Goal: Task Accomplishment & Management: Use online tool/utility

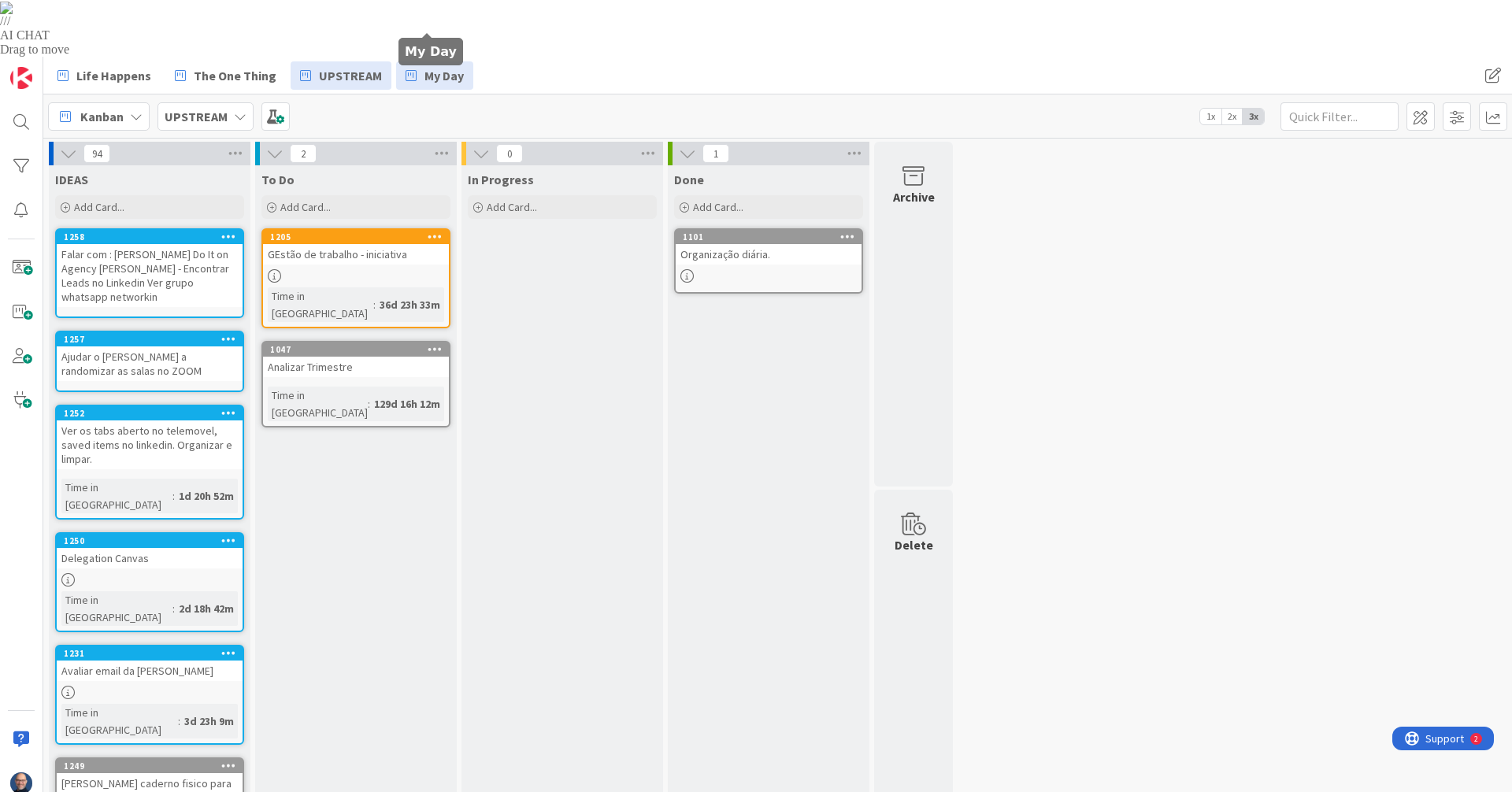
click at [442, 67] on span "My Day" at bounding box center [444, 76] width 39 height 19
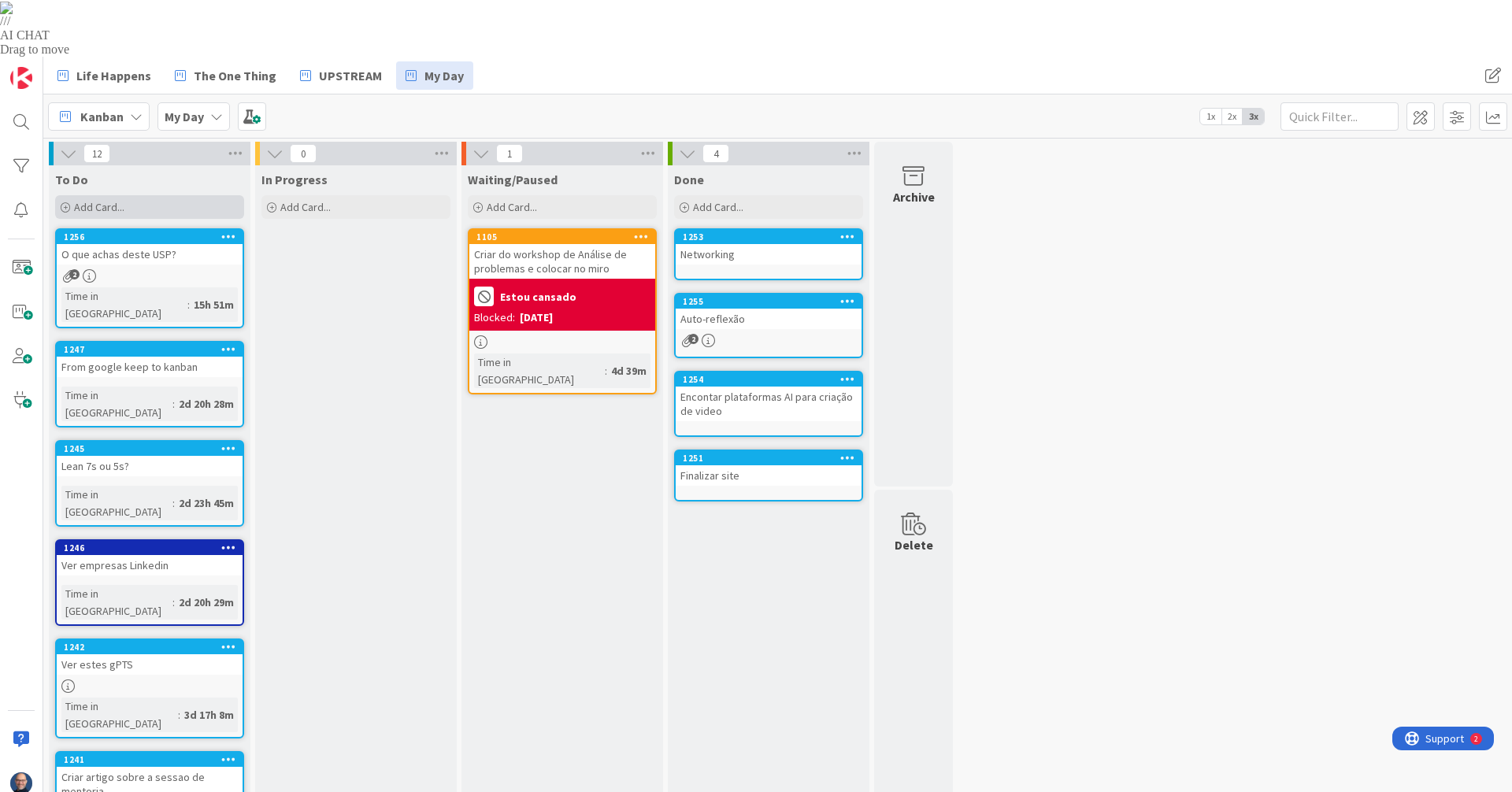
click at [154, 196] on div "Add Card..." at bounding box center [149, 207] width 189 height 24
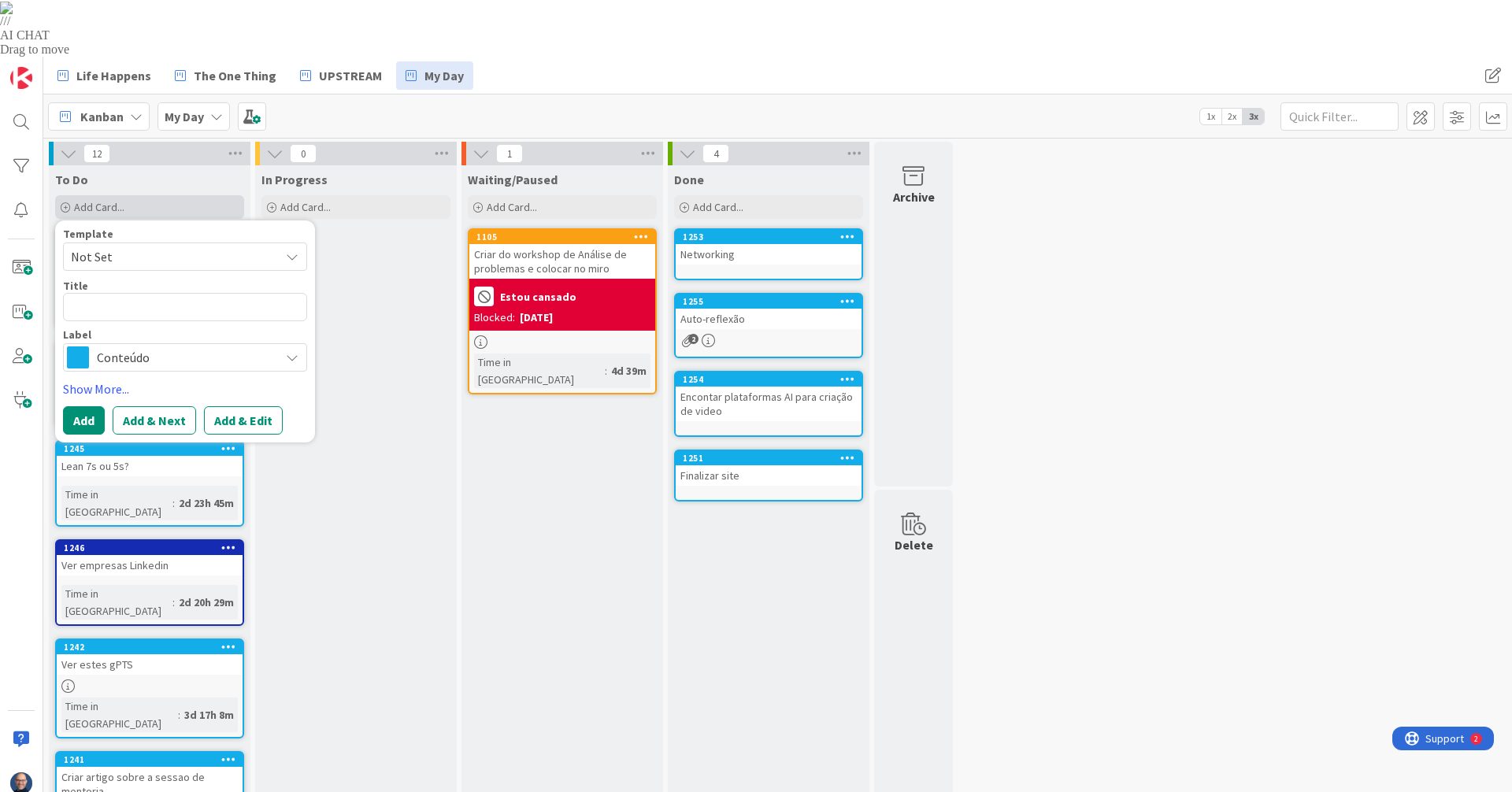
type textarea "x"
type textarea "FE"
type textarea "x"
type textarea "FEc"
type textarea "x"
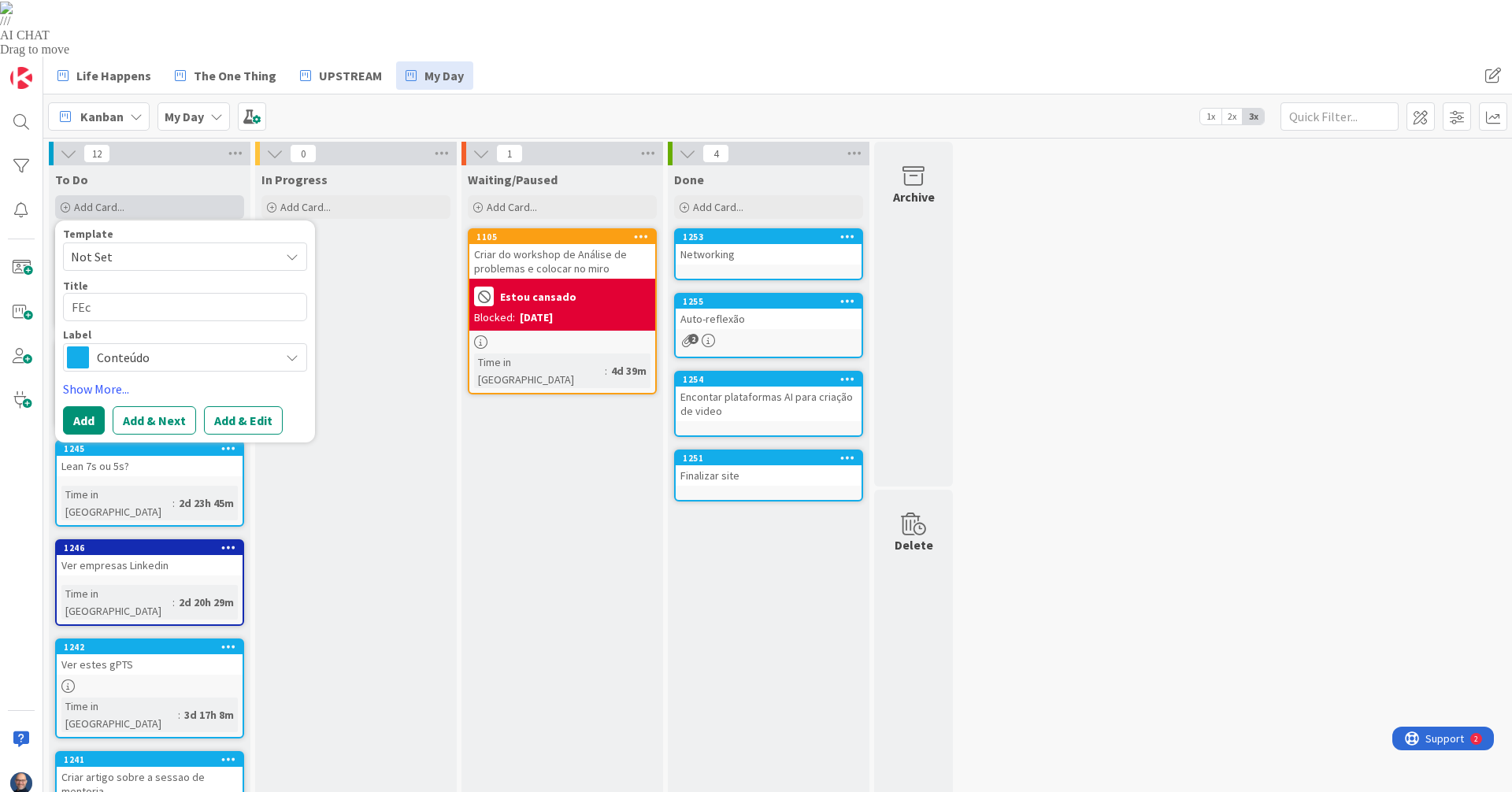
type textarea "FEch"
type textarea "x"
type textarea "FEcha"
type textarea "x"
type textarea "FEchar"
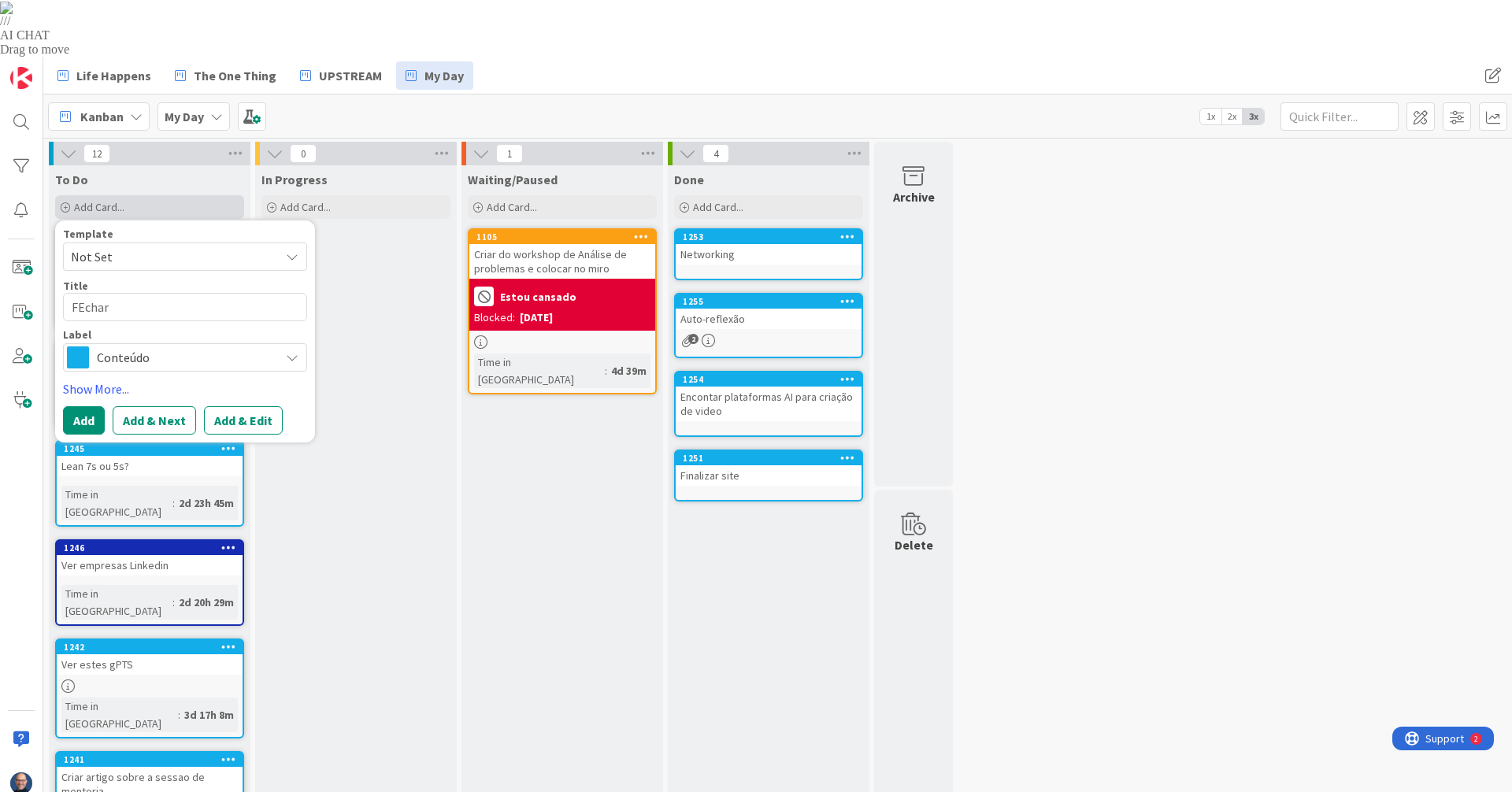
type textarea "x"
type textarea "FEchar"
type textarea "x"
type textarea "FEchar d"
type textarea "x"
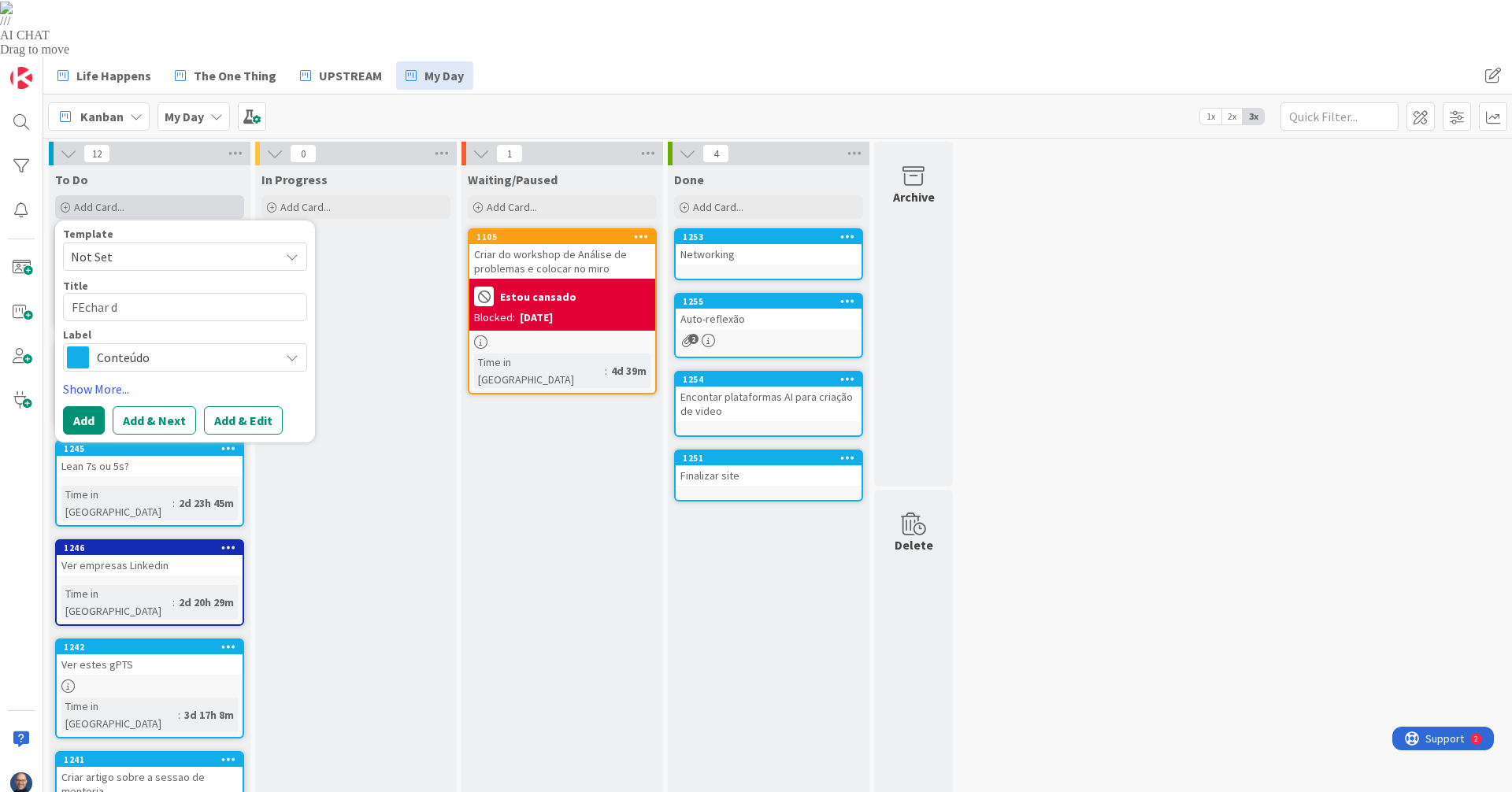
type textarea "FEchar dr"
type textarea "x"
type textarea "FEchar dra"
type textarea "x"
type textarea "FEchar draf"
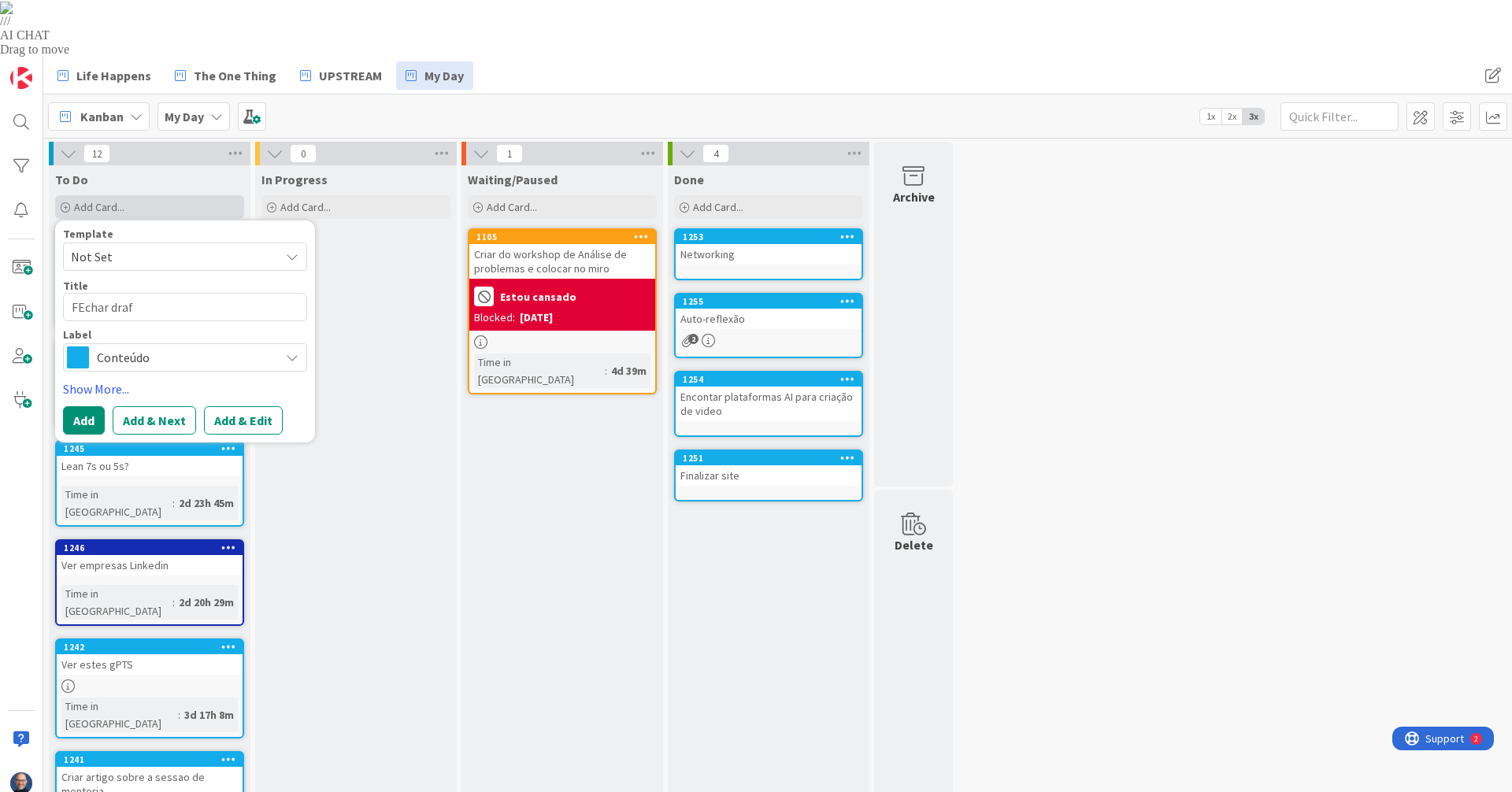
type textarea "x"
type textarea "FEchar draft"
type textarea "x"
type textarea "FEchar draft"
type textarea "x"
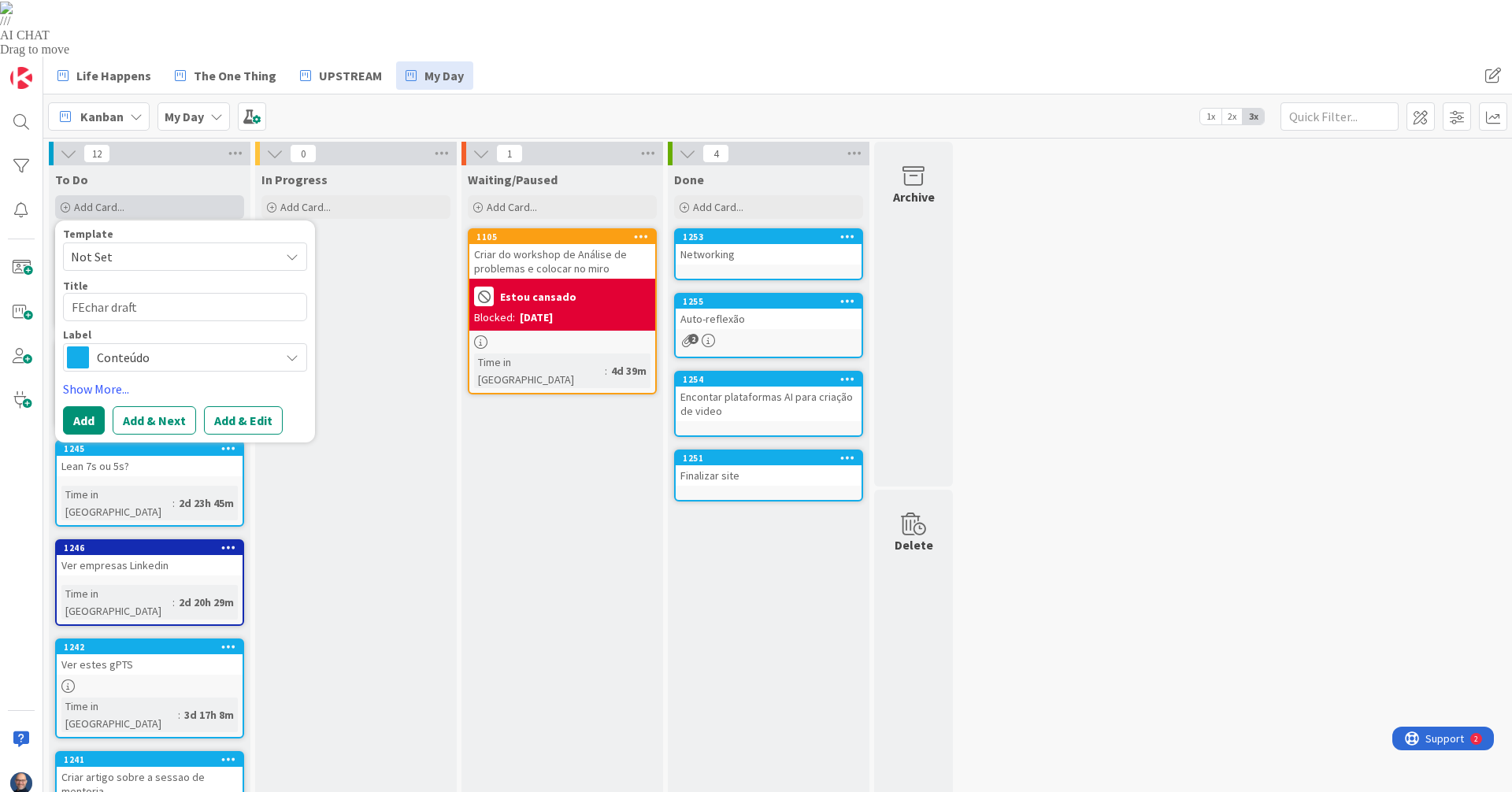
type textarea "FEchar draft d"
type textarea "x"
type textarea "FEchar draft da"
type textarea "x"
type textarea "FEchar draft da"
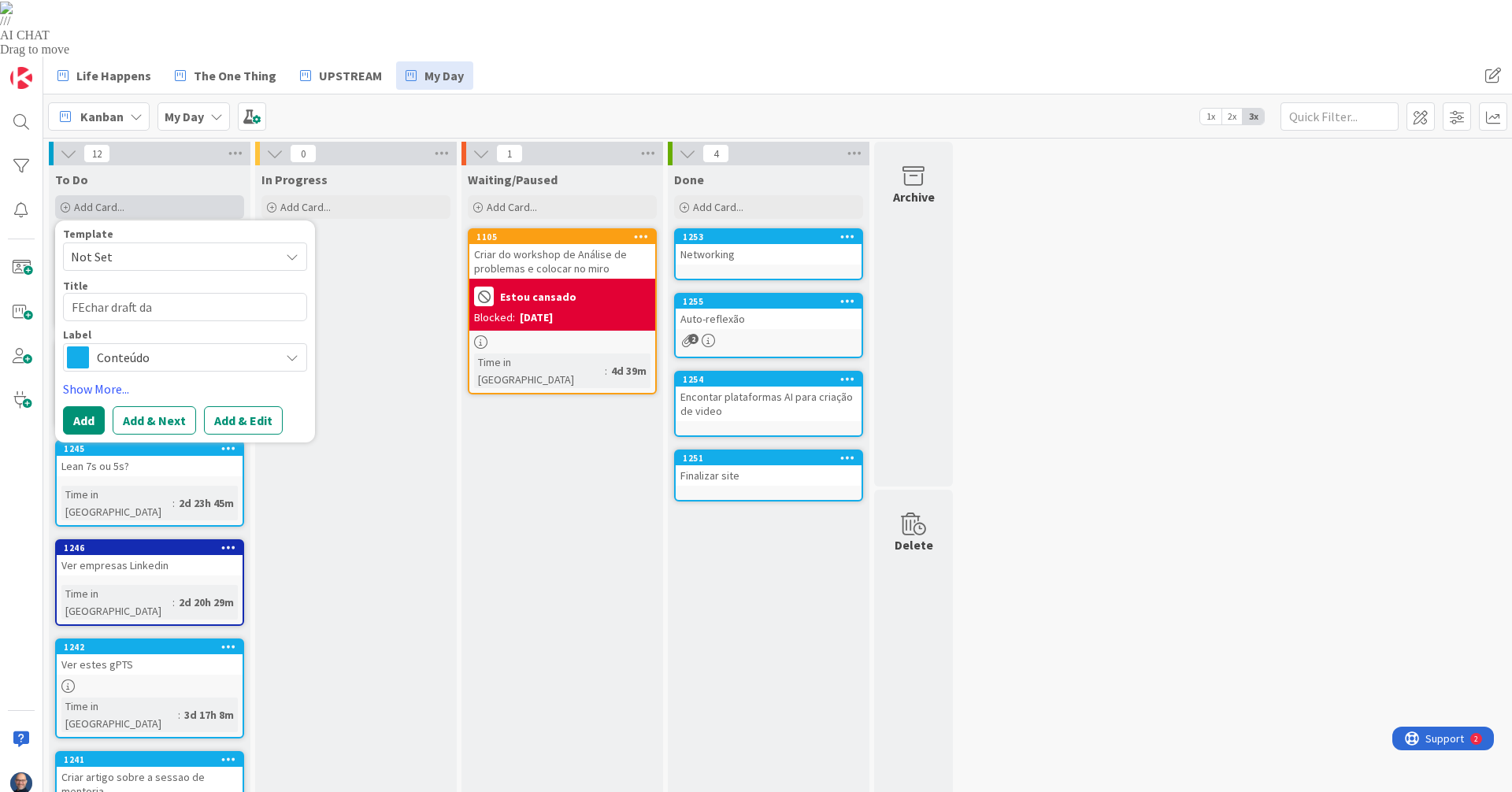
type textarea "x"
type textarea "FEchar draft da"
type textarea "x"
type textarea "FEchar draft d"
type textarea "x"
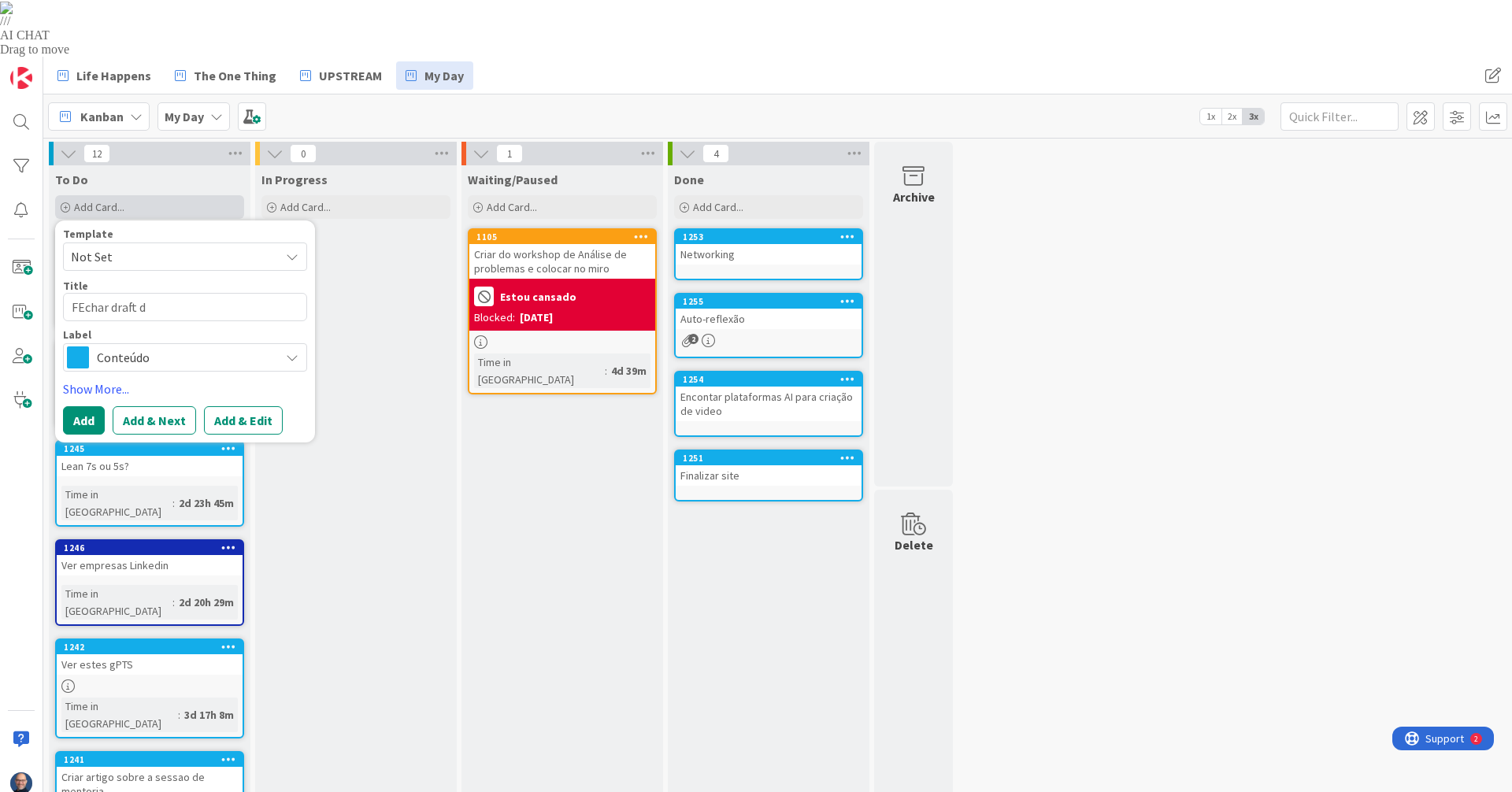
type textarea "FEchar draft"
type textarea "x"
type textarea "FEchar draft"
type textarea "x"
type textarea "FEchar draf"
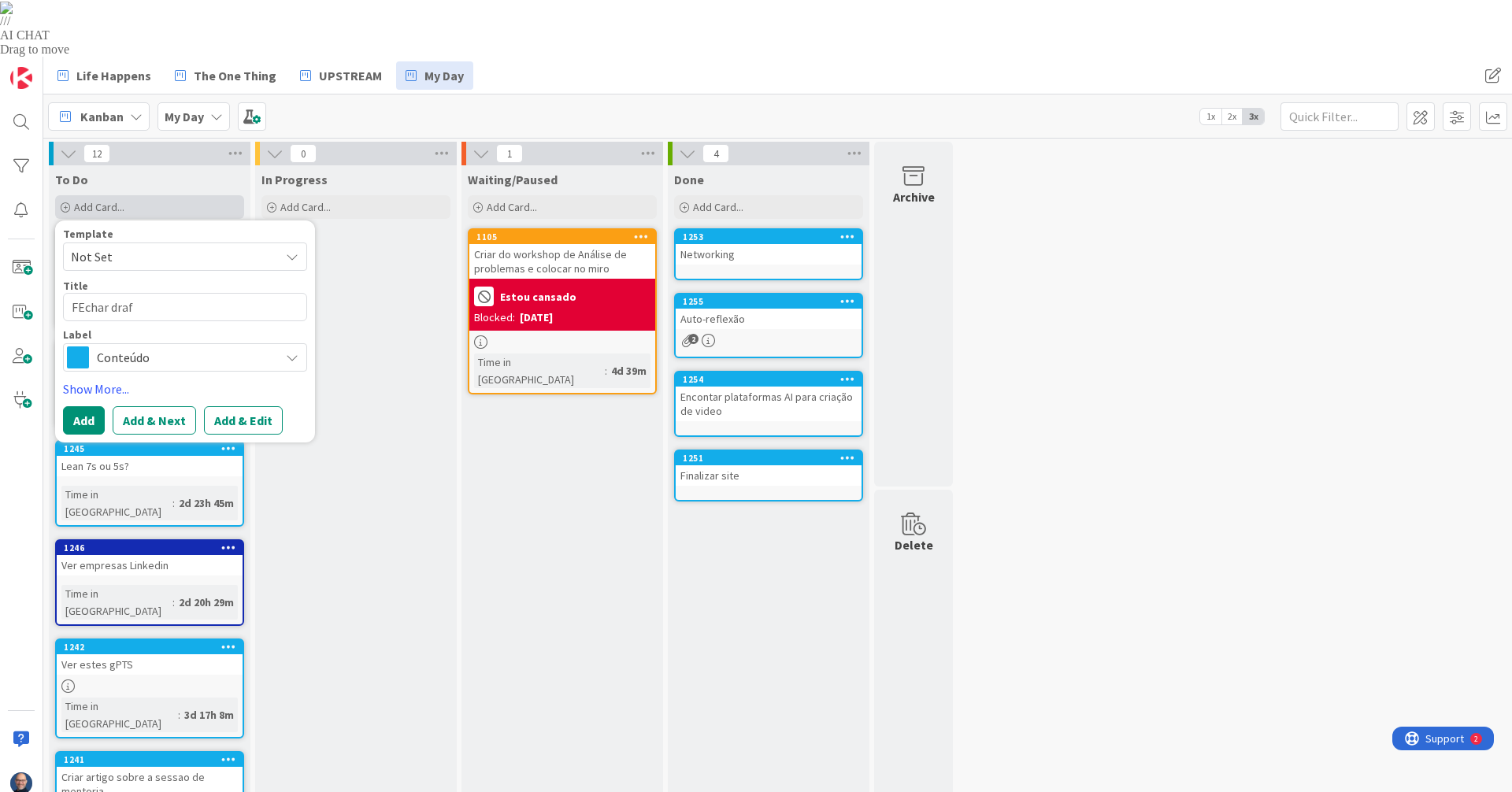
type textarea "x"
type textarea "FEchar dra"
type textarea "x"
type textarea "FEchar dr"
type textarea "x"
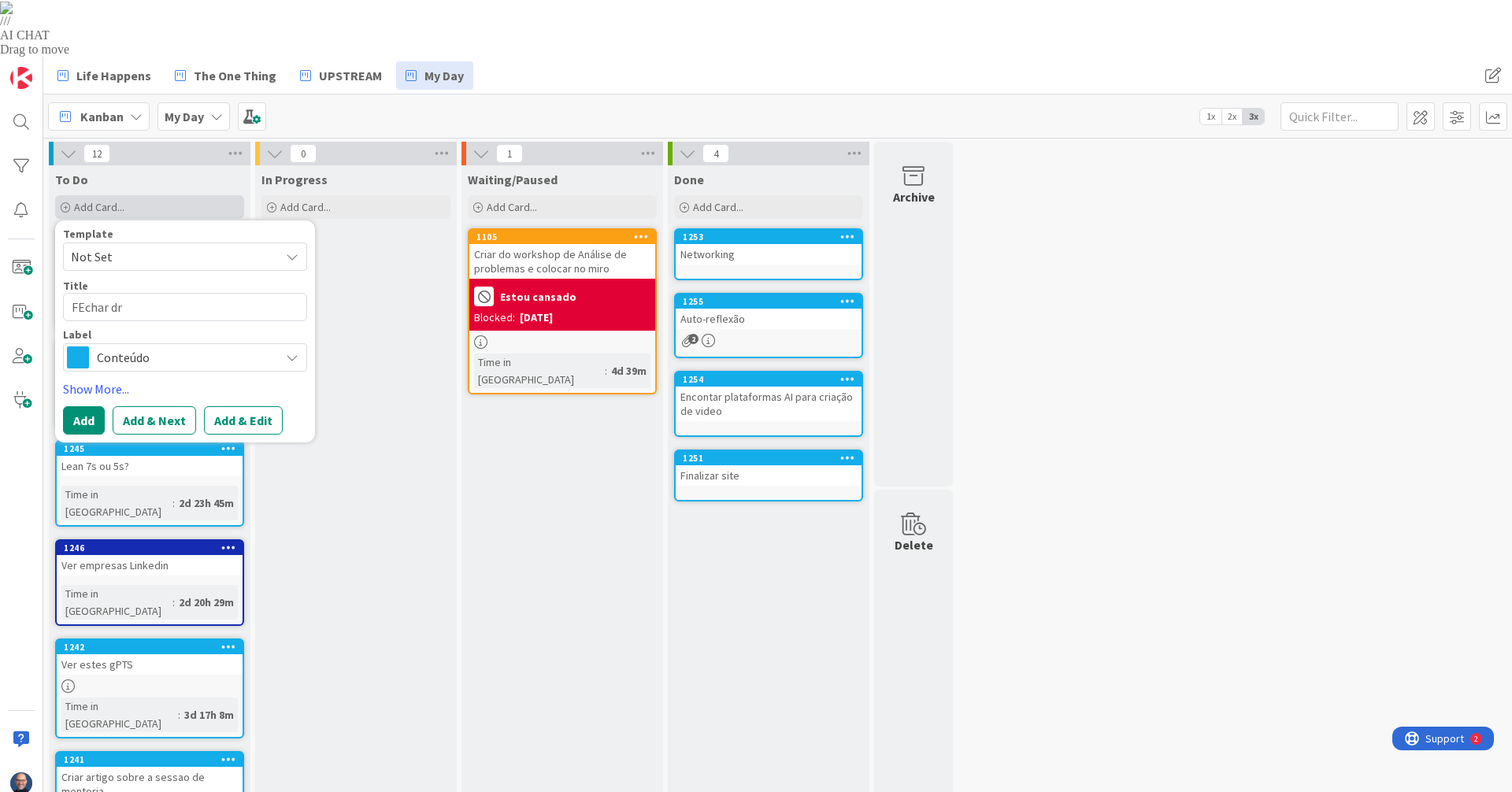
type textarea "FEchar d"
type textarea "x"
type textarea "FEchar"
type textarea "x"
type textarea "FEcha"
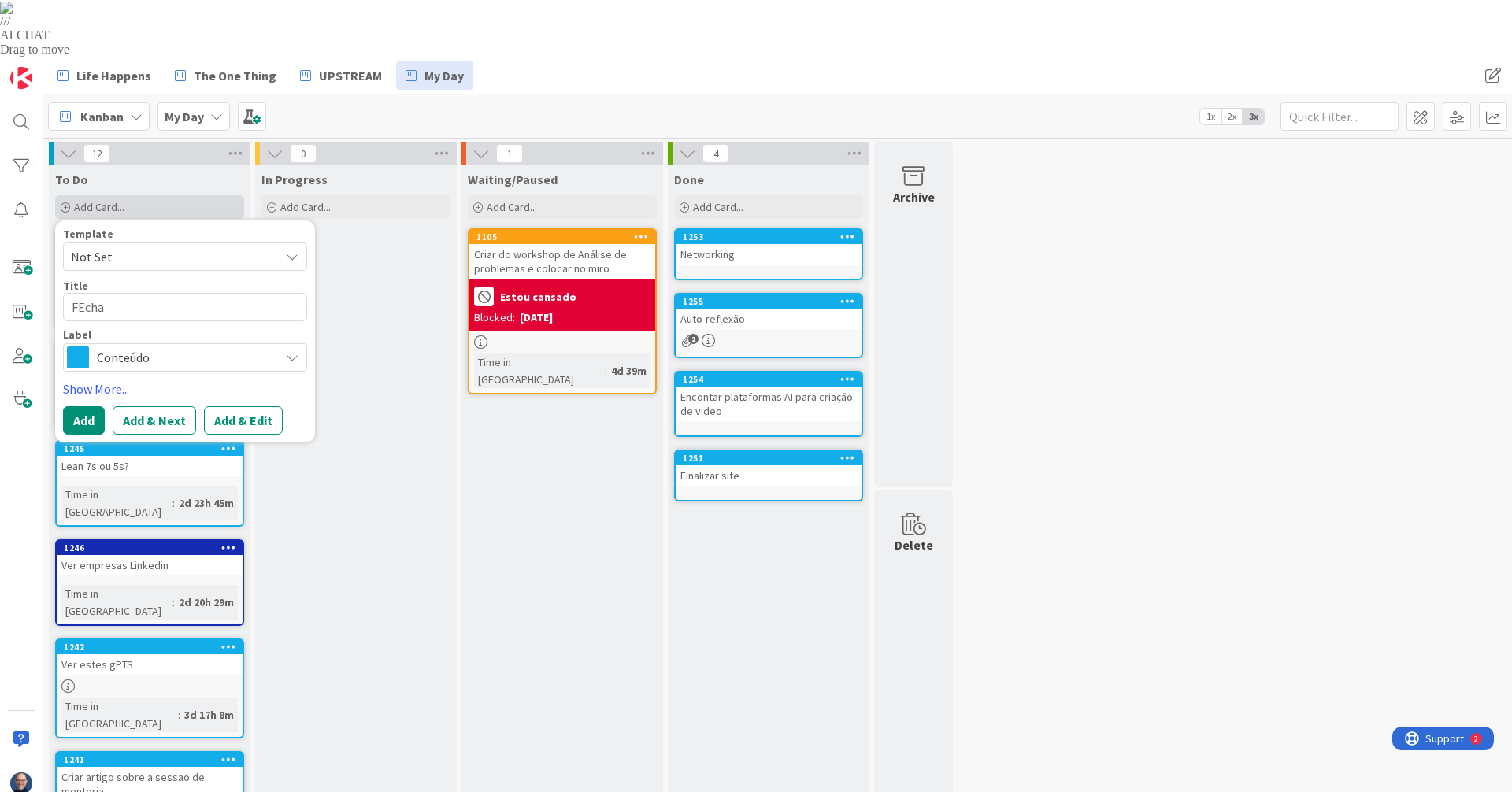
type textarea "x"
type textarea "FEch"
type textarea "x"
type textarea "FEc"
type textarea "x"
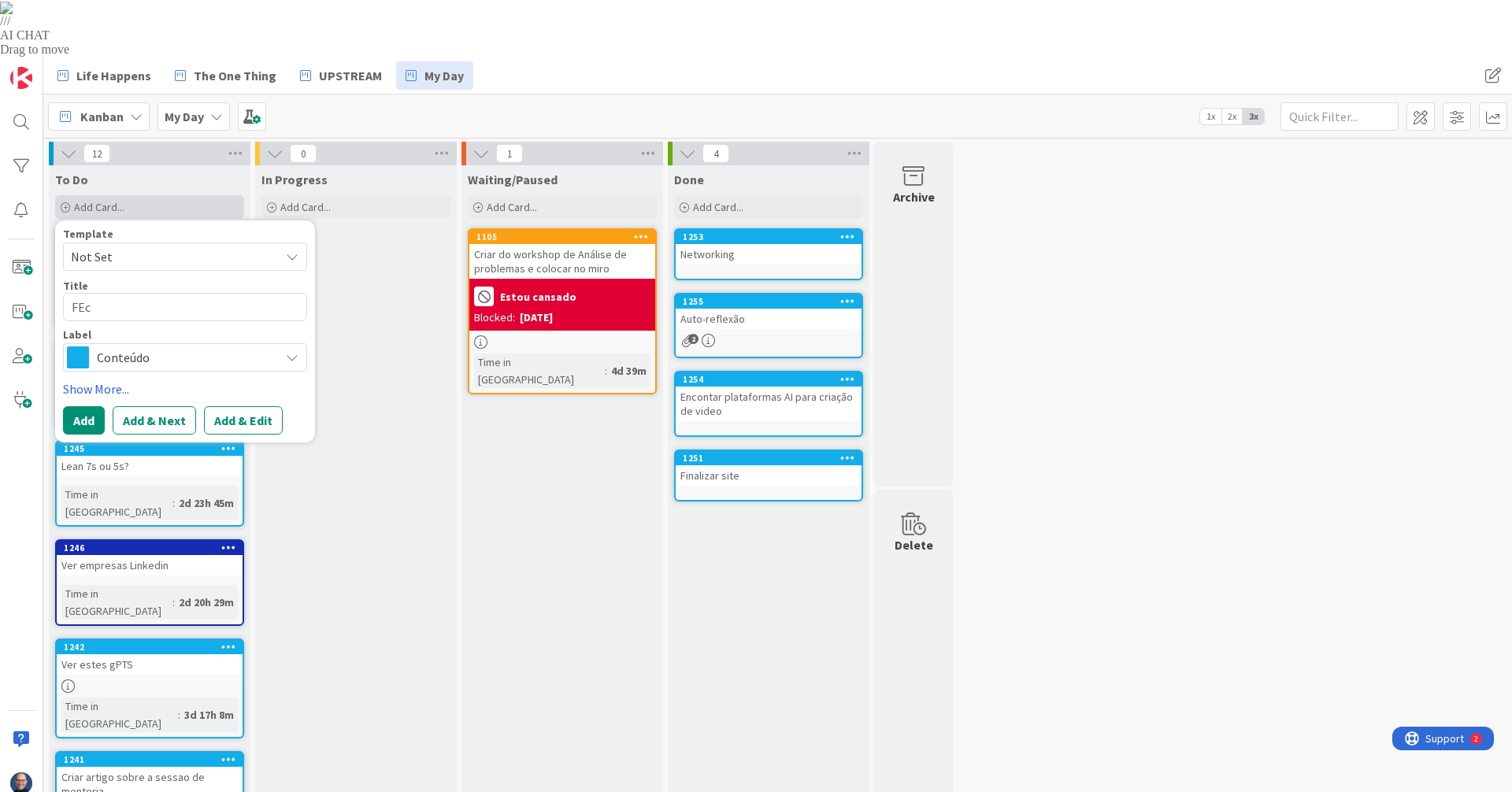
type textarea "FE"
type textarea "x"
type textarea "F"
type textarea "x"
type textarea "Fe"
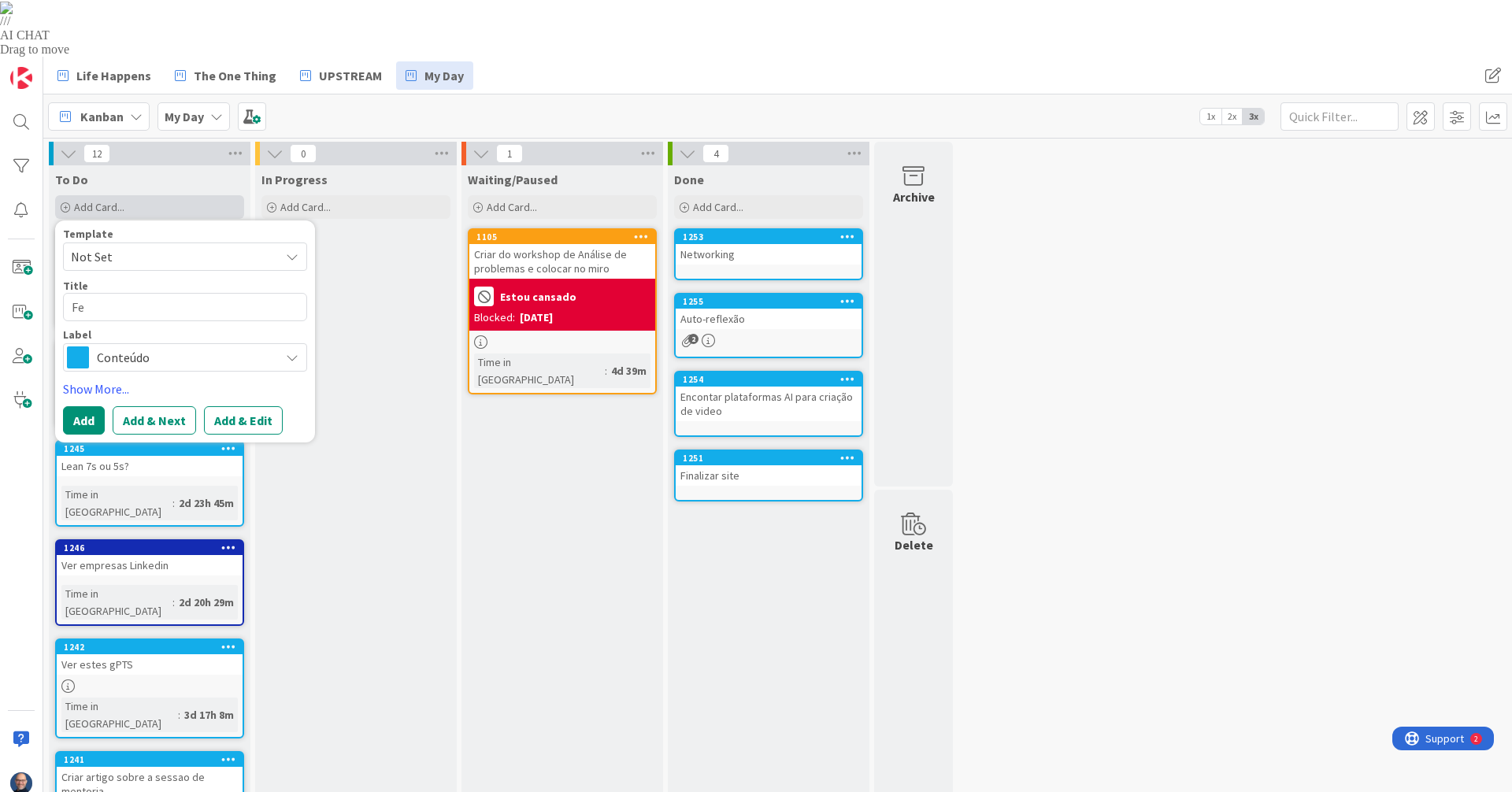
type textarea "x"
type textarea "Fec"
type textarea "x"
type textarea "Fech"
type textarea "x"
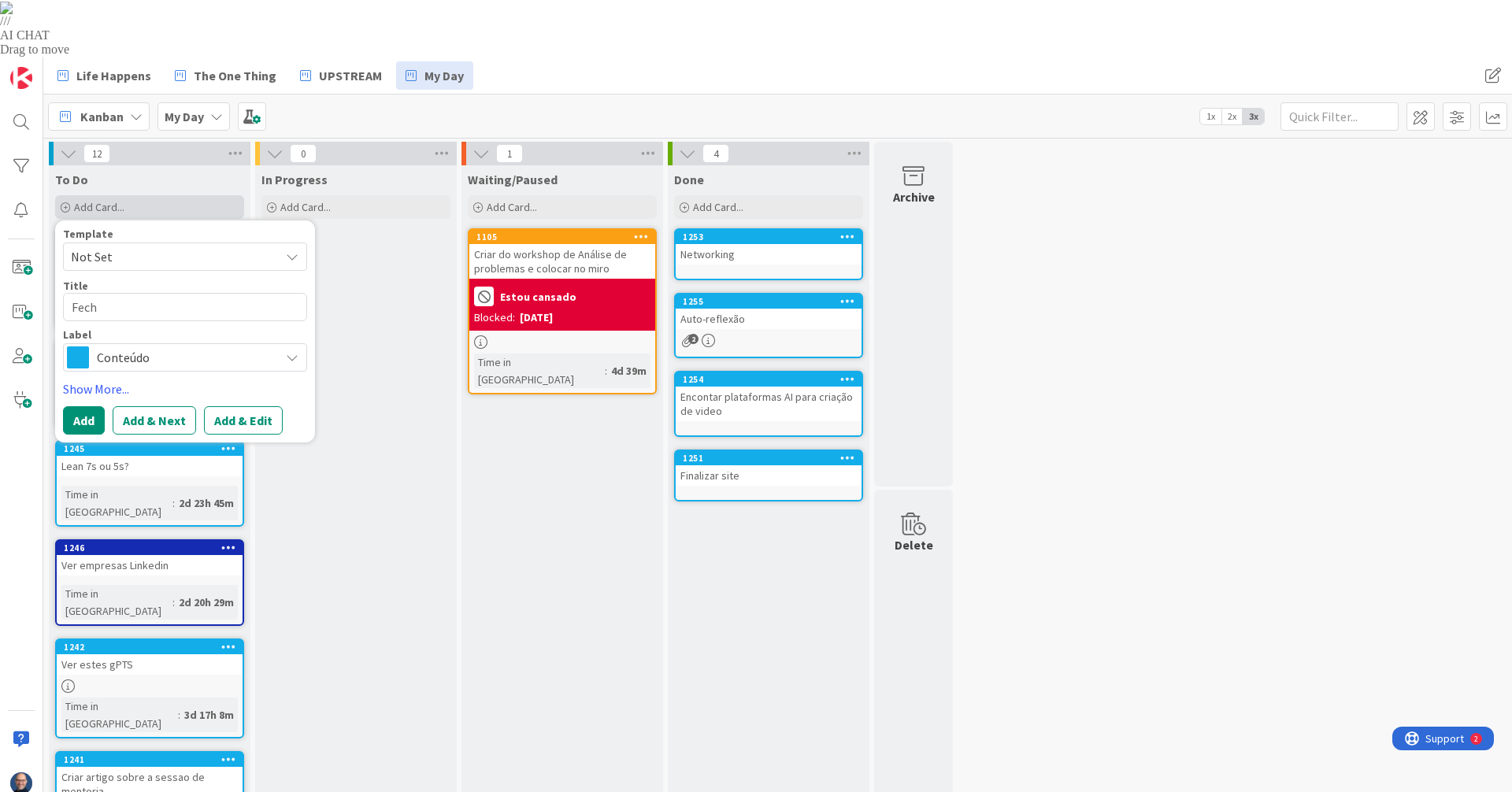
type textarea "Fecha"
type textarea "x"
type textarea "Fechar"
type textarea "x"
type textarea "Fechar"
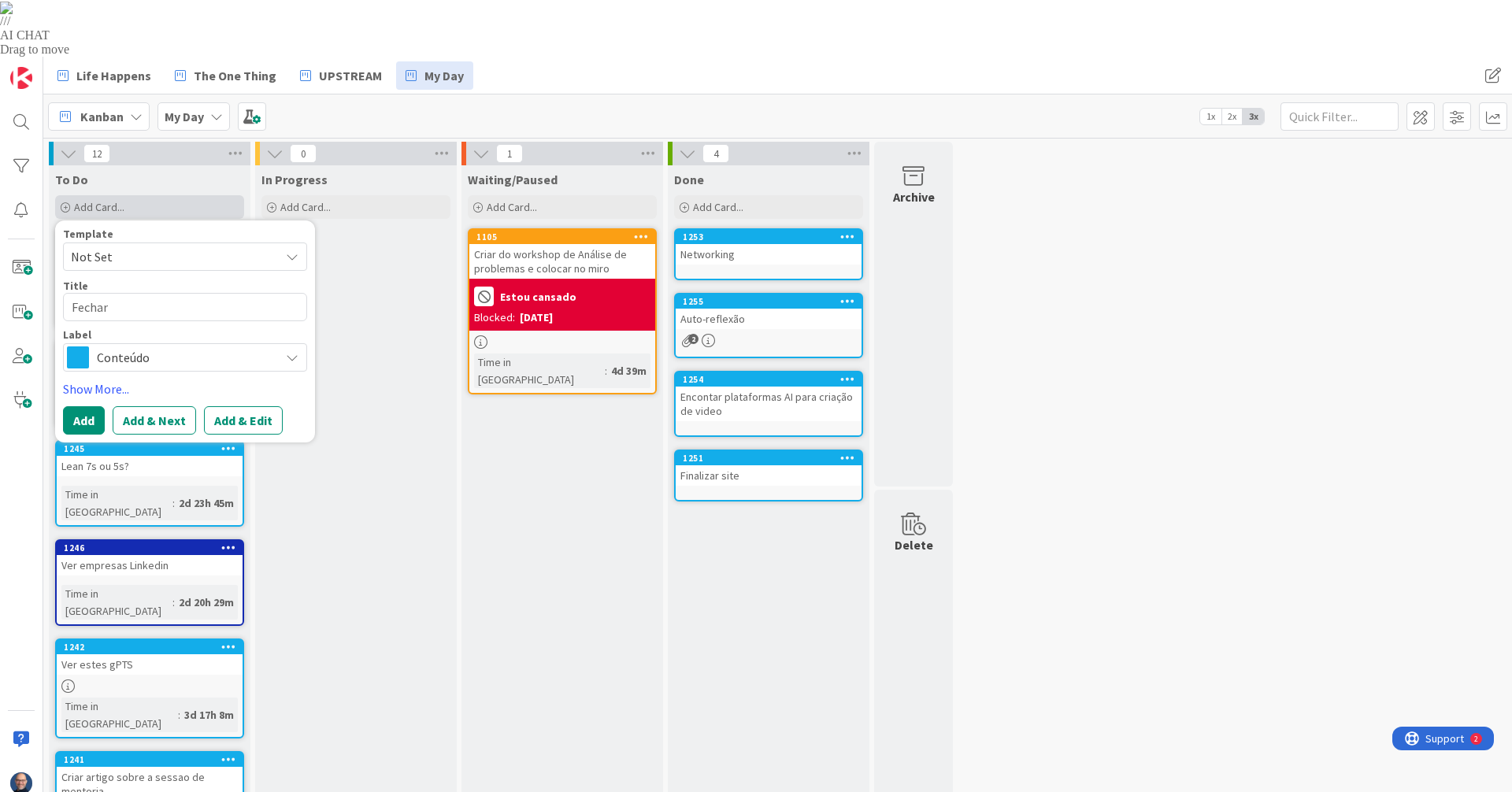
type textarea "x"
type textarea "Fechar d"
type textarea "x"
type textarea "Fechar dr"
type textarea "x"
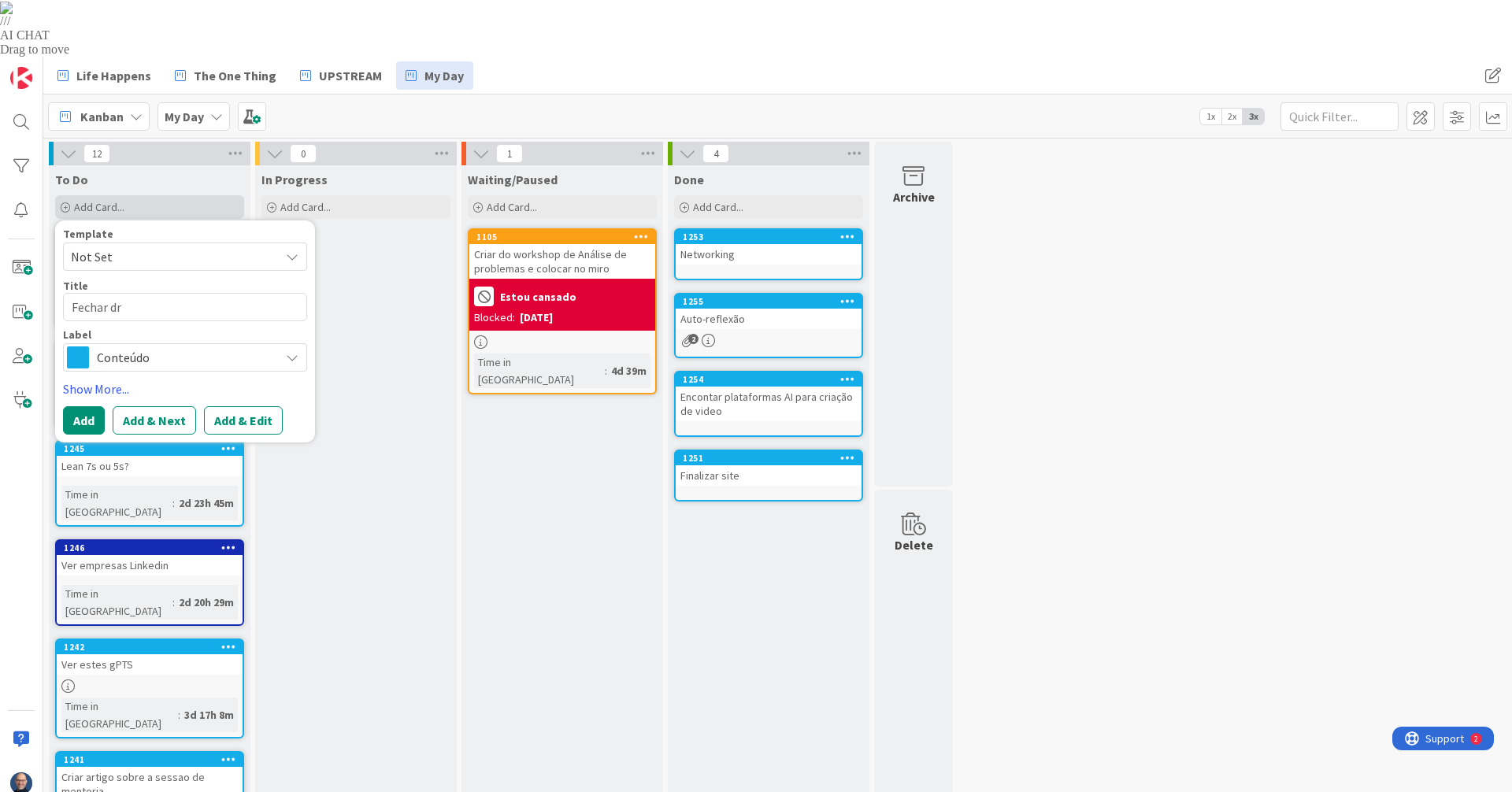
type textarea "Fechar dra"
type textarea "x"
type textarea "Fechar draf"
type textarea "x"
type textarea "Fechar draft"
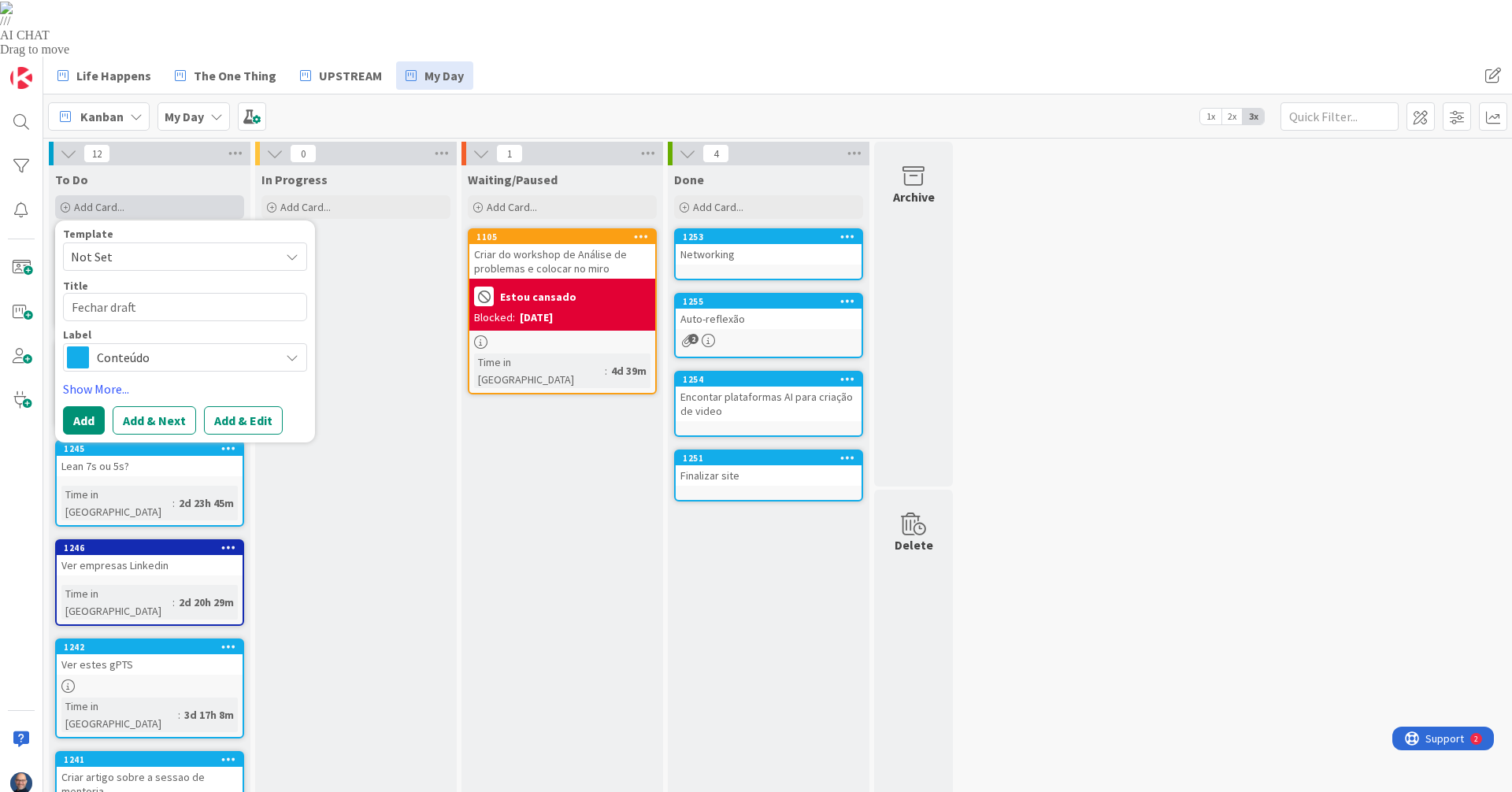
type textarea "x"
type textarea "Fechar draft"
type textarea "x"
type textarea "Fechar draft d"
type textarea "x"
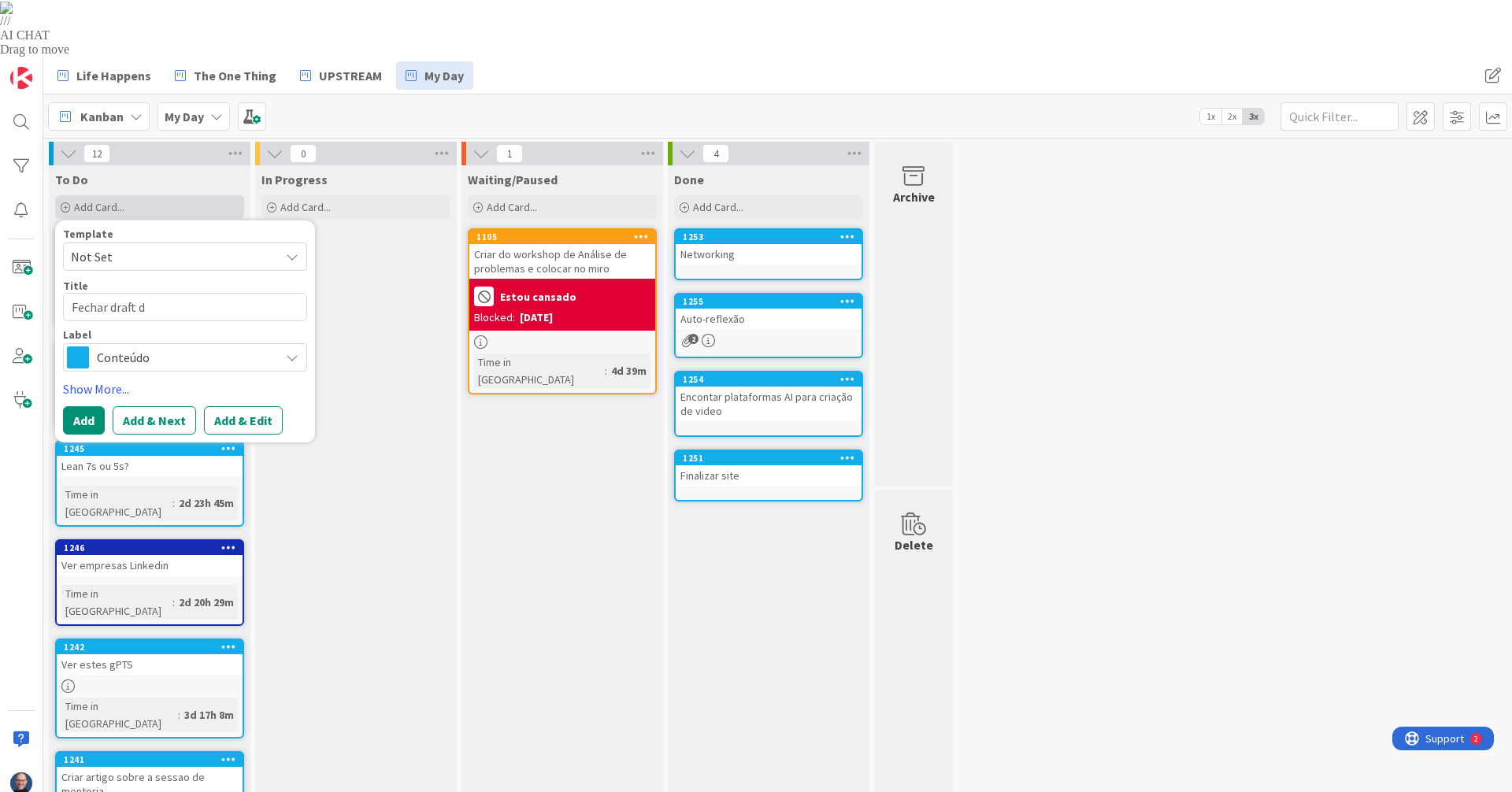
type textarea "Fechar draft da"
type textarea "x"
type textarea "Fechar draft da"
type textarea "x"
type textarea "Fechar draft da o"
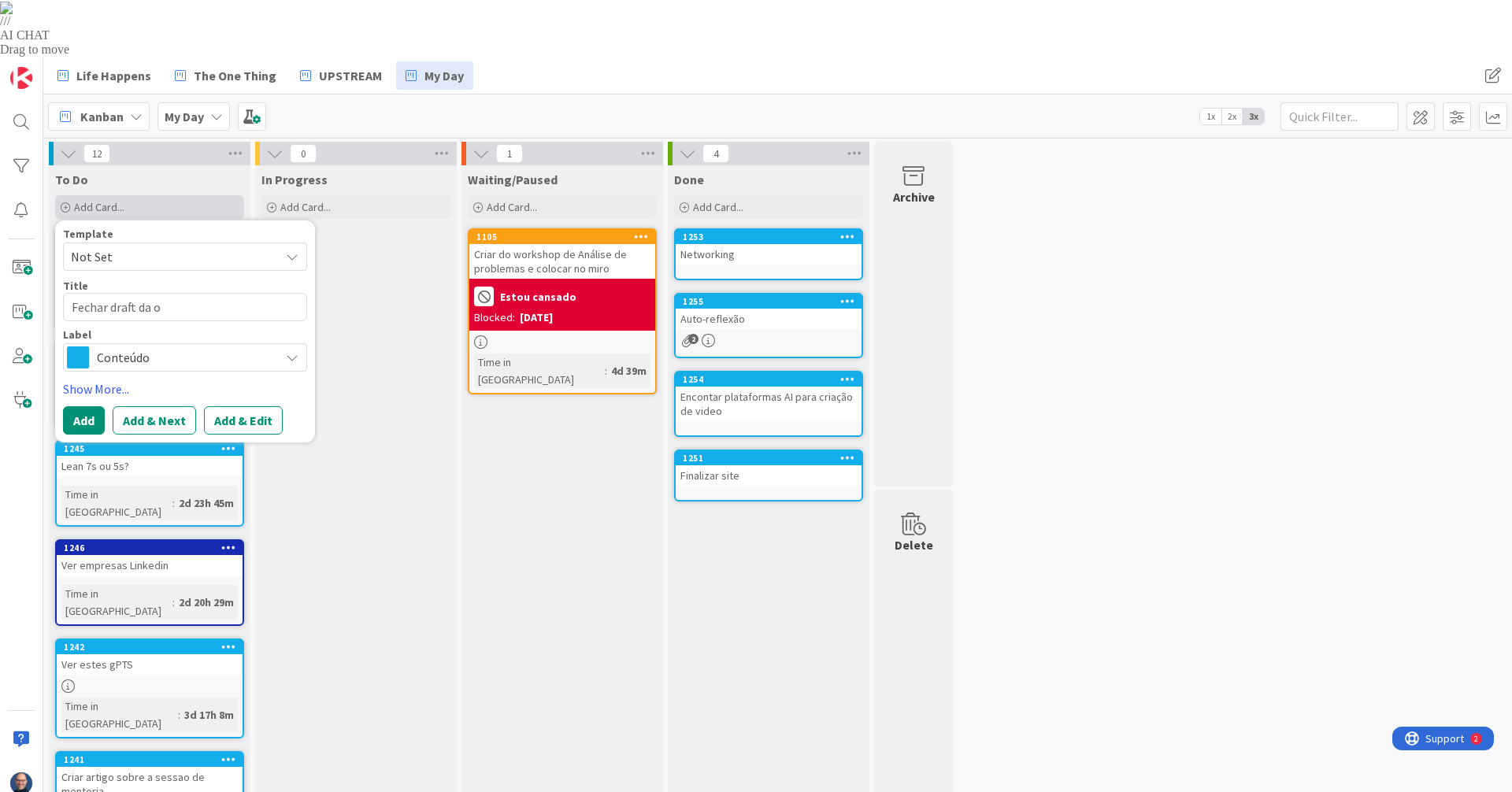
type textarea "x"
type textarea "Fechar draft da of"
type textarea "x"
type textarea "Fechar draft da ofe"
type textarea "x"
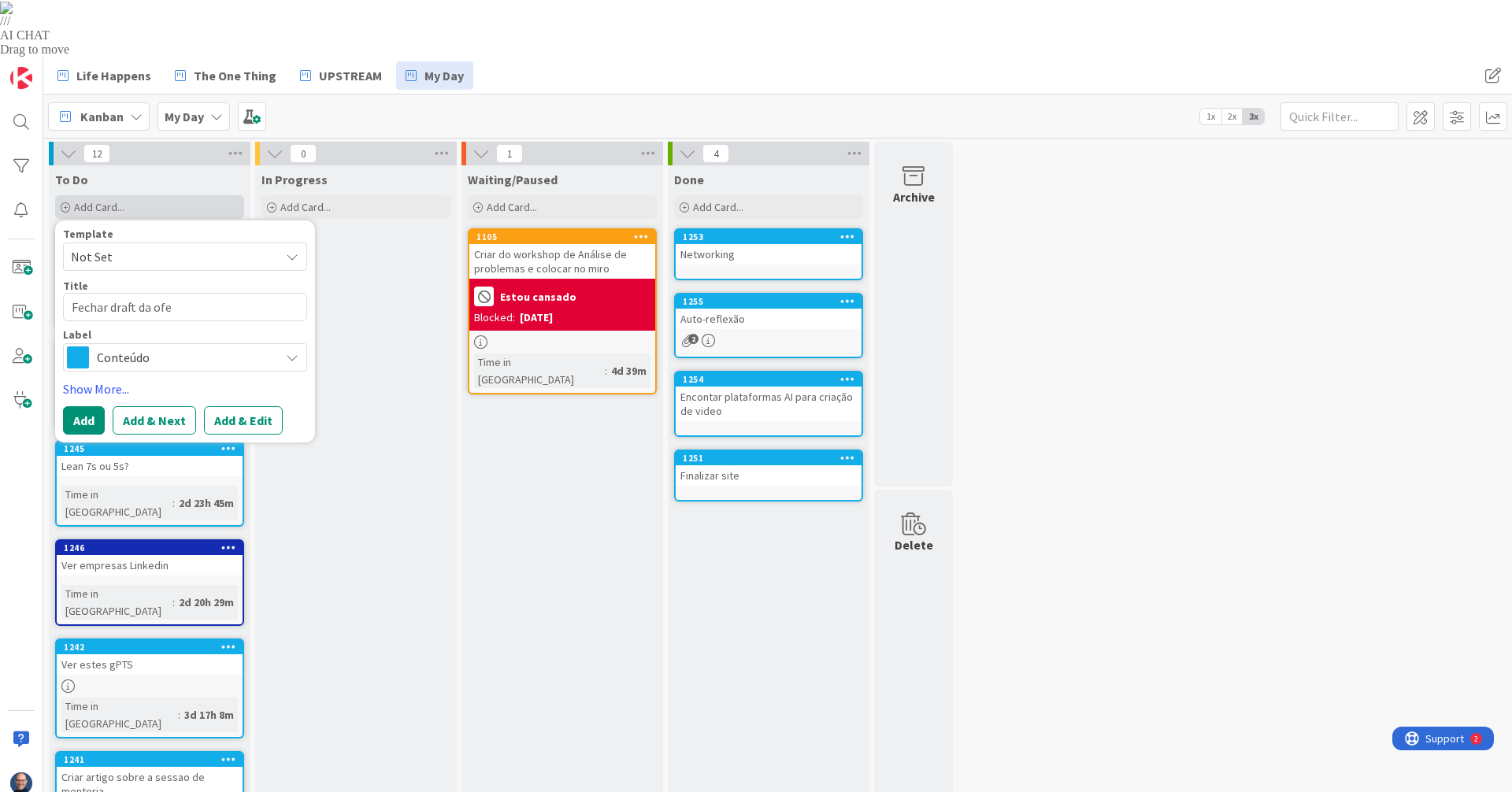
type textarea "Fechar draft da ofer"
type textarea "x"
type textarea "Fechar draft da ofert"
type textarea "x"
type textarea "Fechar draft da oferta"
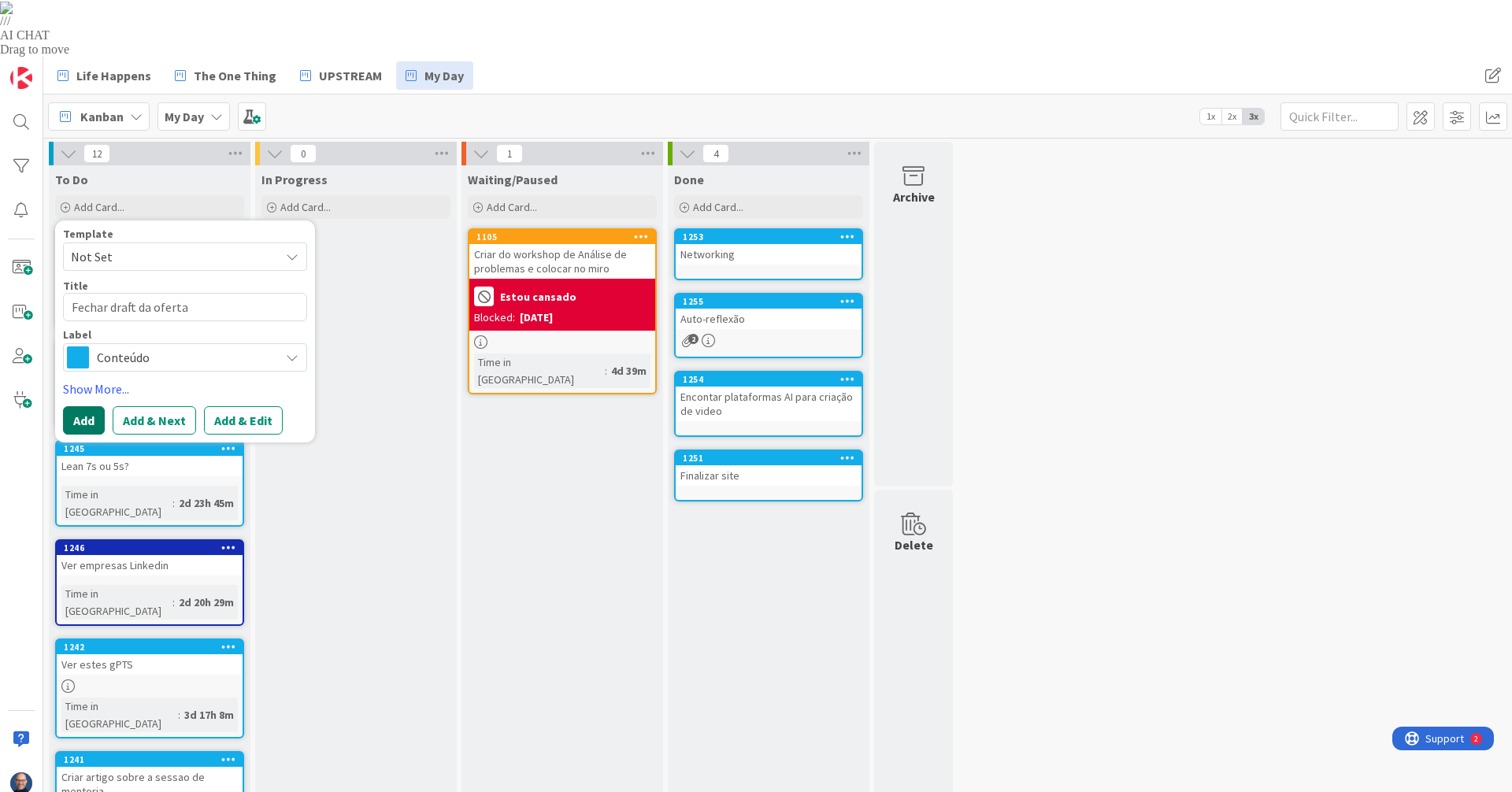
click at [91, 407] on button "Add" at bounding box center [84, 421] width 42 height 29
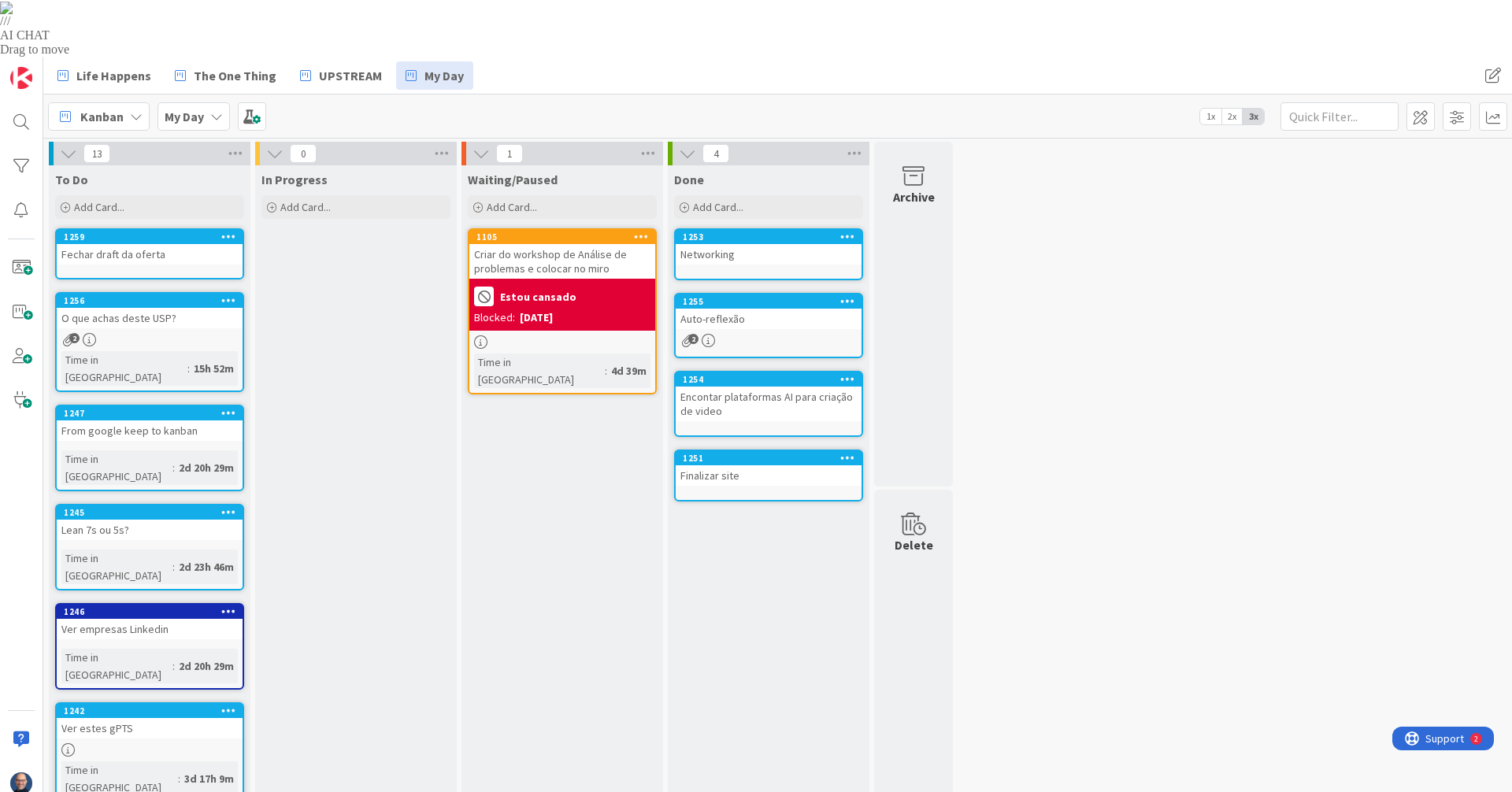
click at [131, 244] on div "Fechar draft da oferta" at bounding box center [149, 254] width 186 height 21
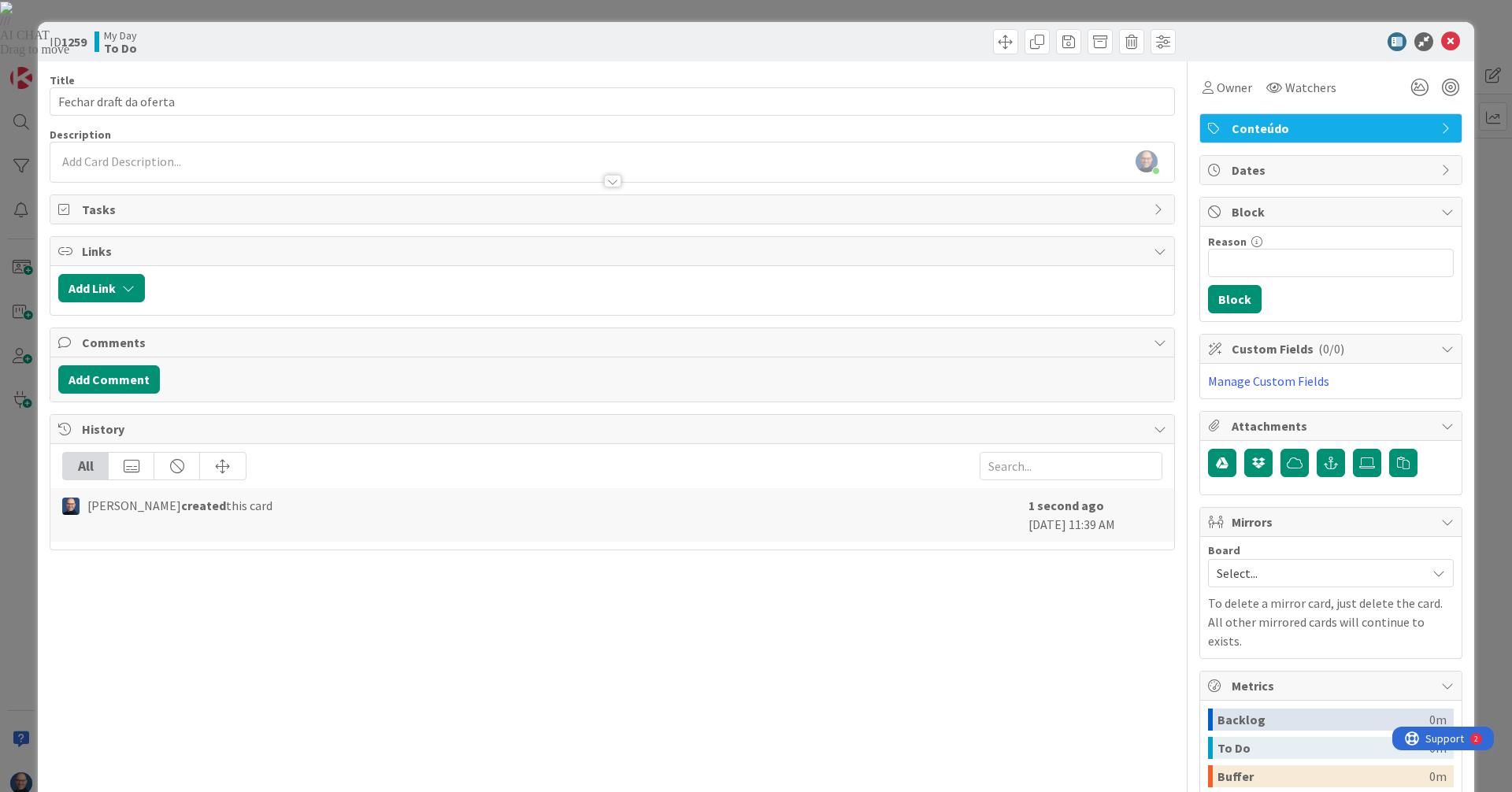
click at [1305, 215] on span "Block" at bounding box center [1331, 211] width 201 height 19
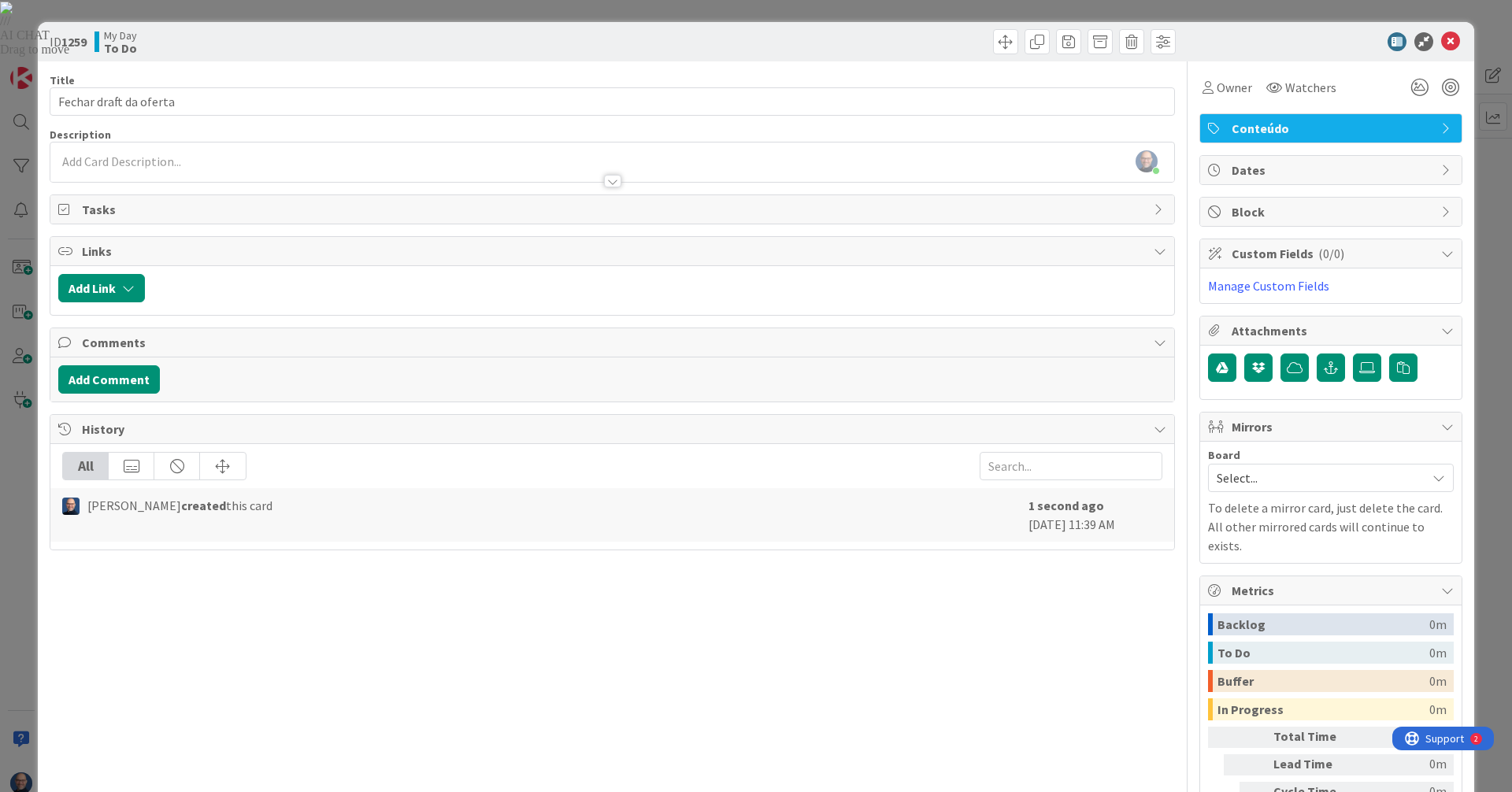
click at [1293, 163] on span "Dates" at bounding box center [1331, 170] width 201 height 19
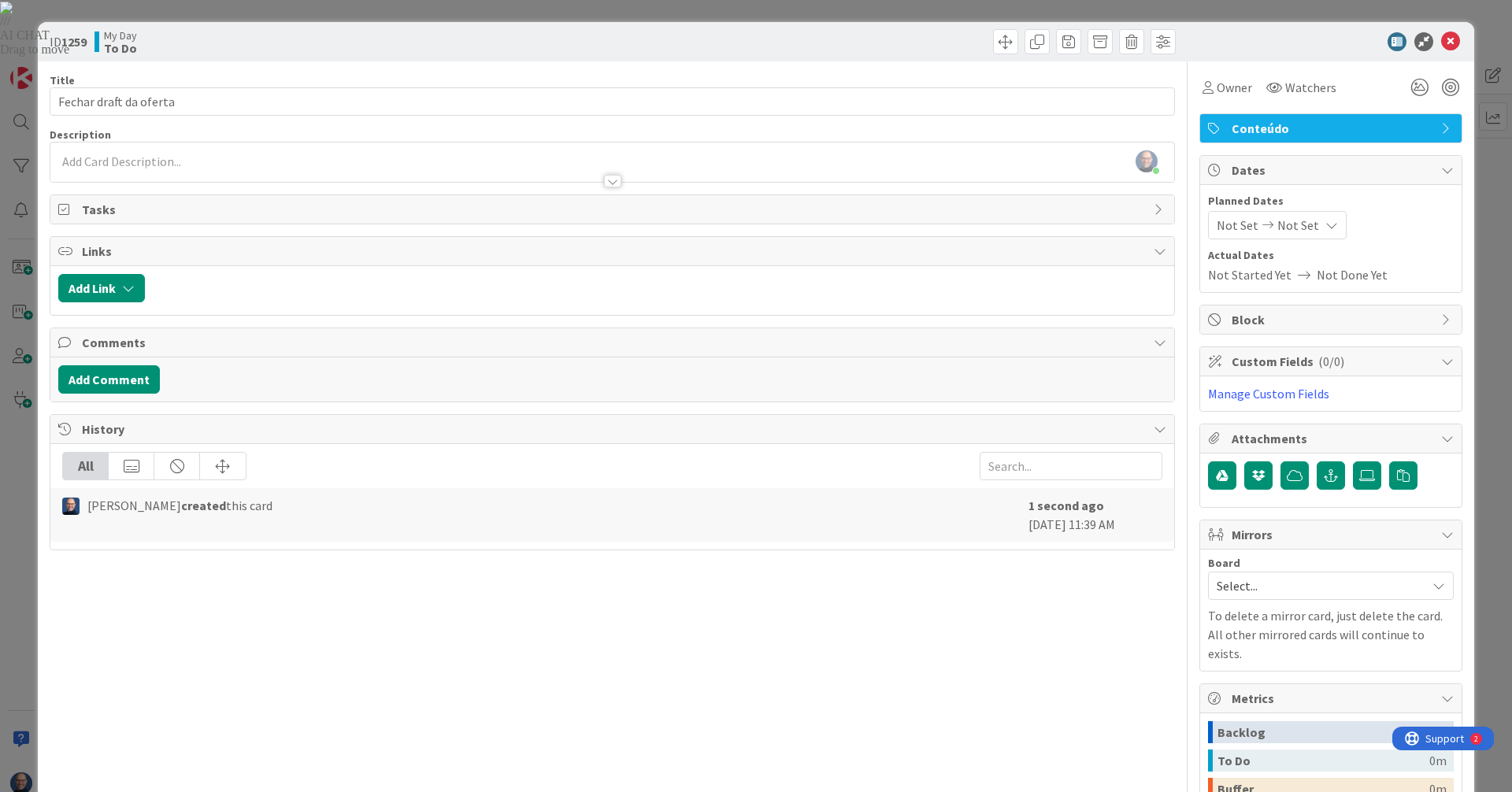
click at [1286, 219] on span "Not Set" at bounding box center [1298, 225] width 42 height 19
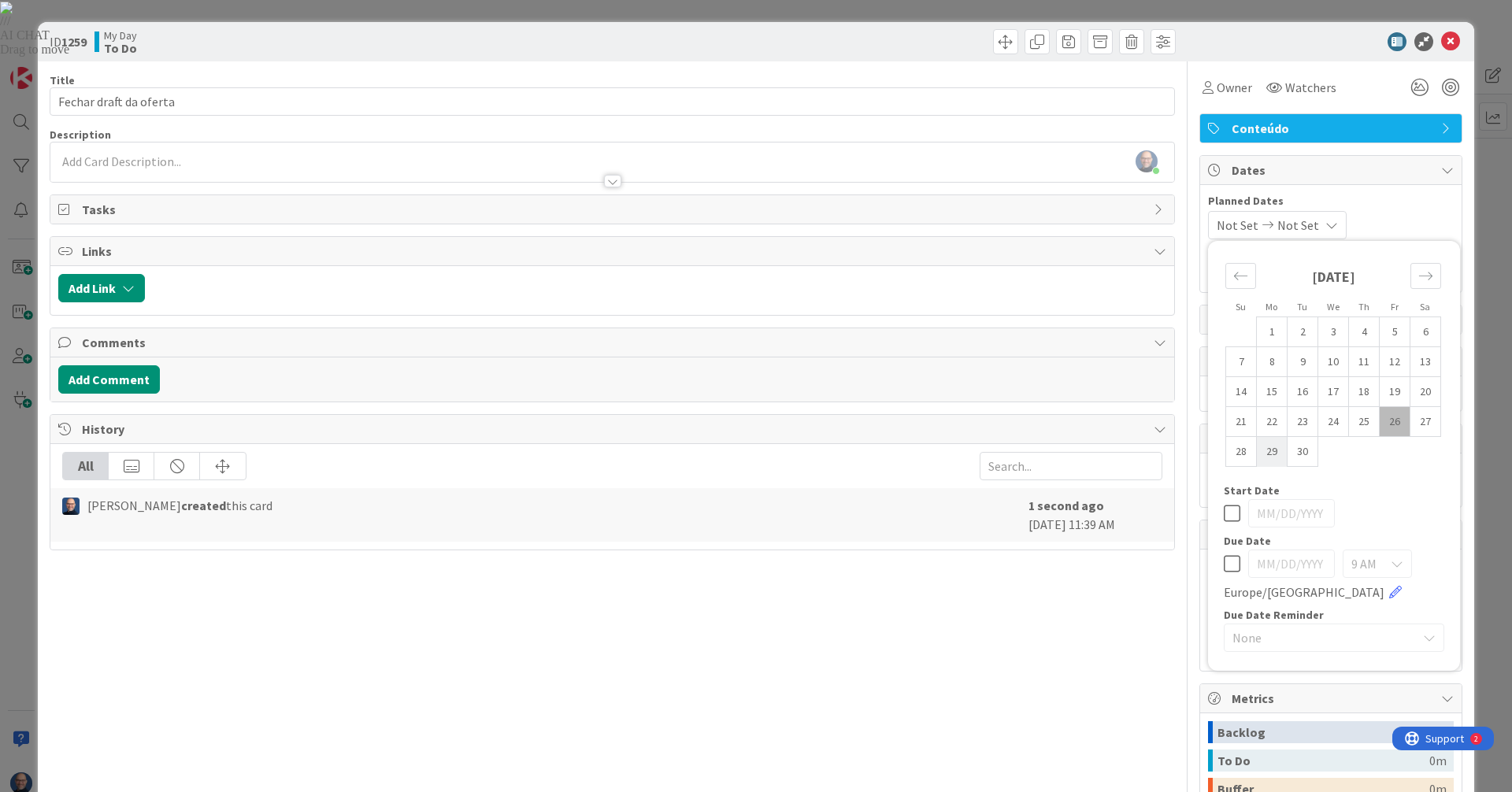
click at [1262, 456] on td "29" at bounding box center [1271, 452] width 30 height 30
type input "[DATE]"
click at [1224, 562] on icon at bounding box center [1232, 564] width 16 height 19
type input "09/30/2025"
click at [1224, 516] on icon at bounding box center [1232, 513] width 16 height 19
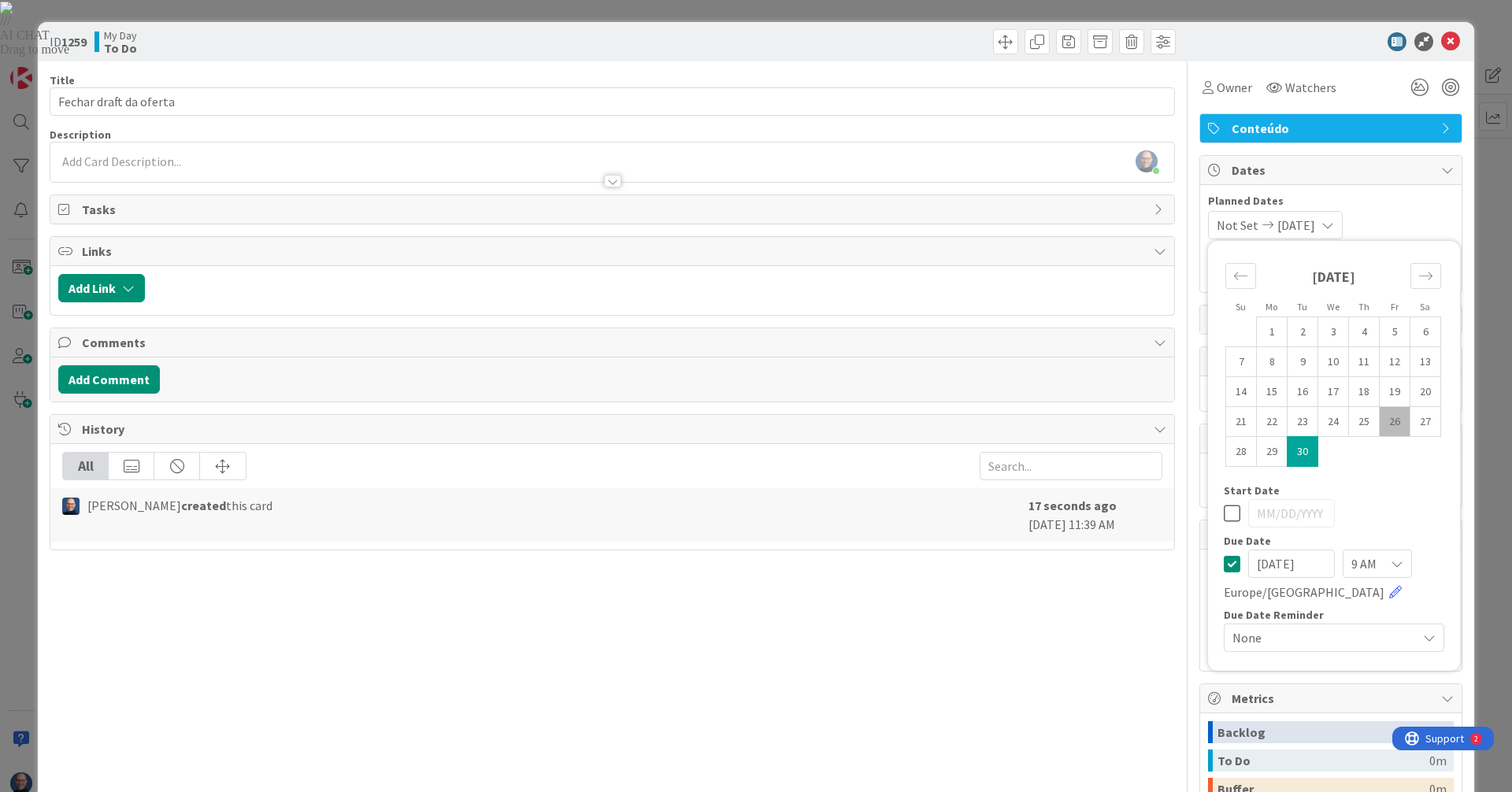
click at [1275, 568] on input "09/30/2025" at bounding box center [1290, 564] width 86 height 29
type input "[DATE]"
click at [1363, 574] on div "9 AM" at bounding box center [1377, 564] width 69 height 29
click at [1298, 454] on span "6 PM" at bounding box center [1332, 450] width 143 height 24
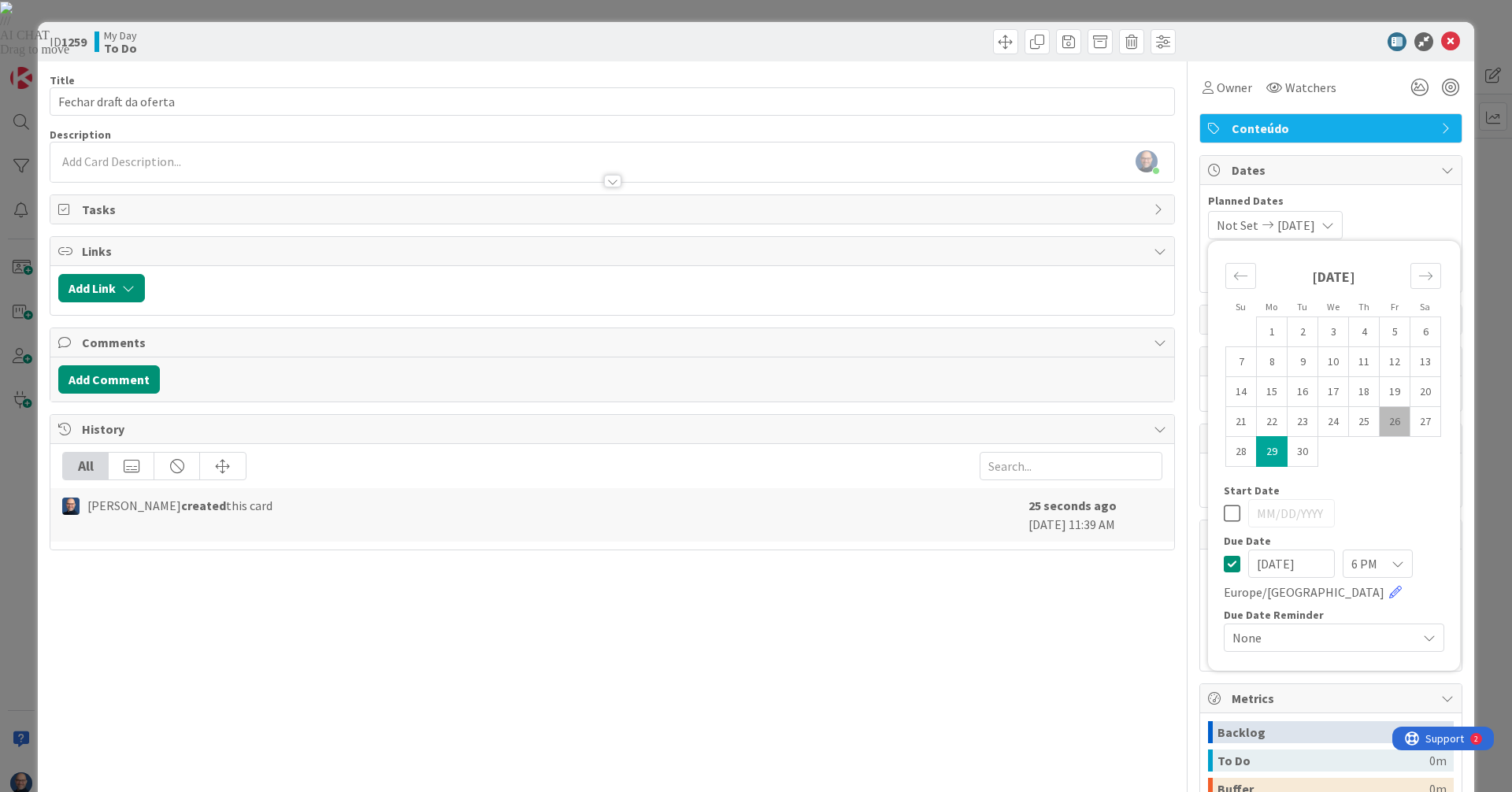
click at [1387, 207] on span "Planned Dates" at bounding box center [1330, 201] width 246 height 16
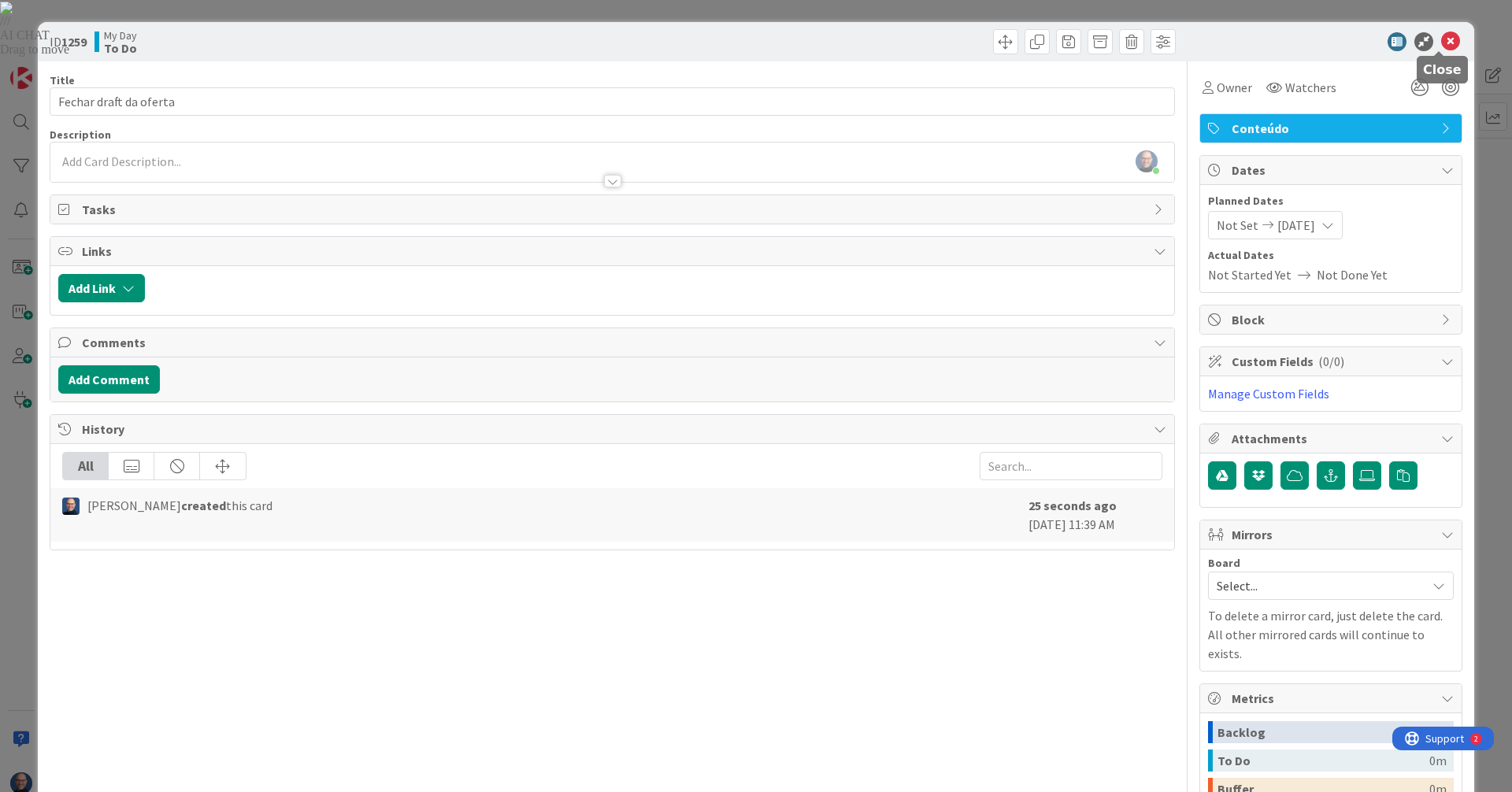
click at [1441, 37] on icon at bounding box center [1450, 41] width 19 height 19
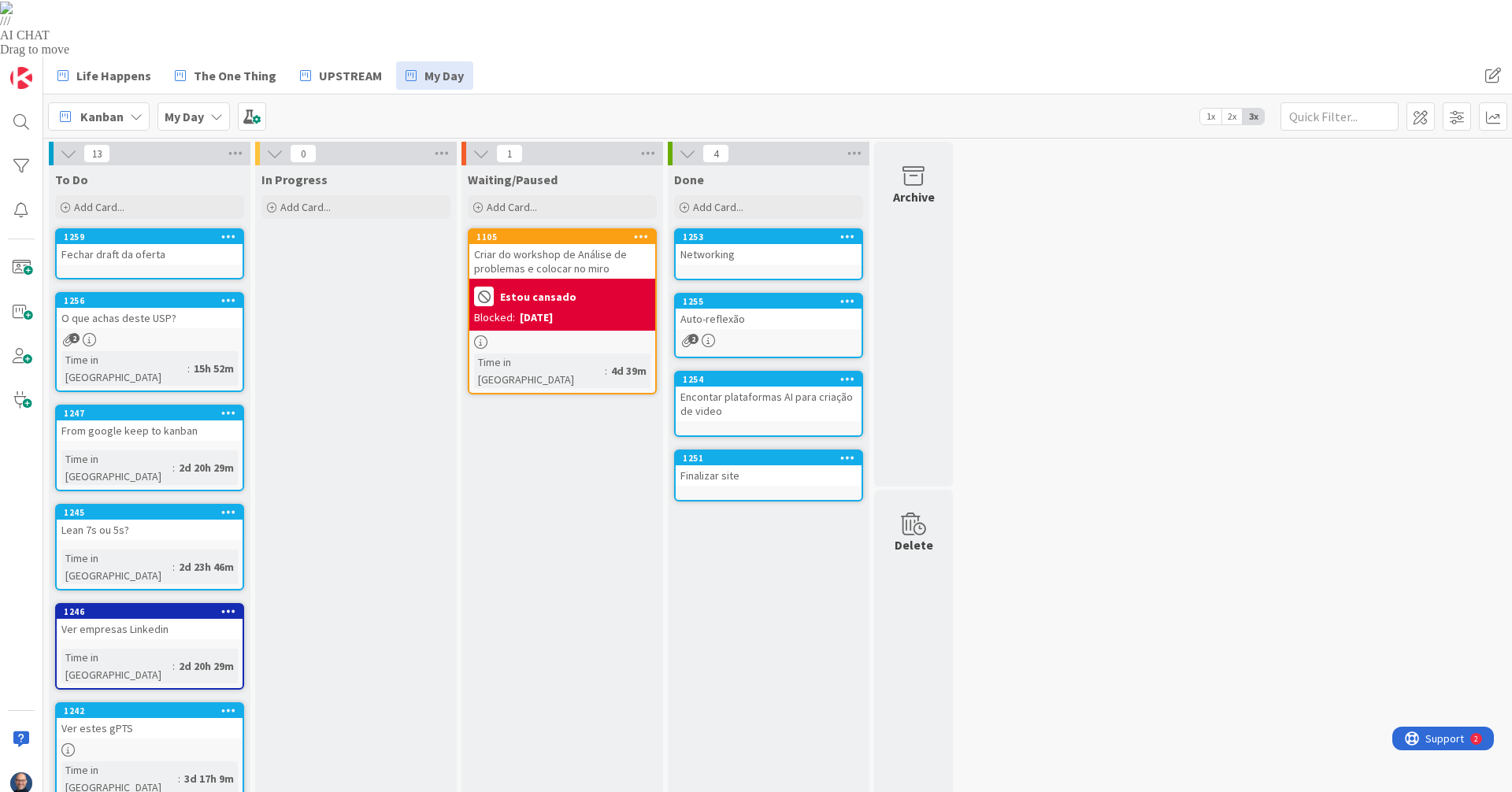
click at [130, 230] on div "1259" at bounding box center [149, 237] width 186 height 14
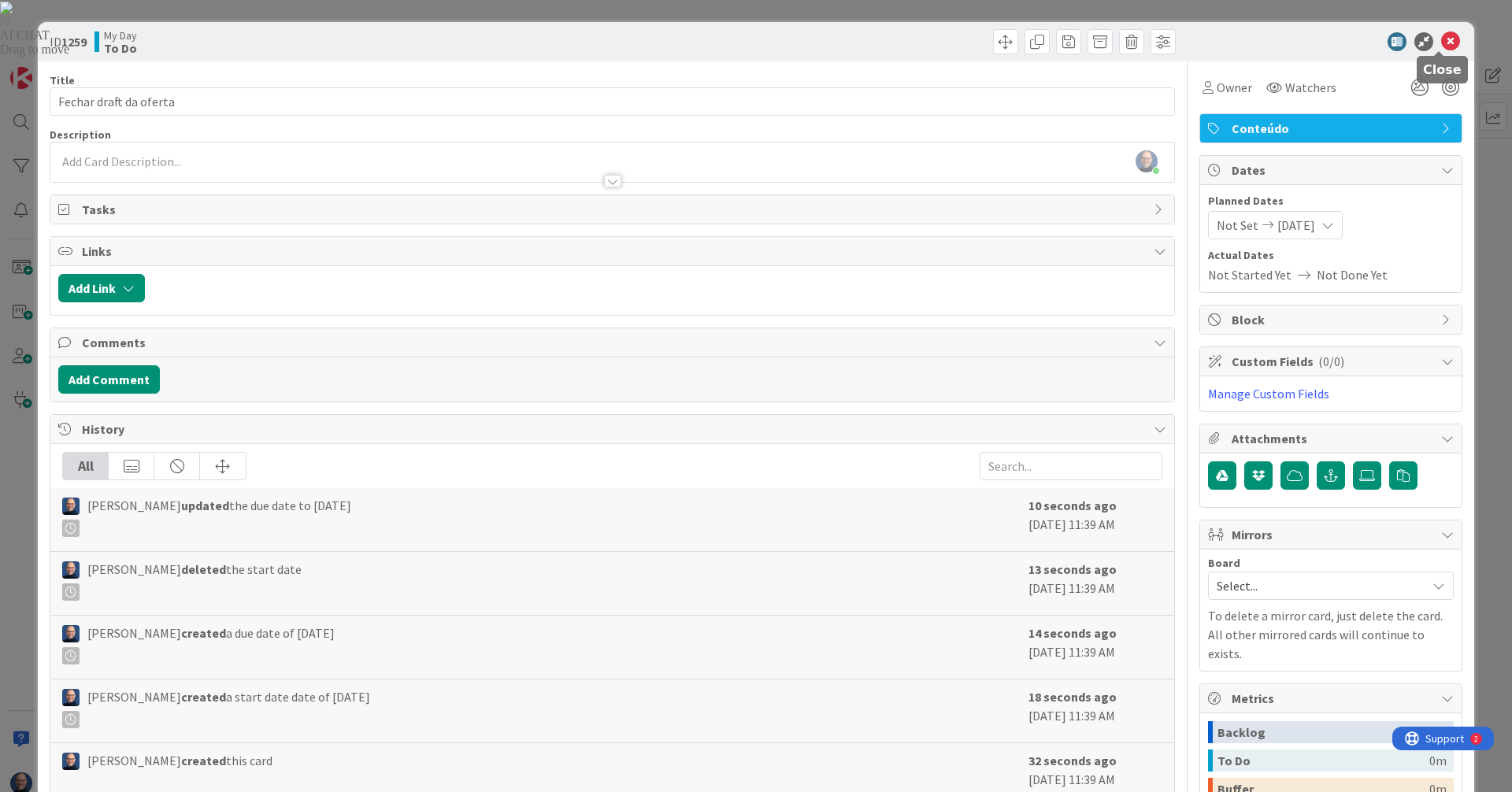
click at [1442, 44] on icon at bounding box center [1450, 41] width 19 height 19
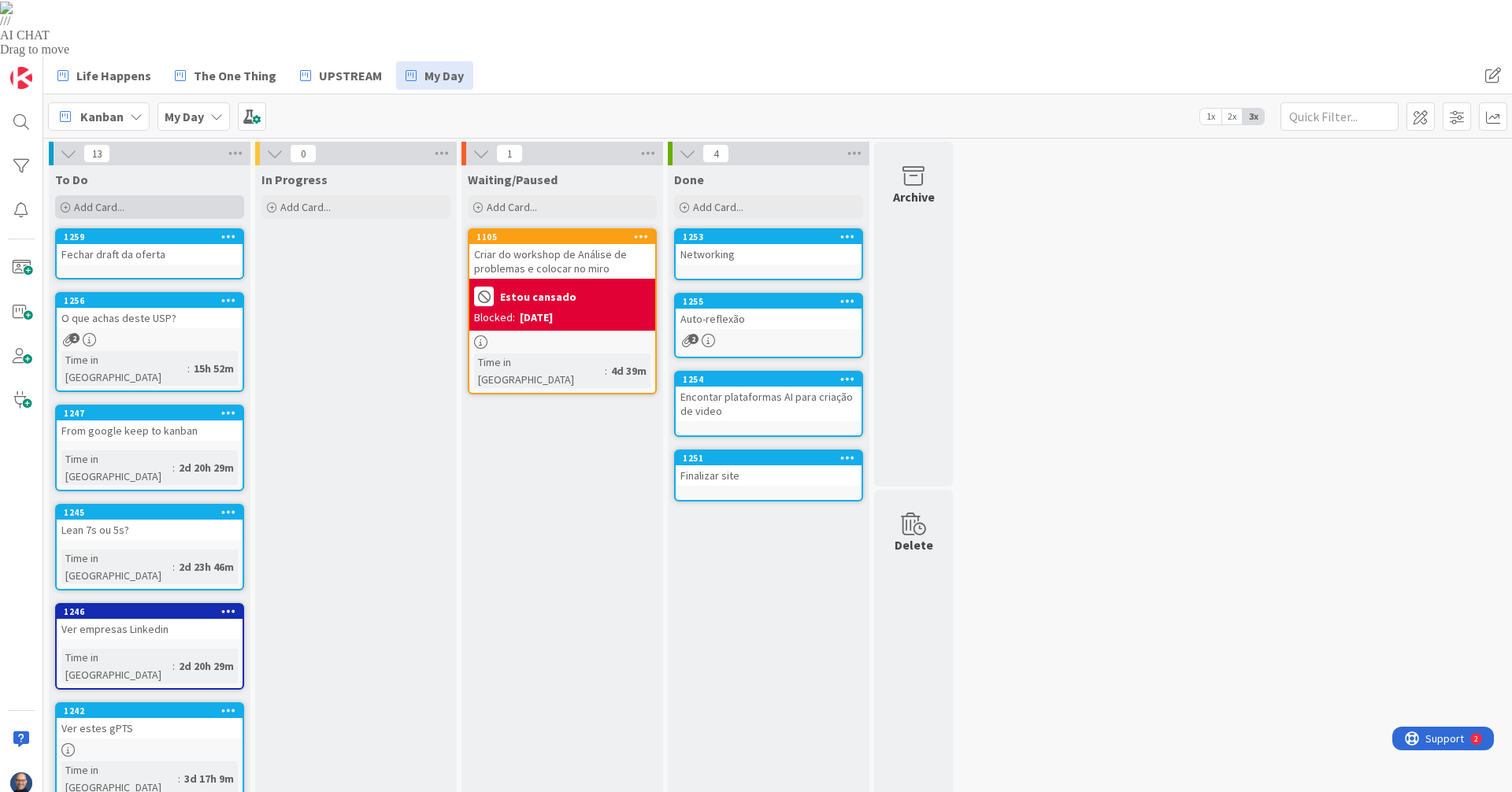
click at [185, 196] on div "Add Card..." at bounding box center [149, 207] width 189 height 24
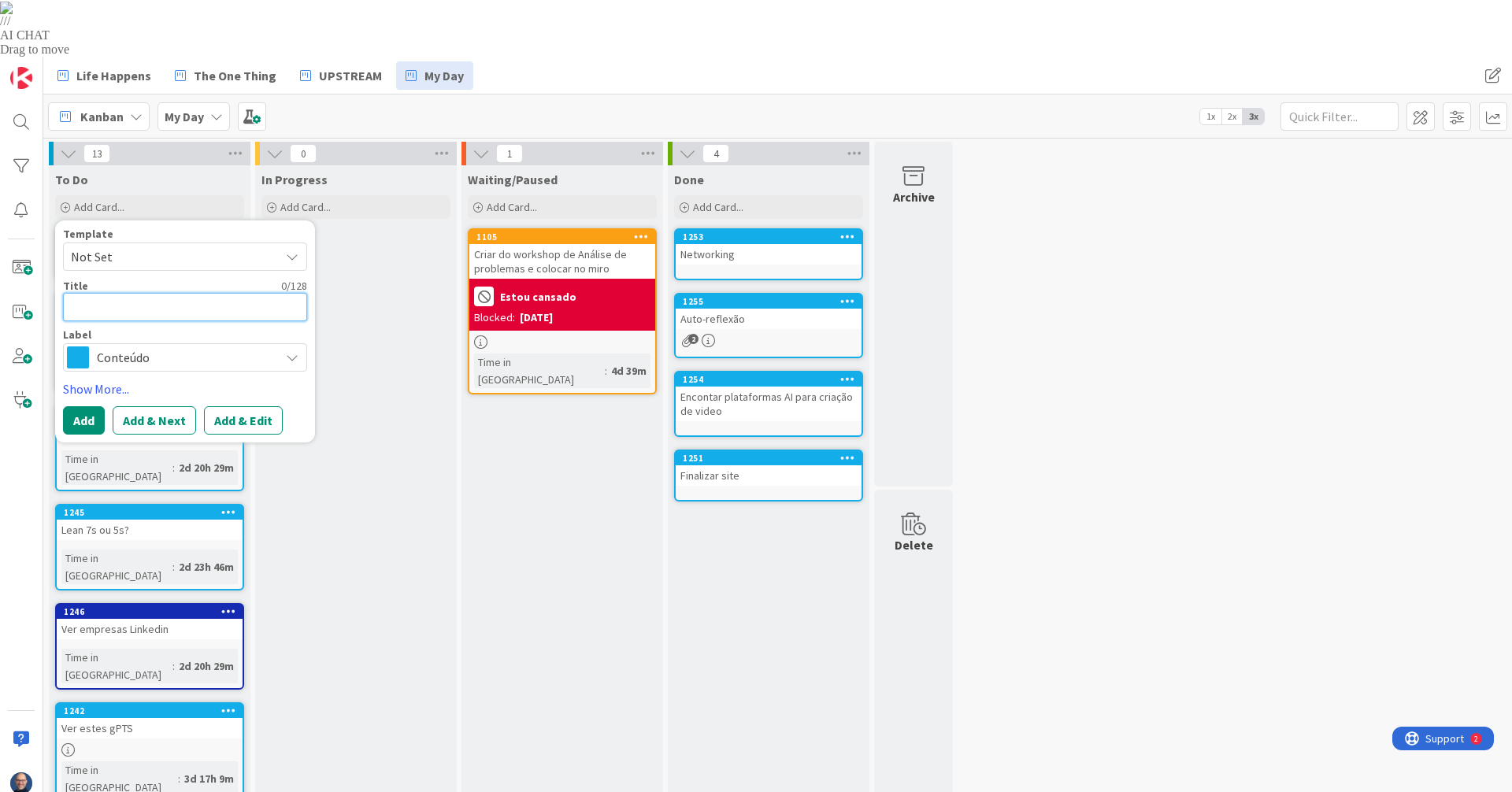
type textarea "x"
type textarea "C"
type textarea "x"
type textarea "Cri"
type textarea "x"
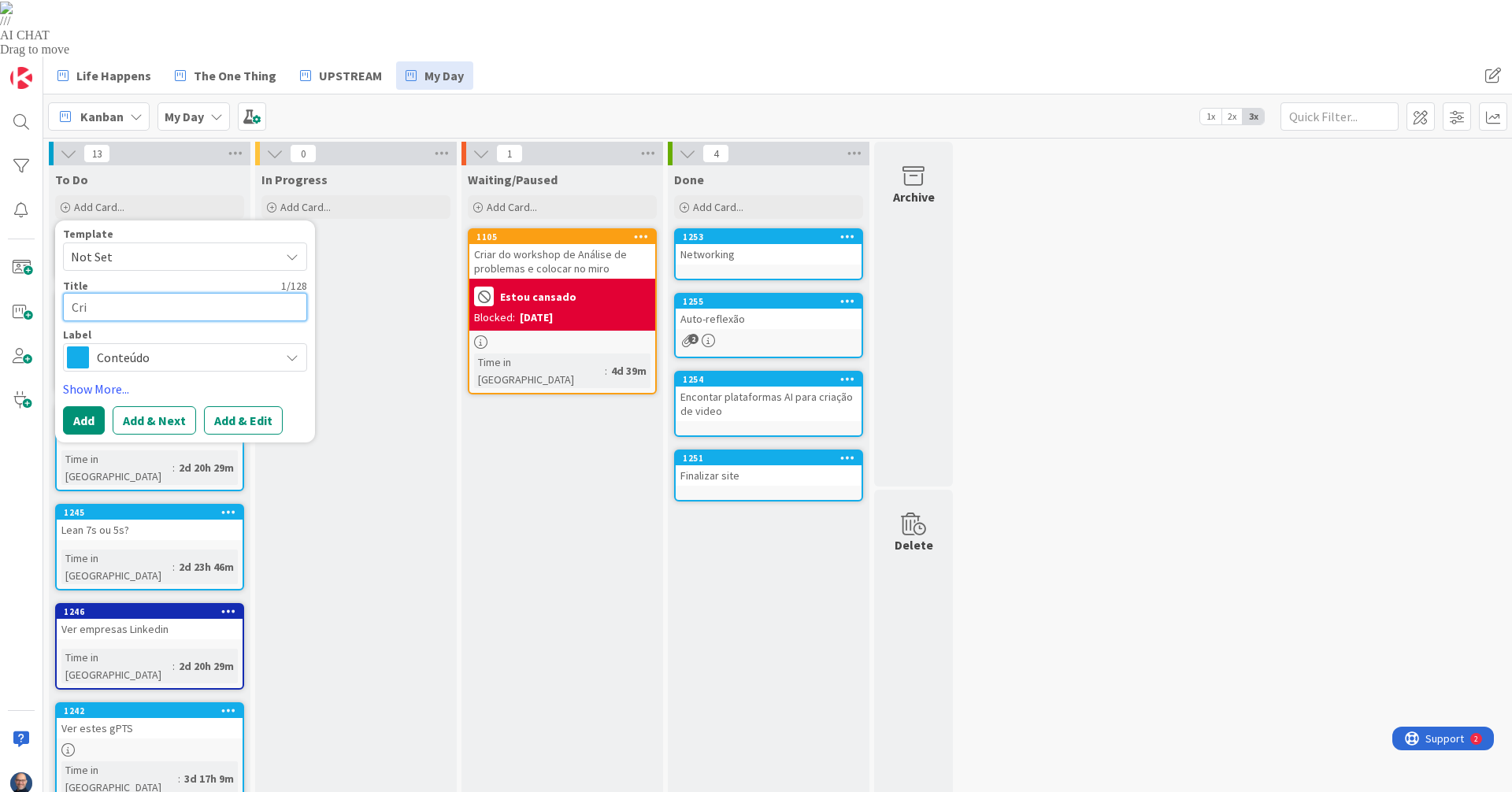
type textarea "Cria"
type textarea "x"
type textarea "Criar"
type textarea "x"
type textarea "Criar"
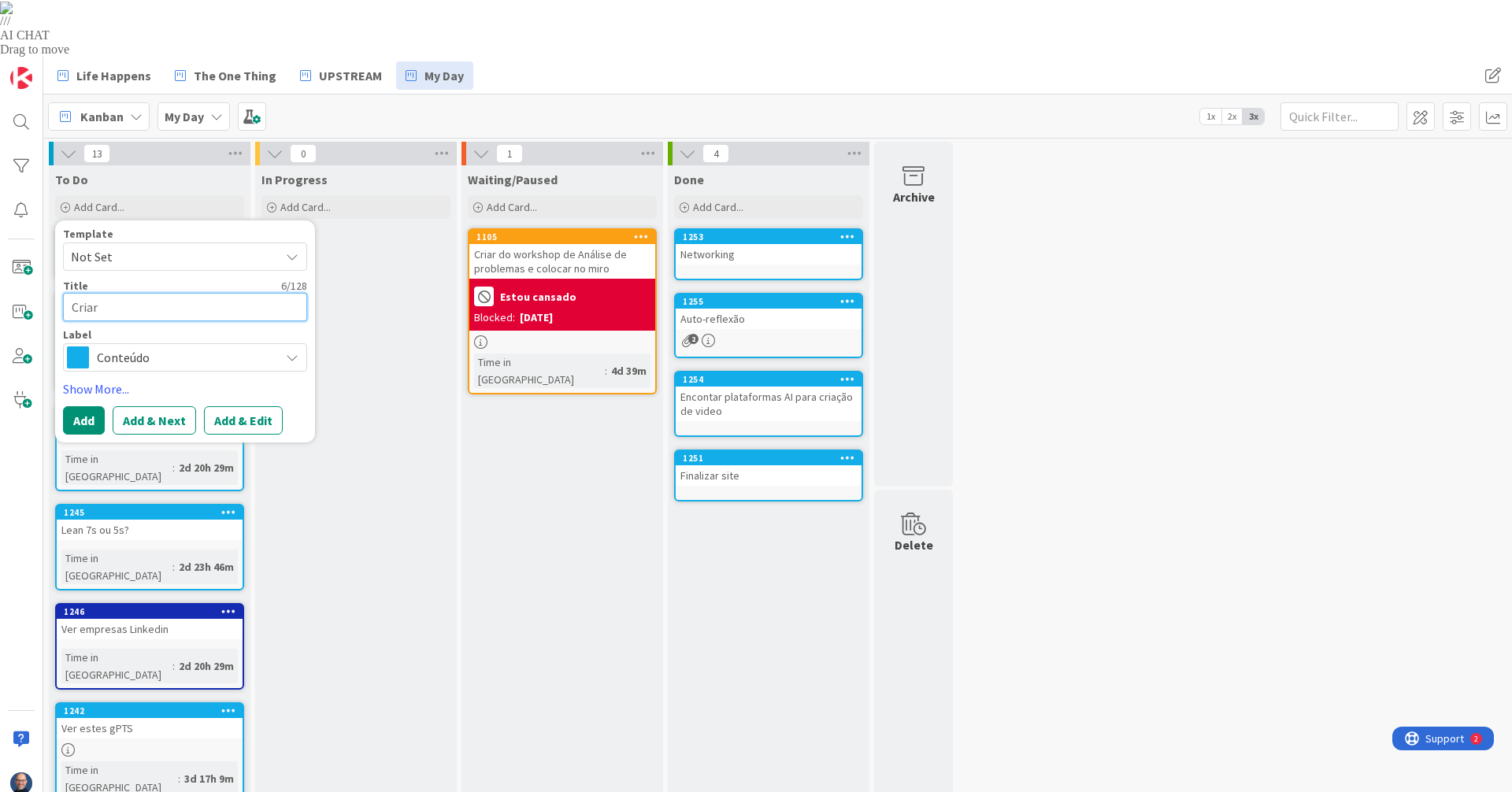
type textarea "x"
type textarea "Criar d"
type textarea "x"
type textarea "Criar dr"
type textarea "x"
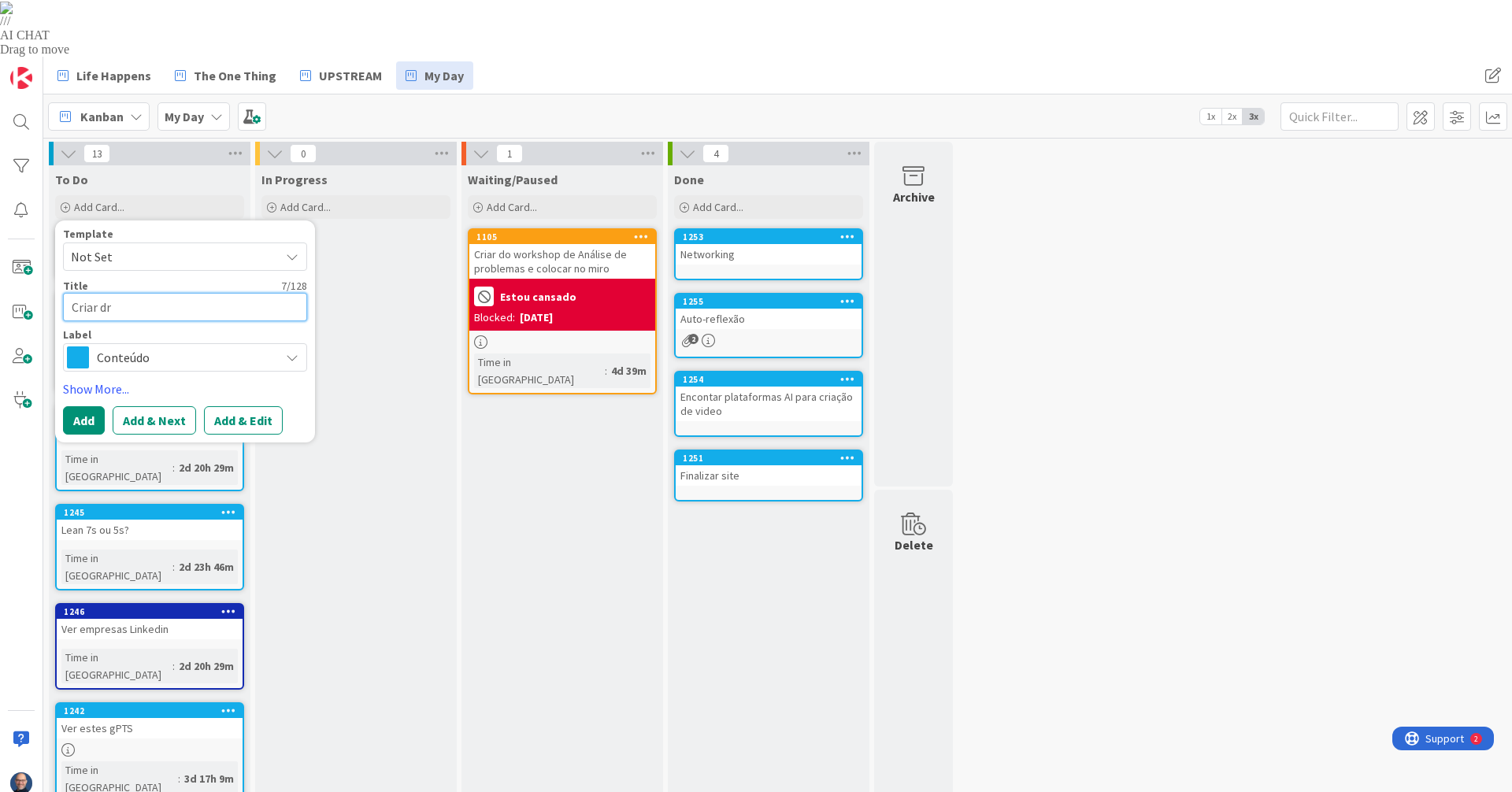
type textarea "Criar dra"
type textarea "x"
type textarea "Criar draf"
type textarea "x"
type textarea "Criar draft"
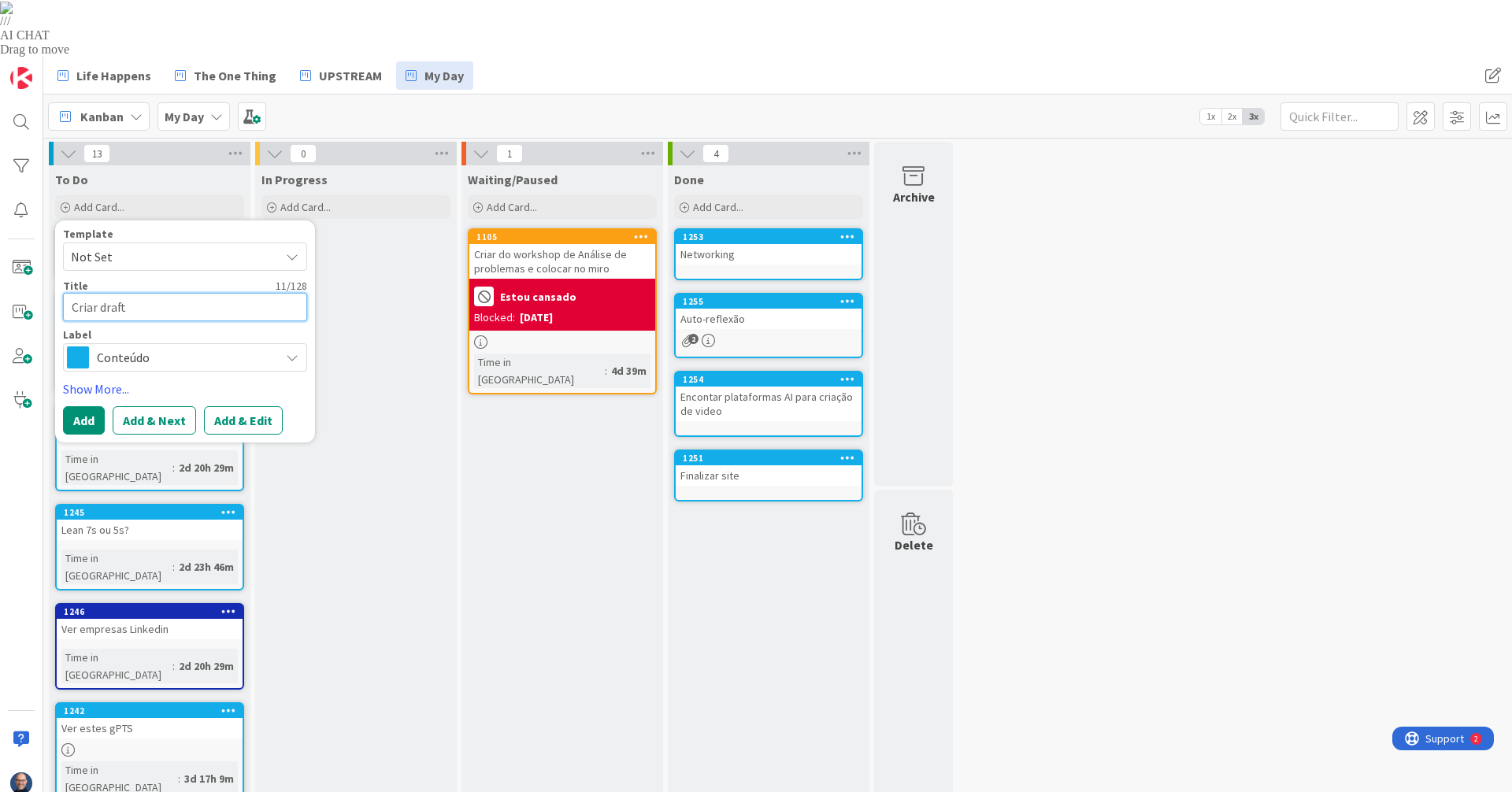
type textarea "x"
type textarea "Criar draft d"
type textarea "x"
type textarea "Criar draft da"
type textarea "x"
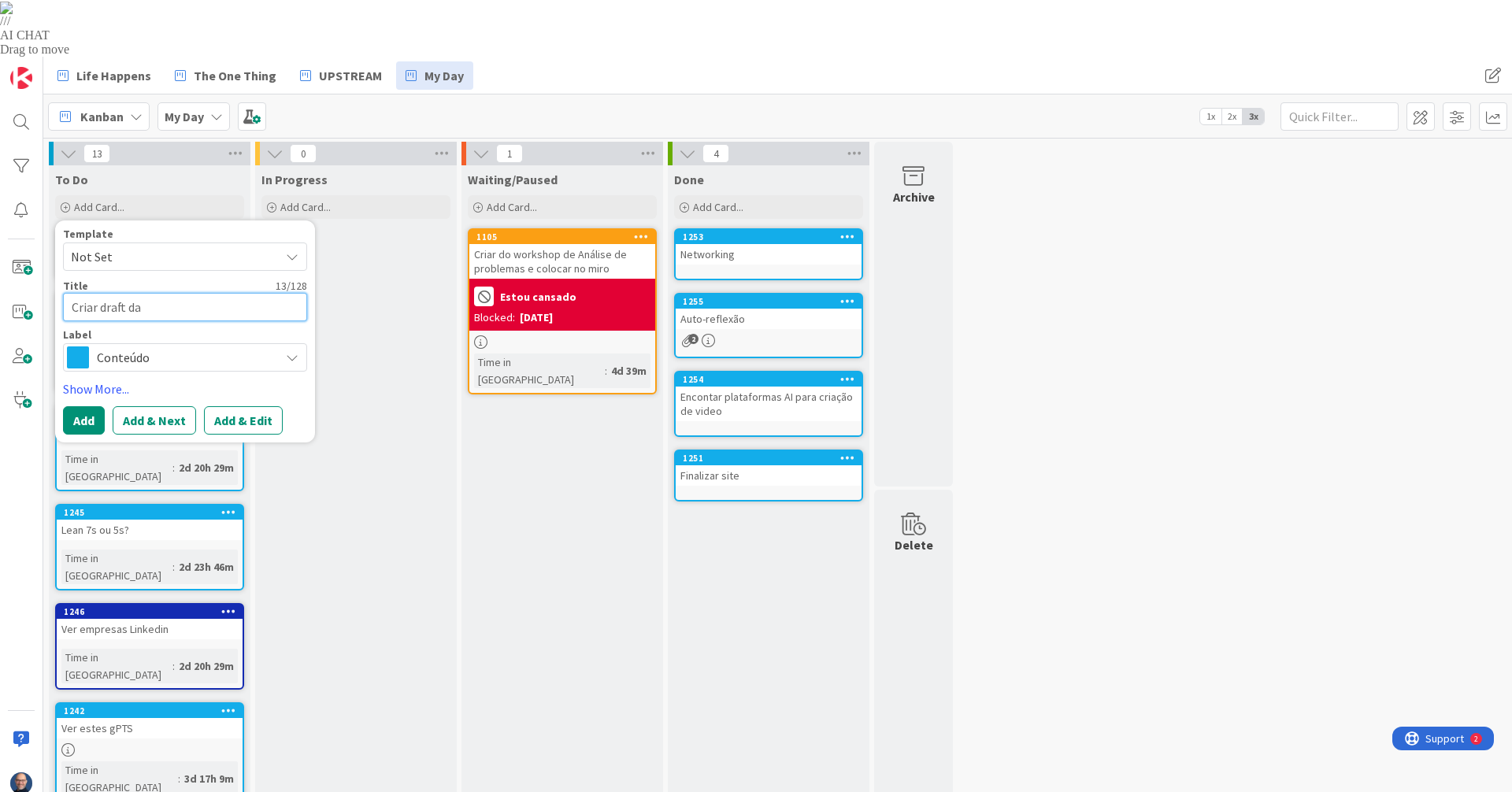
type textarea "Criar draft da o"
type textarea "x"
type textarea "Criar draft da ofe"
type textarea "x"
type textarea "Criar draft da ofer"
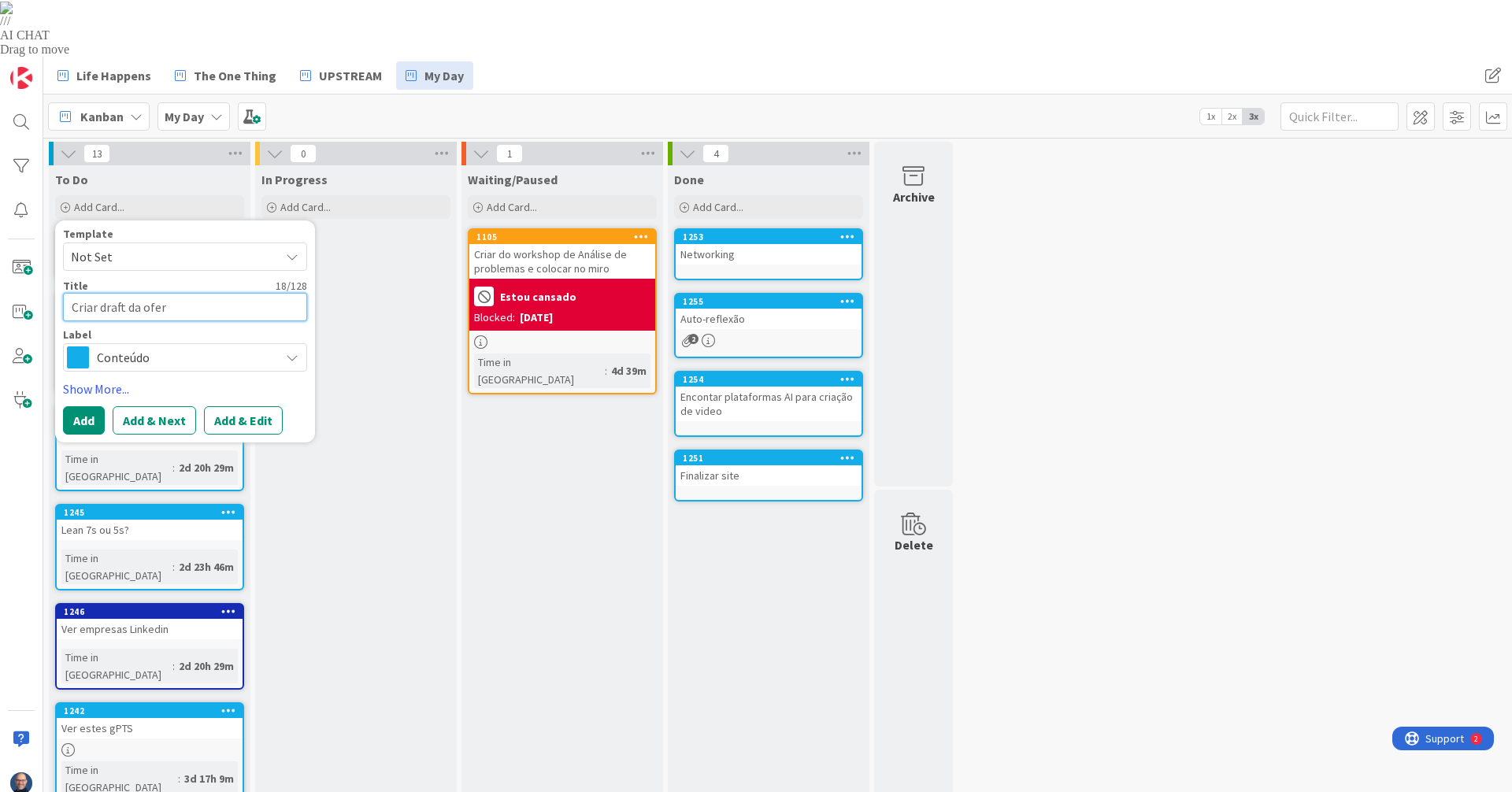
type textarea "x"
type textarea "Criar draft da ofert"
type textarea "x"
type textarea "Criar draft da oferta"
click at [104, 380] on link "Show More..." at bounding box center [185, 389] width 244 height 19
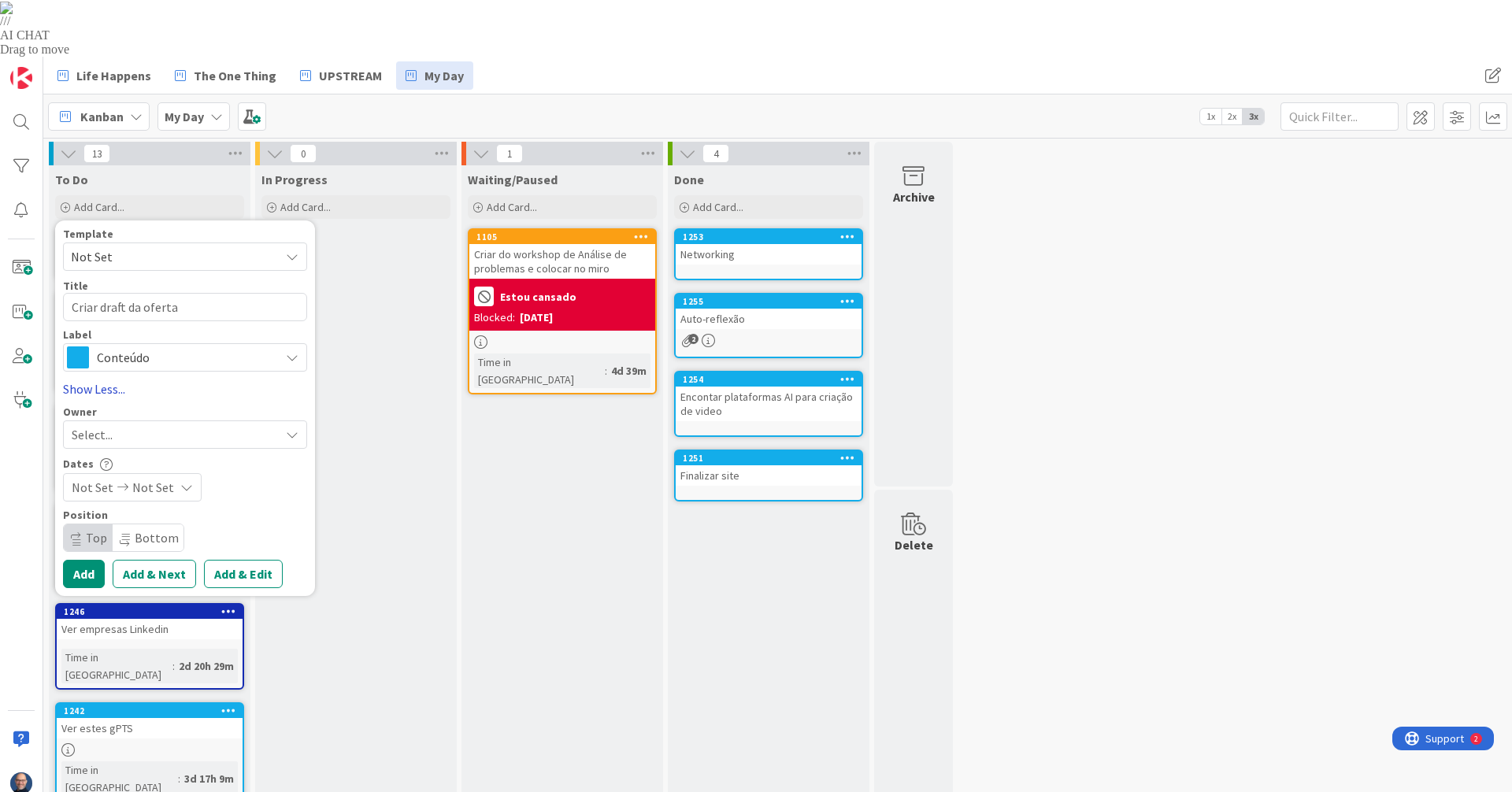
type textarea "x"
click at [182, 481] on icon at bounding box center [186, 487] width 12 height 12
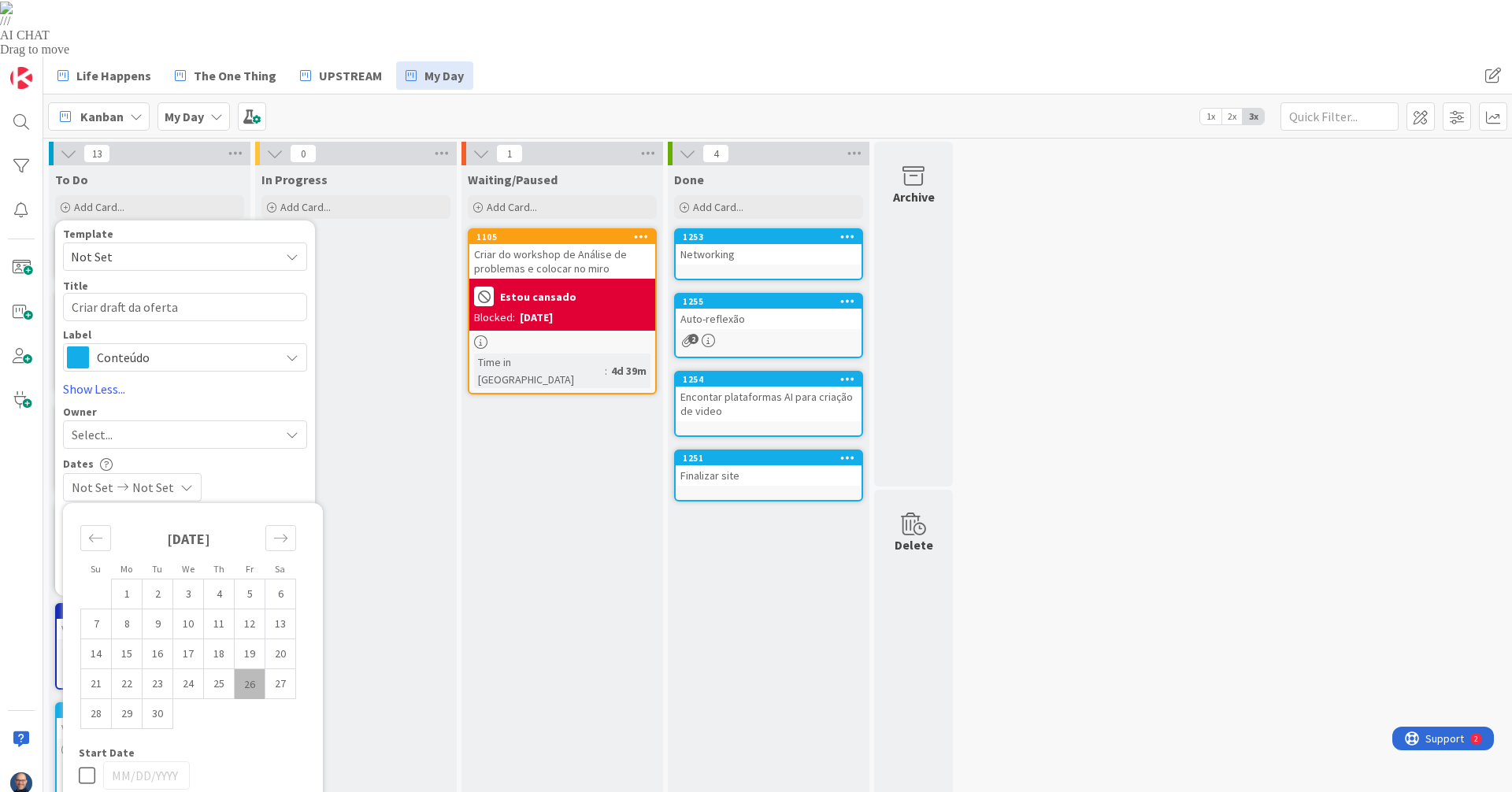
click at [249, 670] on td "26" at bounding box center [250, 684] width 30 height 30
type input "09/26/2025"
type textarea "x"
click at [260, 457] on div "Dates" at bounding box center [185, 463] width 244 height 13
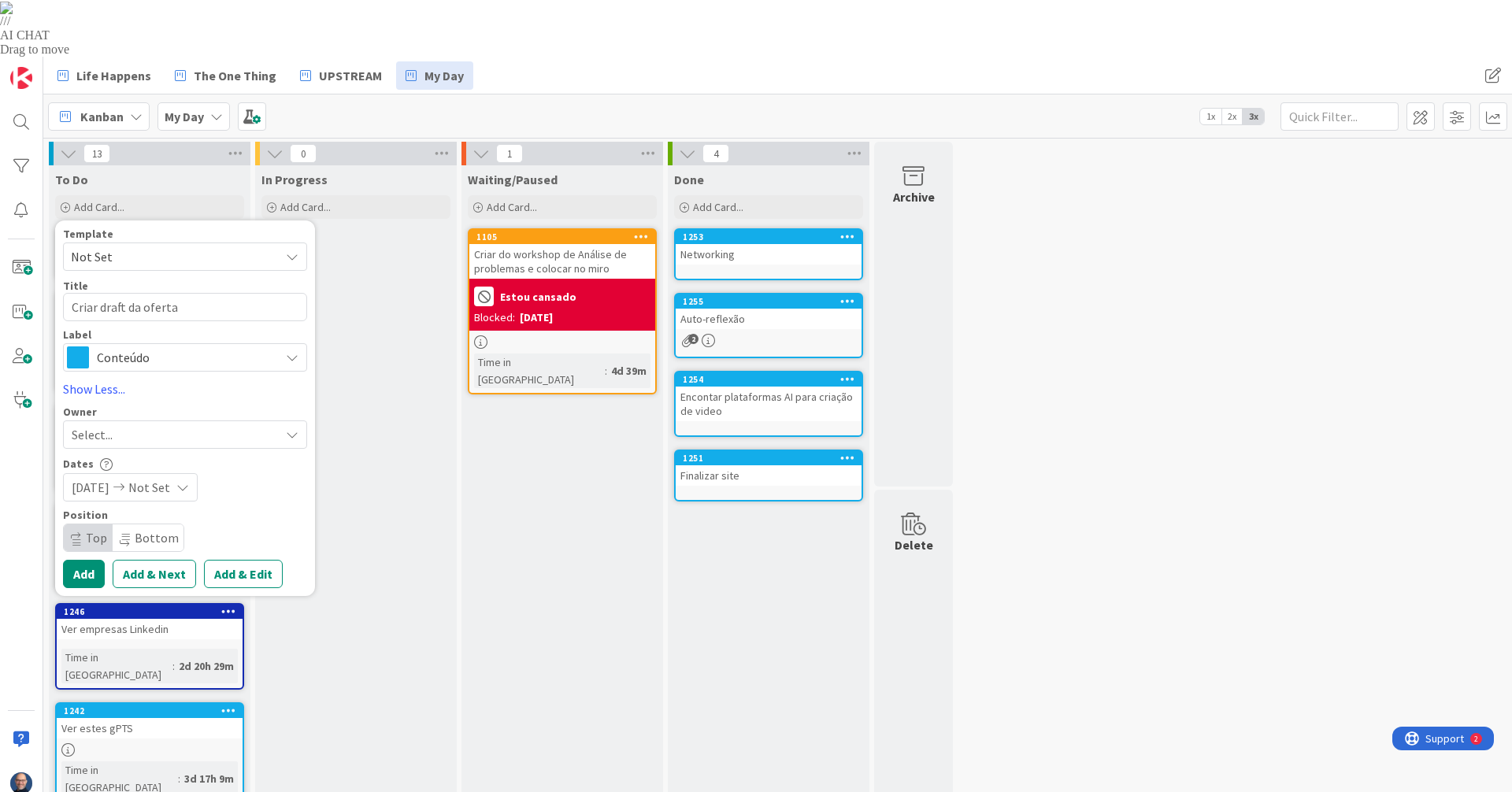
click at [159, 478] on span "Not Set" at bounding box center [149, 487] width 42 height 19
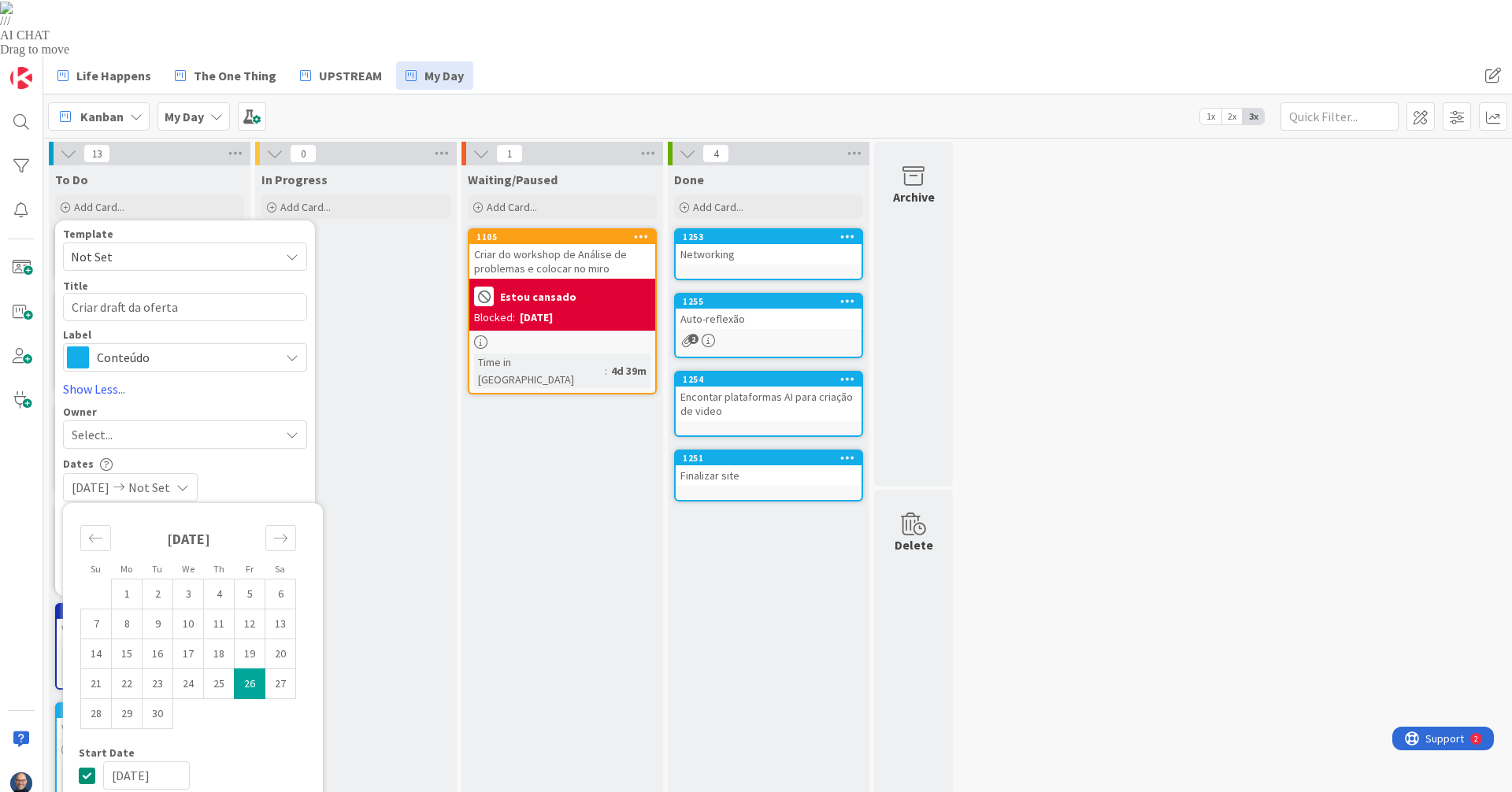
click at [255, 670] on td "26" at bounding box center [250, 684] width 30 height 30
type input "09/26/2025"
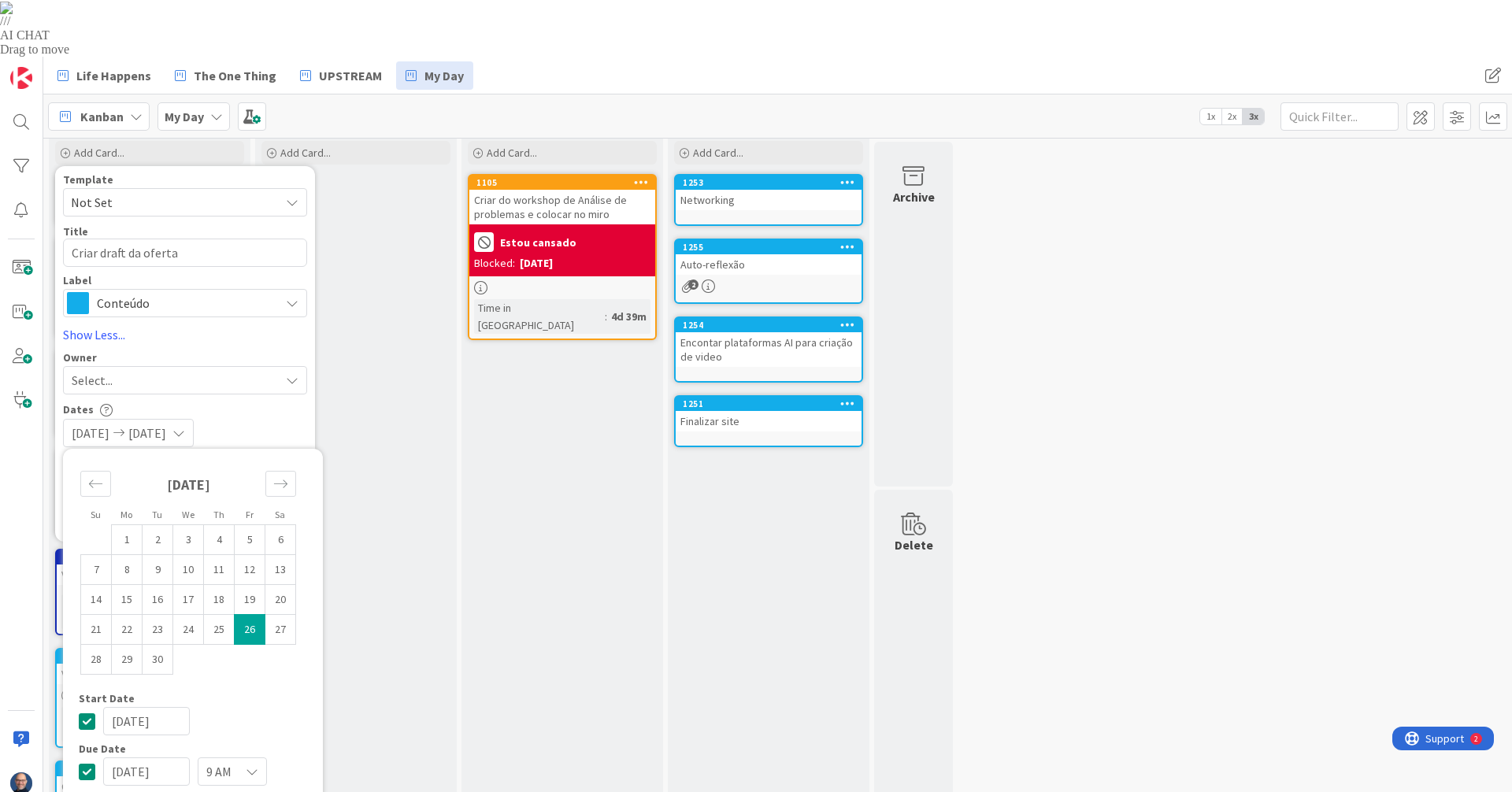
scroll to position [79, 0]
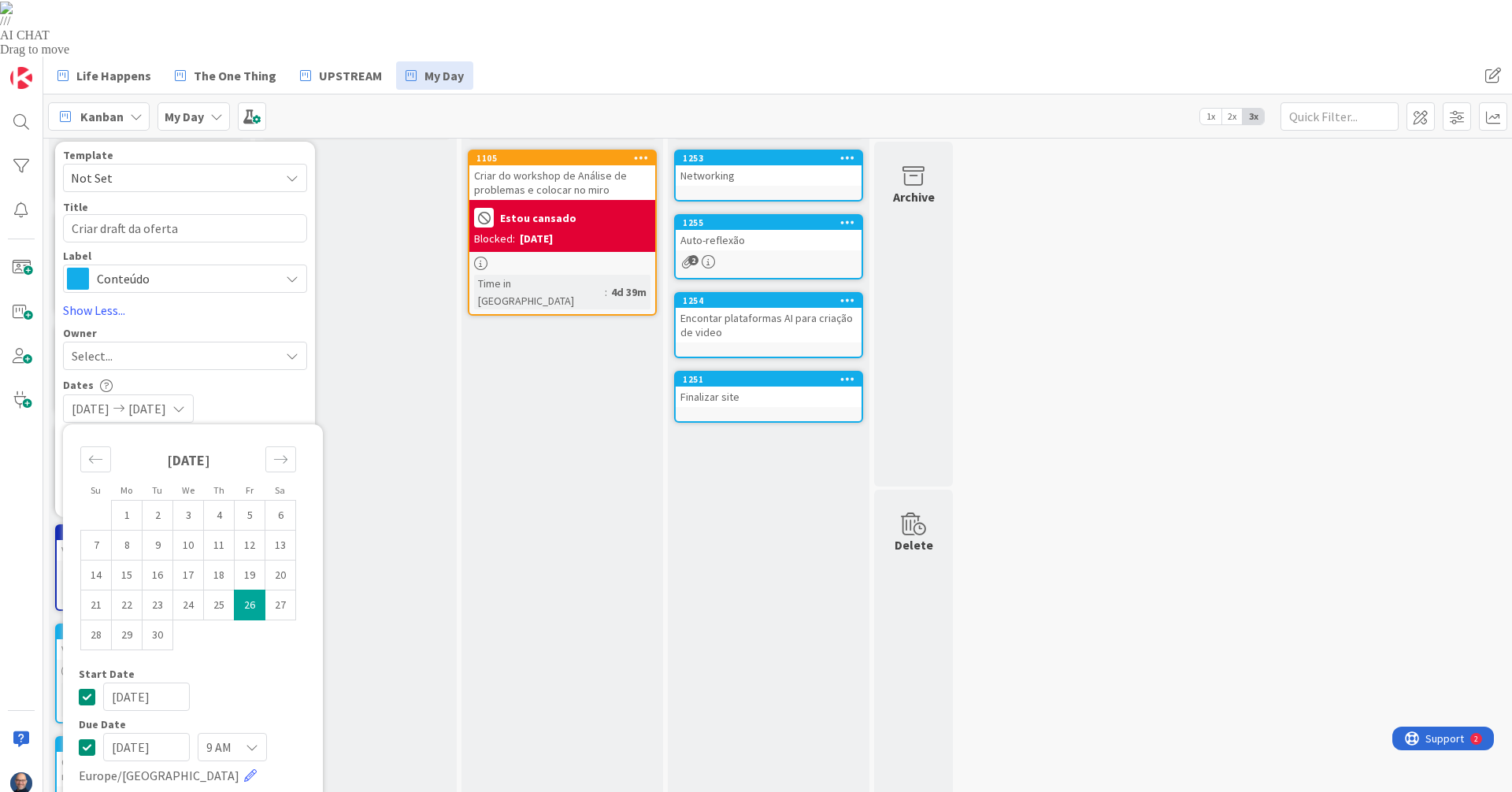
click at [247, 741] on icon at bounding box center [251, 747] width 12 height 12
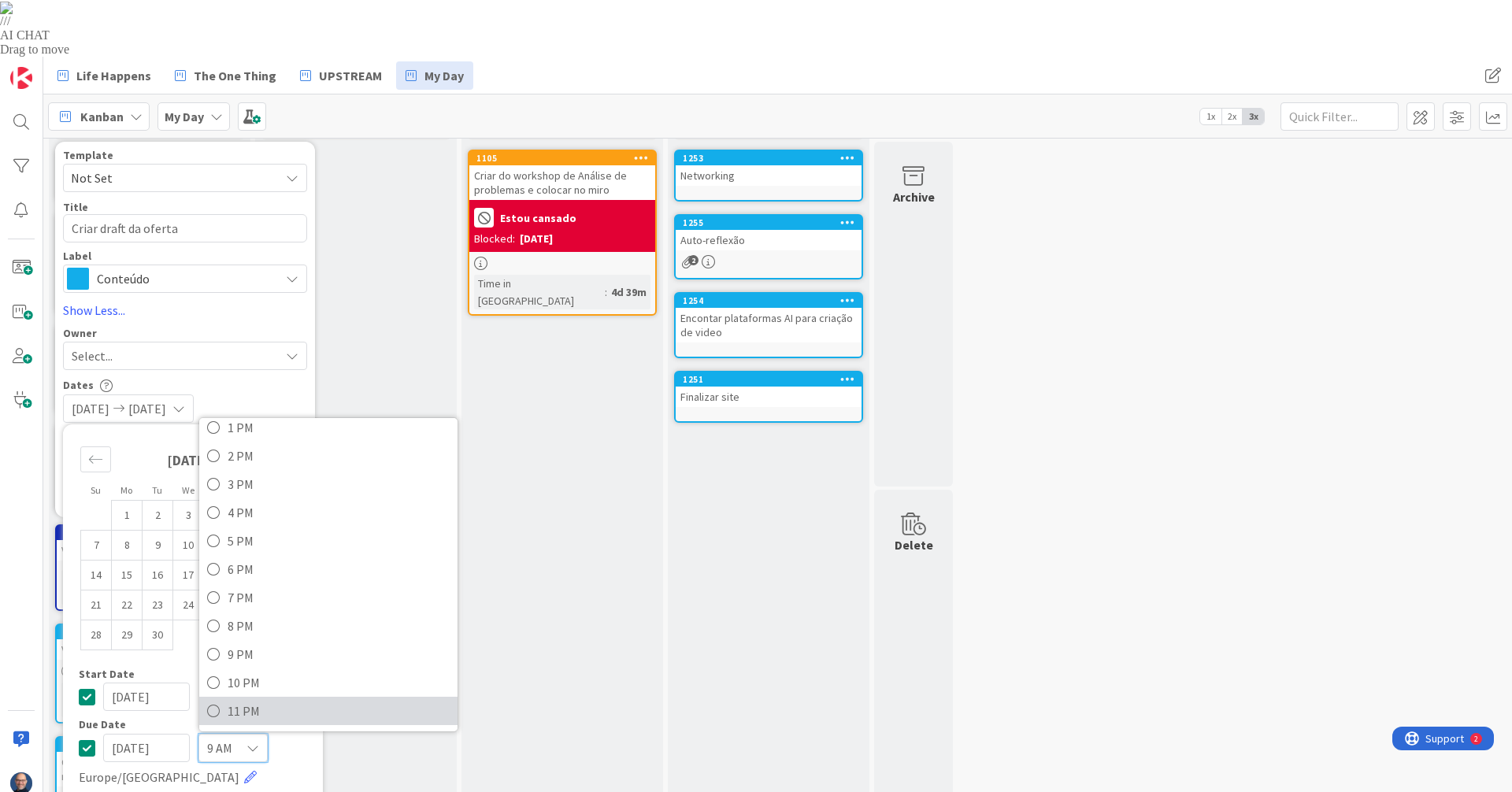
scroll to position [158, 0]
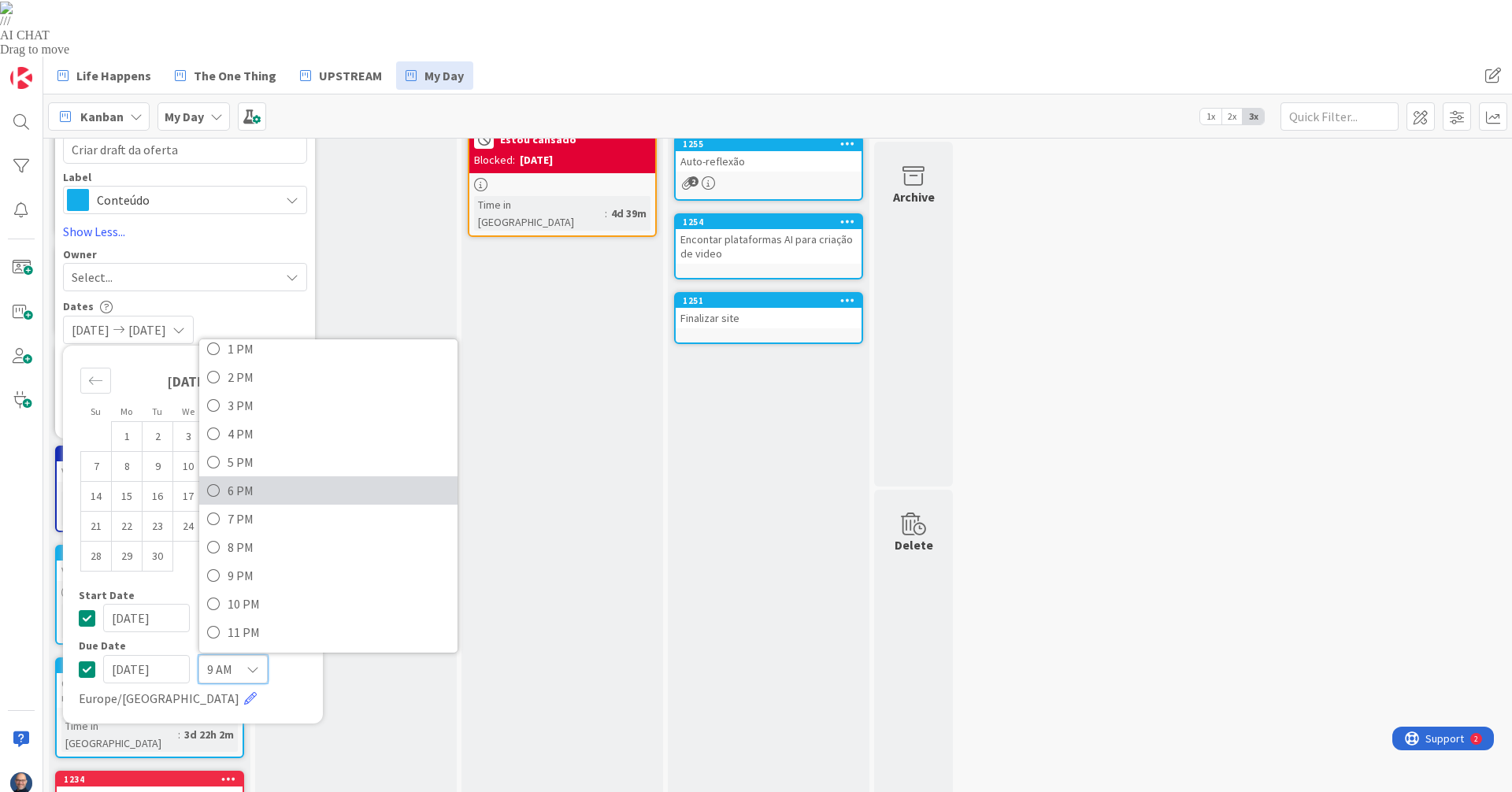
click at [270, 479] on span "6 PM" at bounding box center [338, 490] width 222 height 24
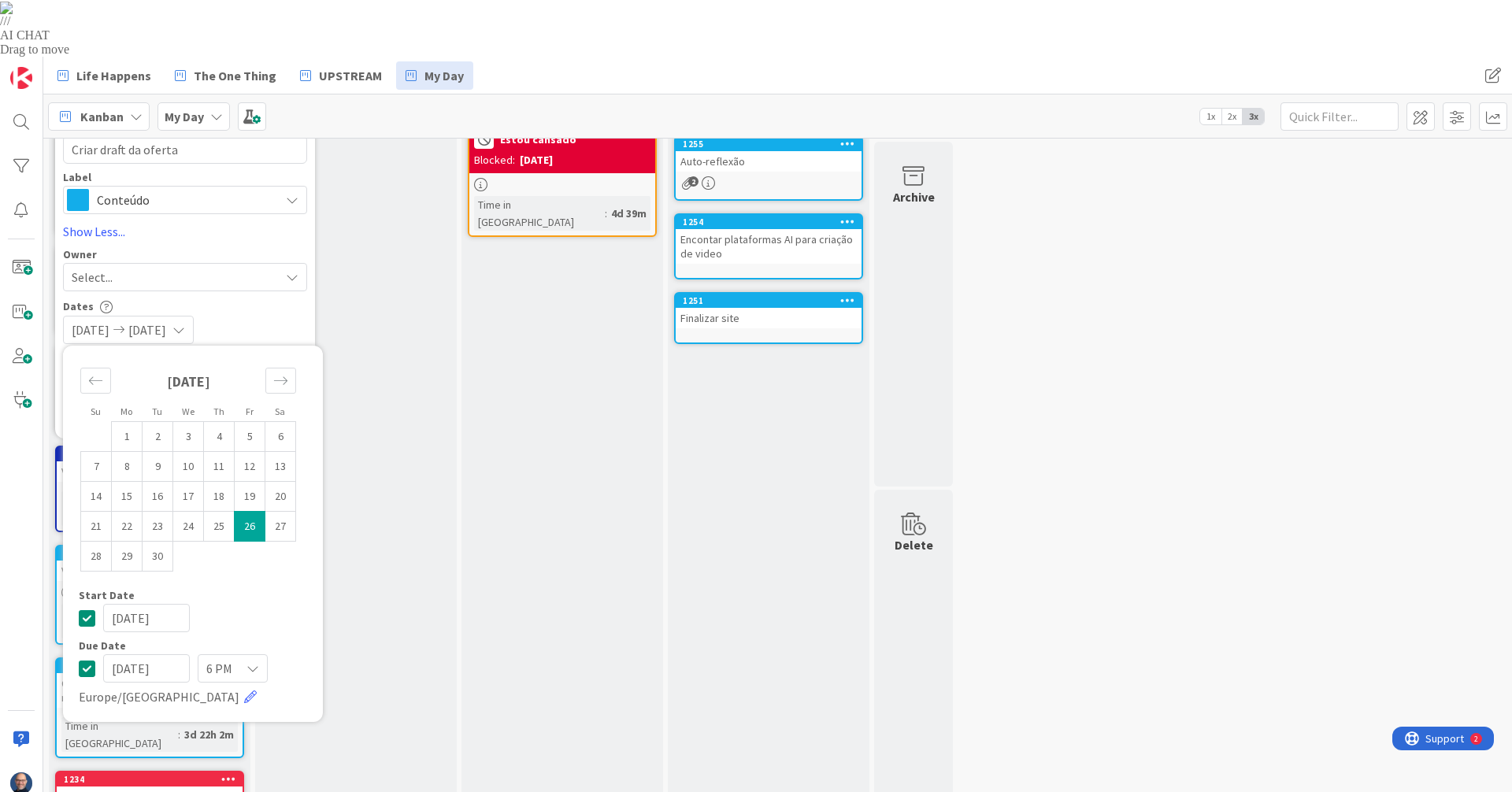
click at [257, 315] on div "09/26/2025 09/26/2025" at bounding box center [185, 329] width 244 height 29
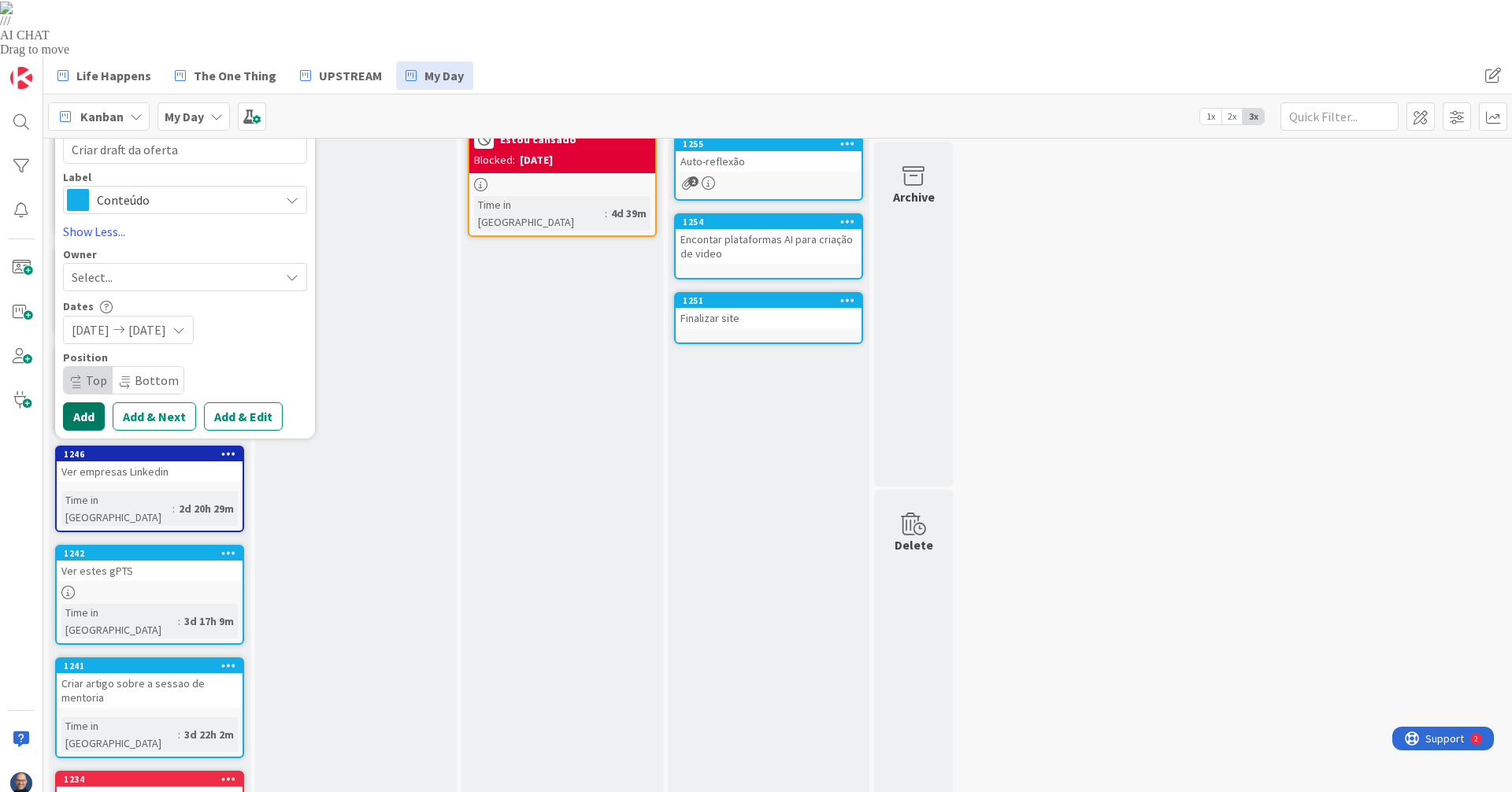
click at [90, 403] on button "Add" at bounding box center [84, 417] width 42 height 29
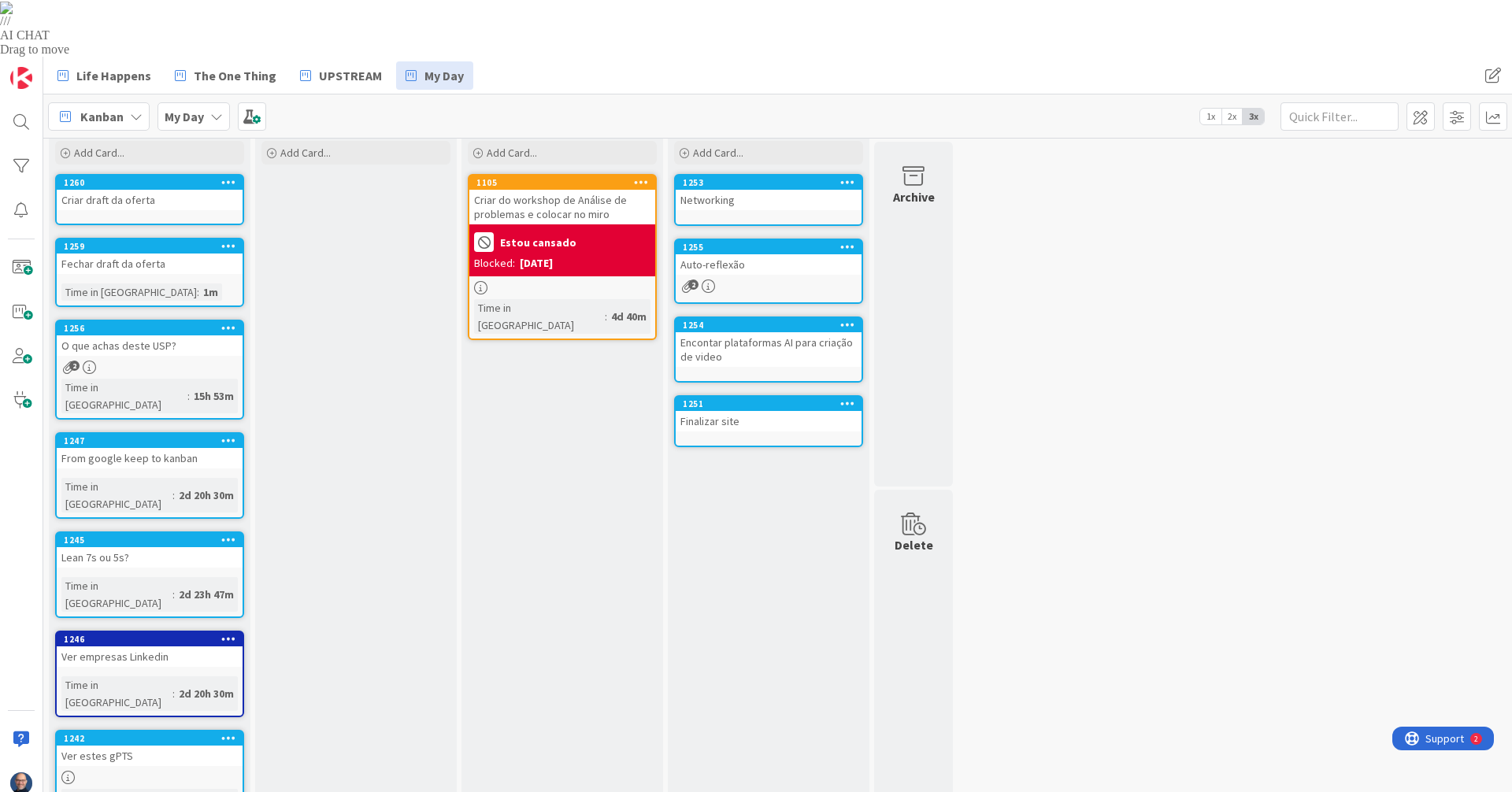
scroll to position [0, 0]
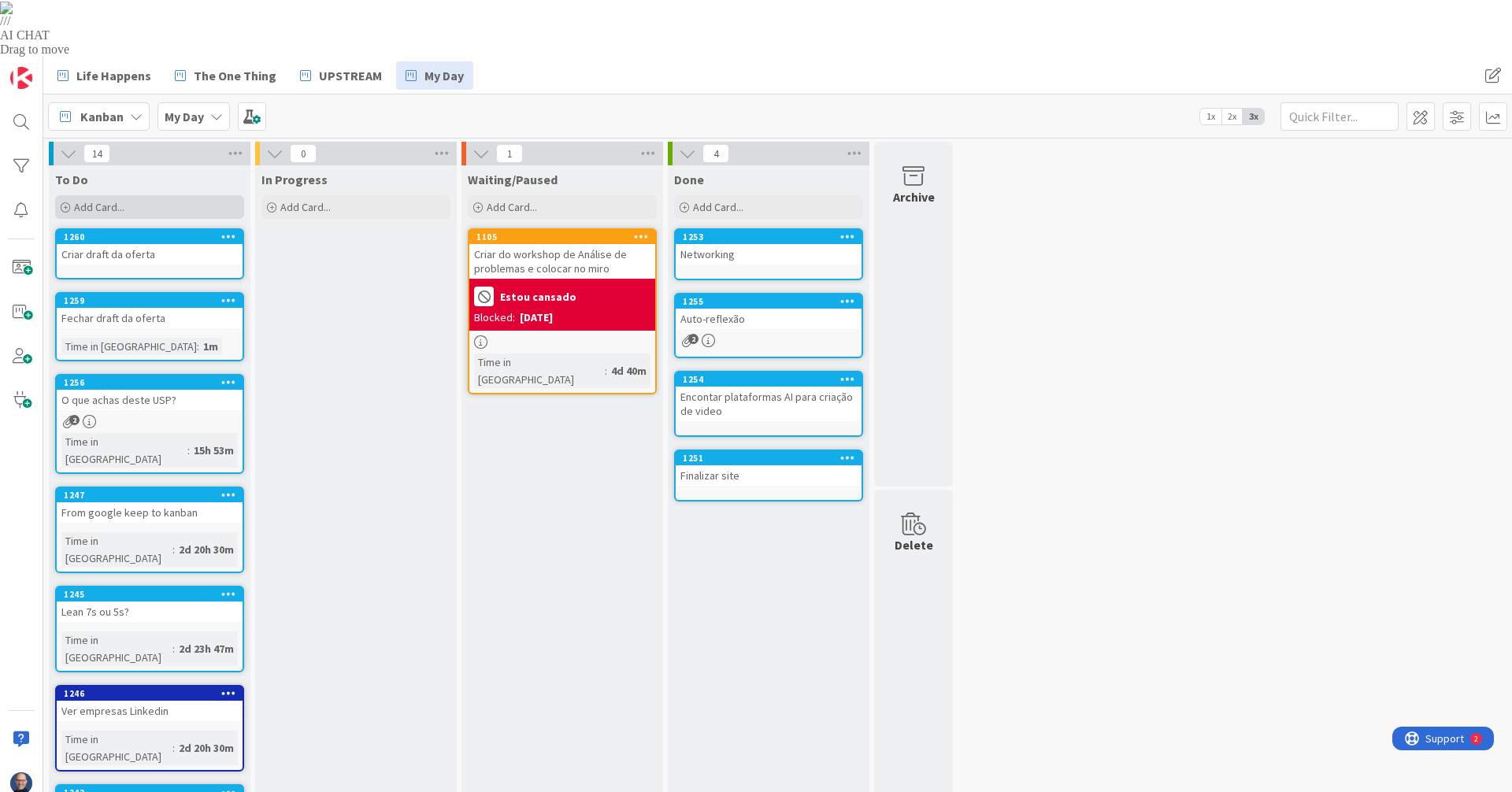
click at [176, 196] on div "Add Card..." at bounding box center [149, 207] width 189 height 24
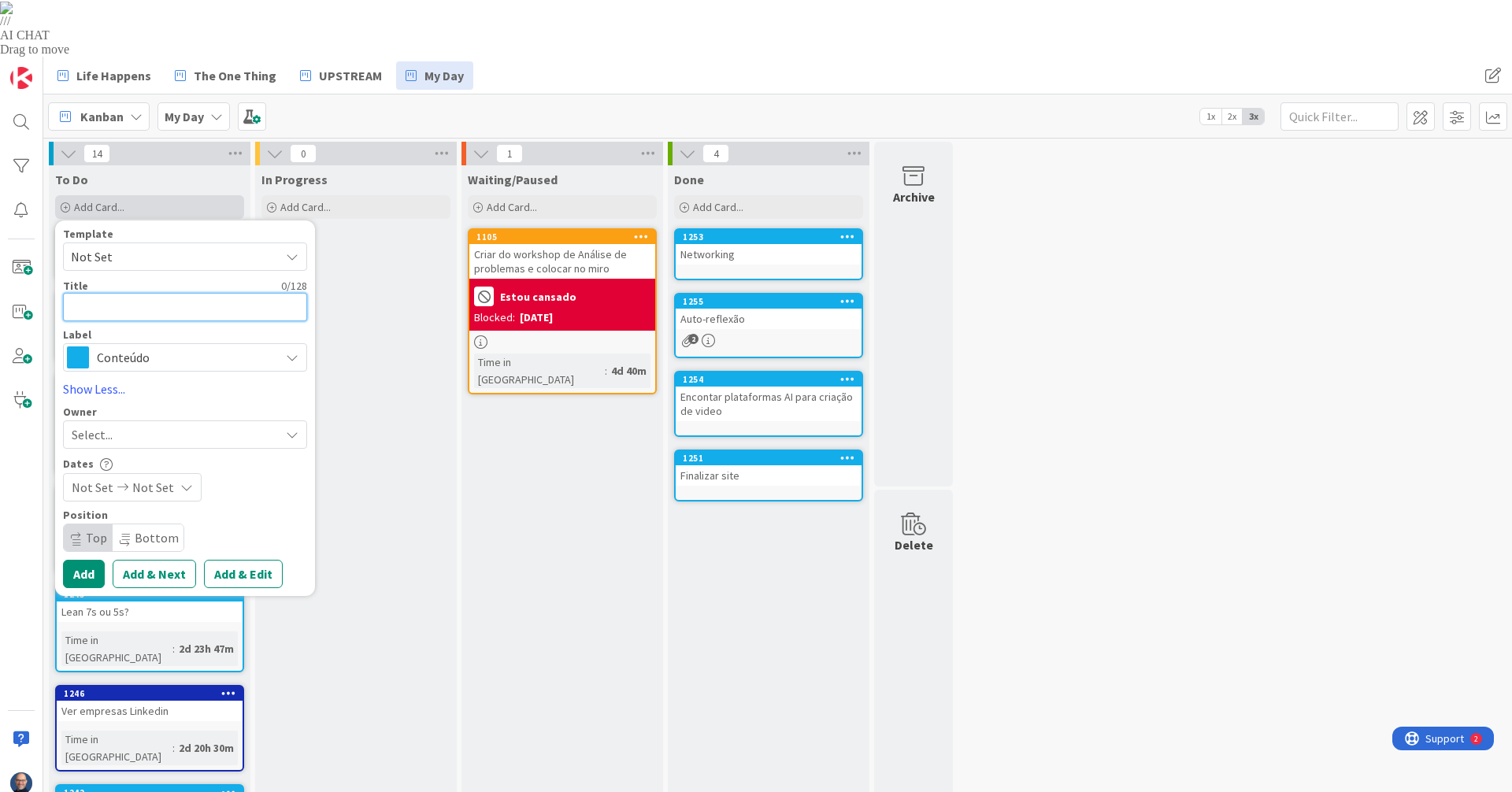
type textarea "x"
type textarea "F"
type textarea "x"
type textarea "Fe"
type textarea "x"
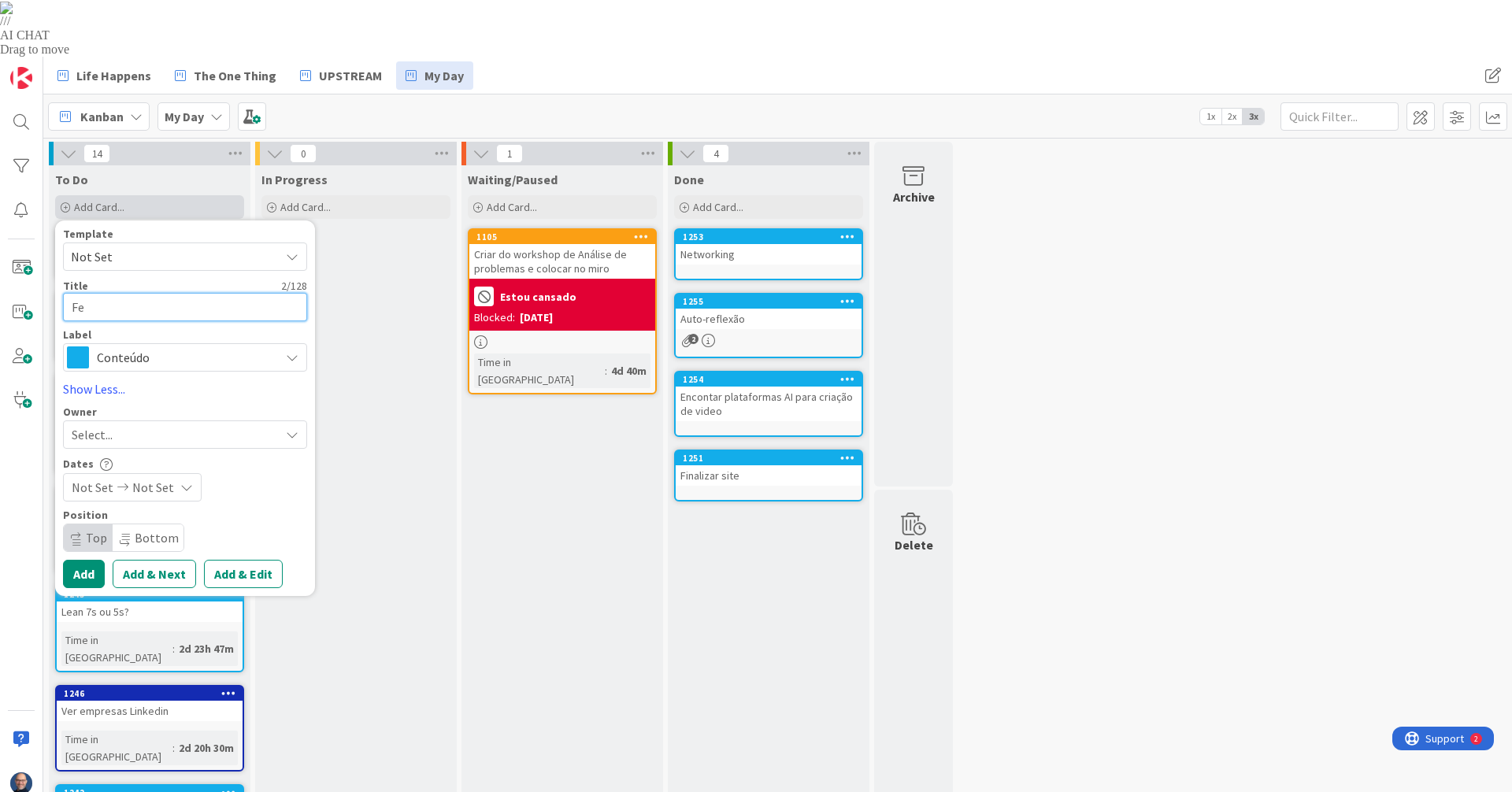
type textarea "Fec"
type textarea "x"
type textarea "Fech"
type textarea "x"
type textarea "Fecha"
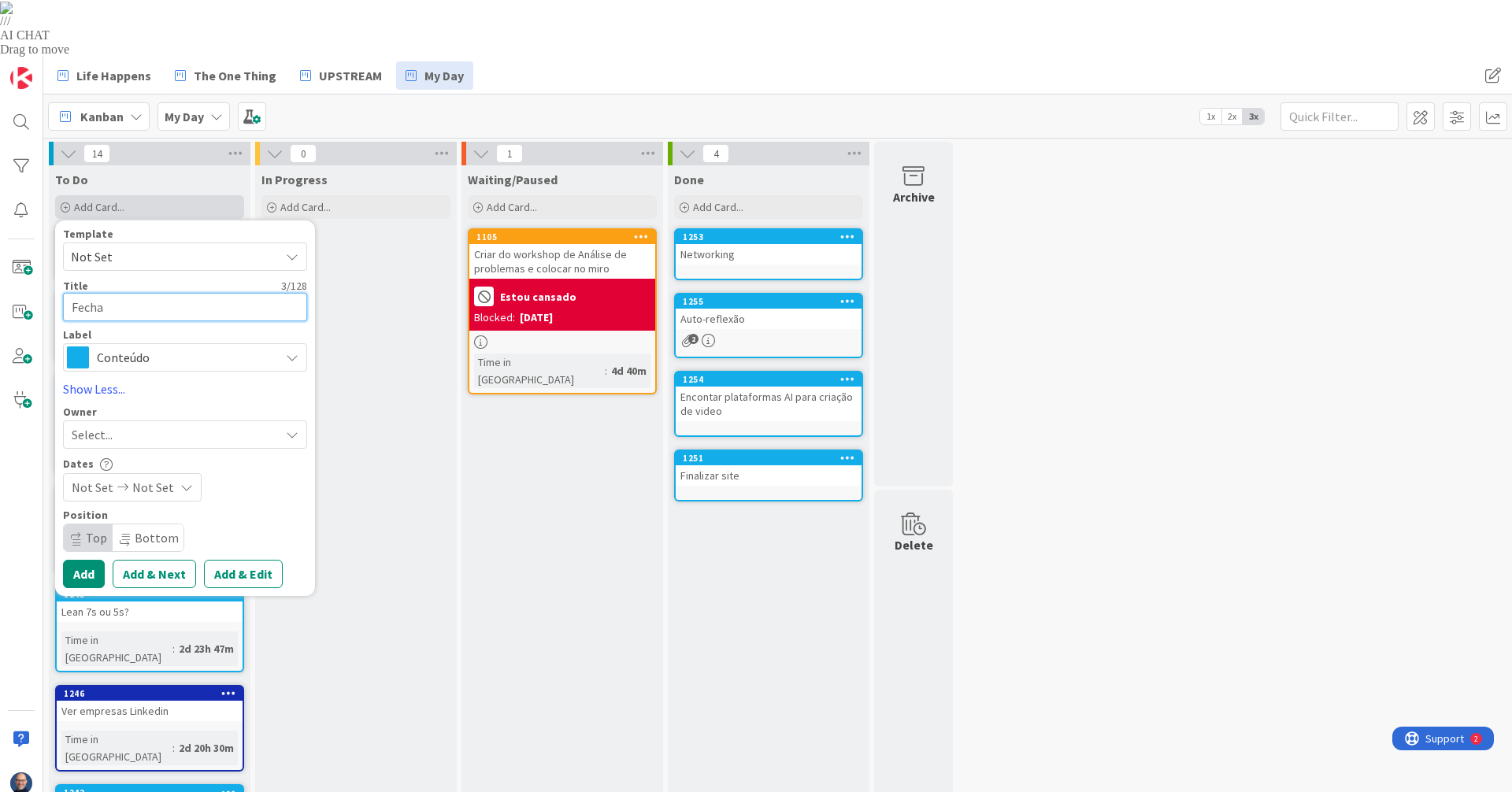
type textarea "x"
type textarea "Fechar"
type textarea "x"
type textarea "Fecha"
type textarea "x"
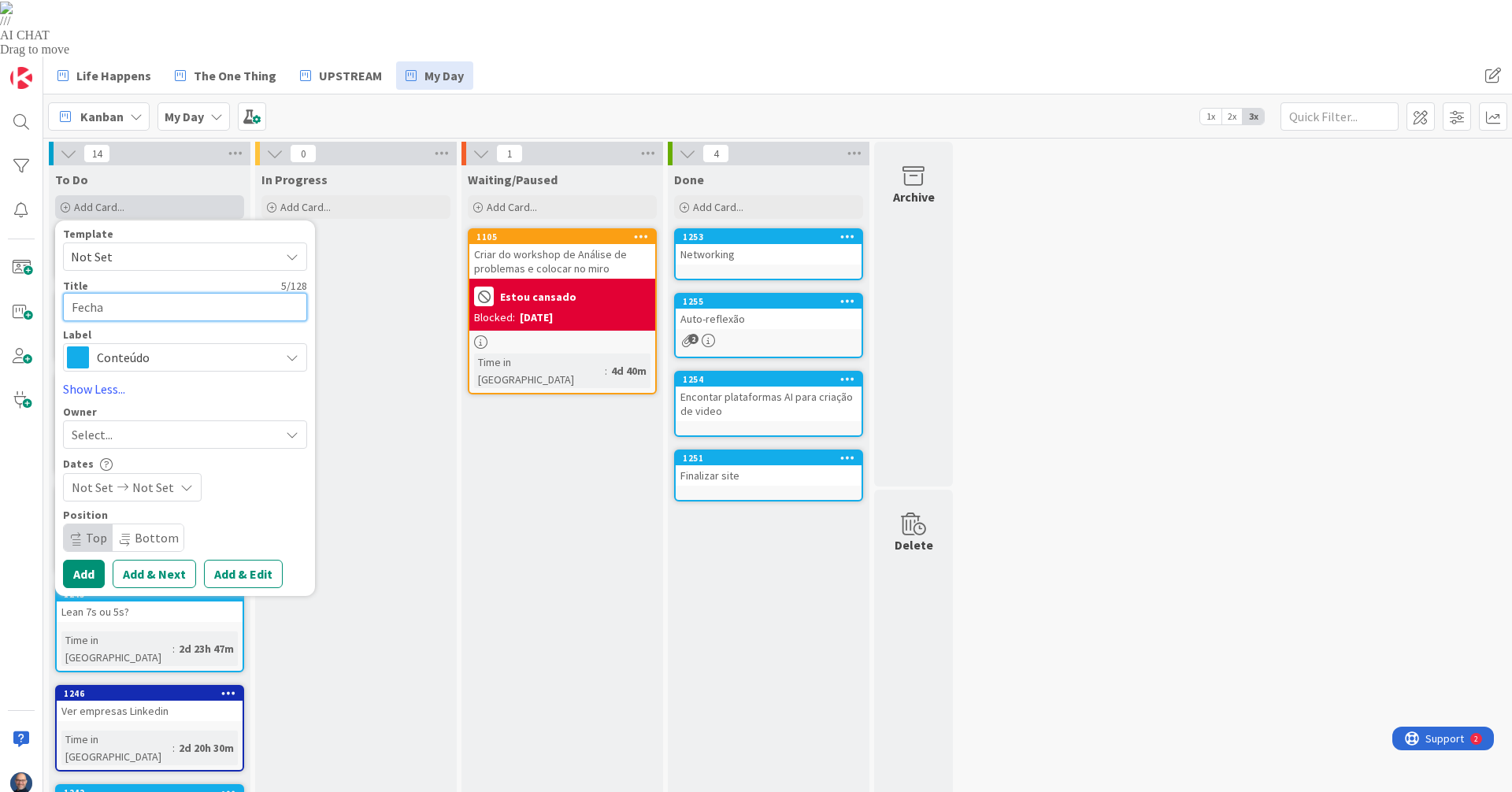
type textarea "Fech"
type textarea "x"
type textarea "Fec"
type textarea "x"
type textarea "Fe"
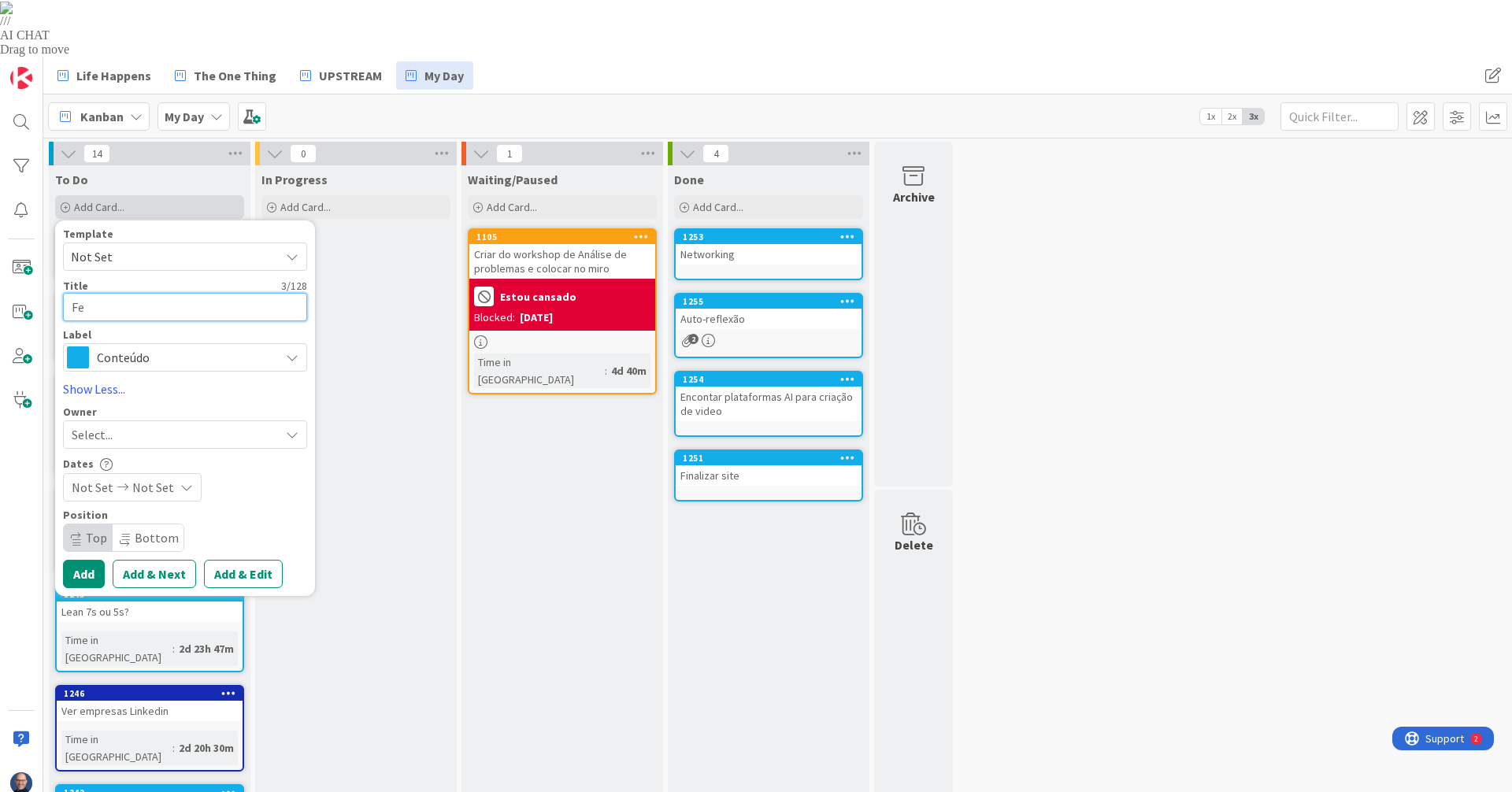
type textarea "x"
type textarea "F"
type textarea "x"
type textarea "D"
type textarea "x"
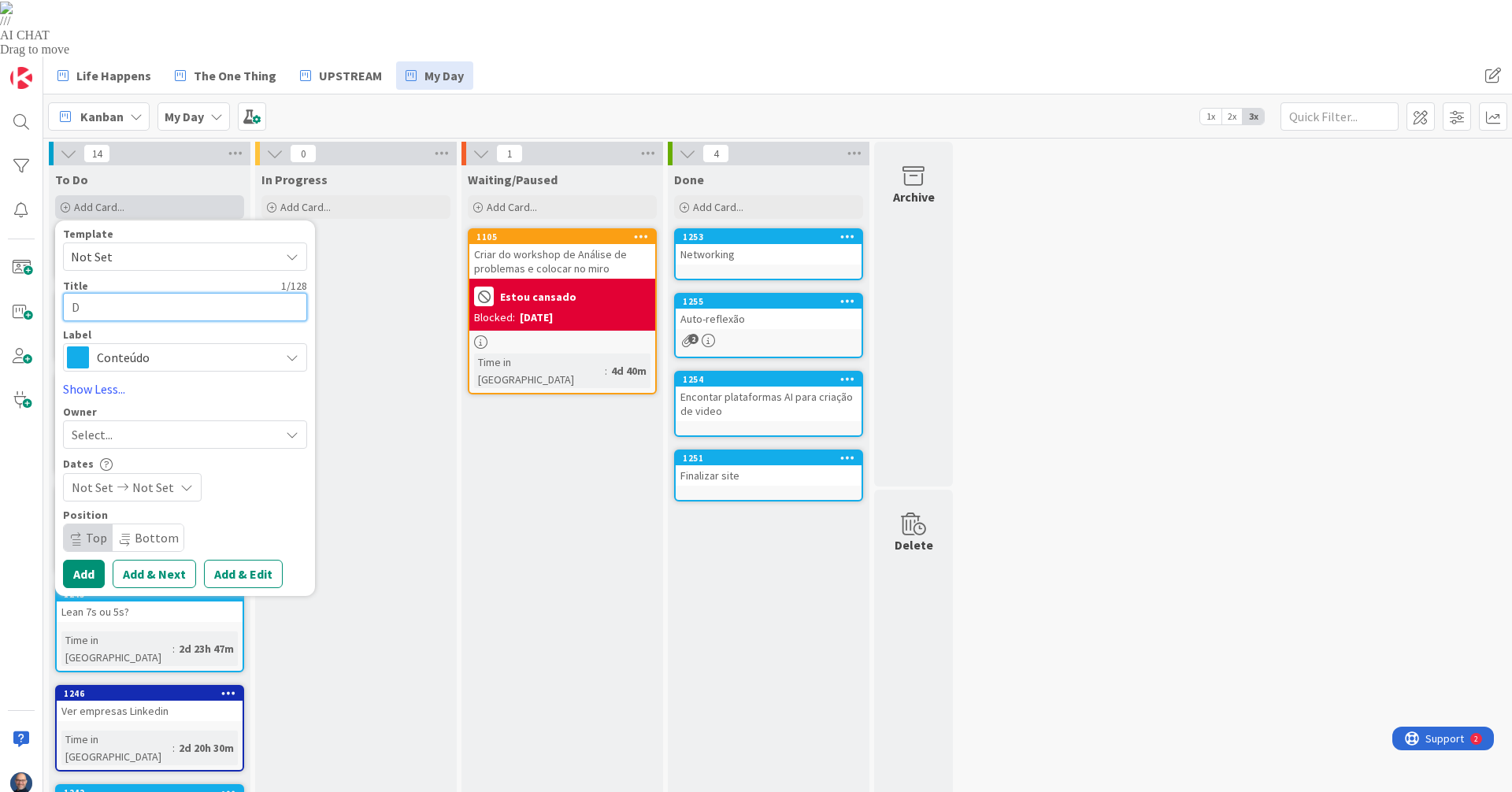
type textarea "Dr"
type textarea "x"
type textarea "Dra"
type textarea "x"
type textarea "Draf"
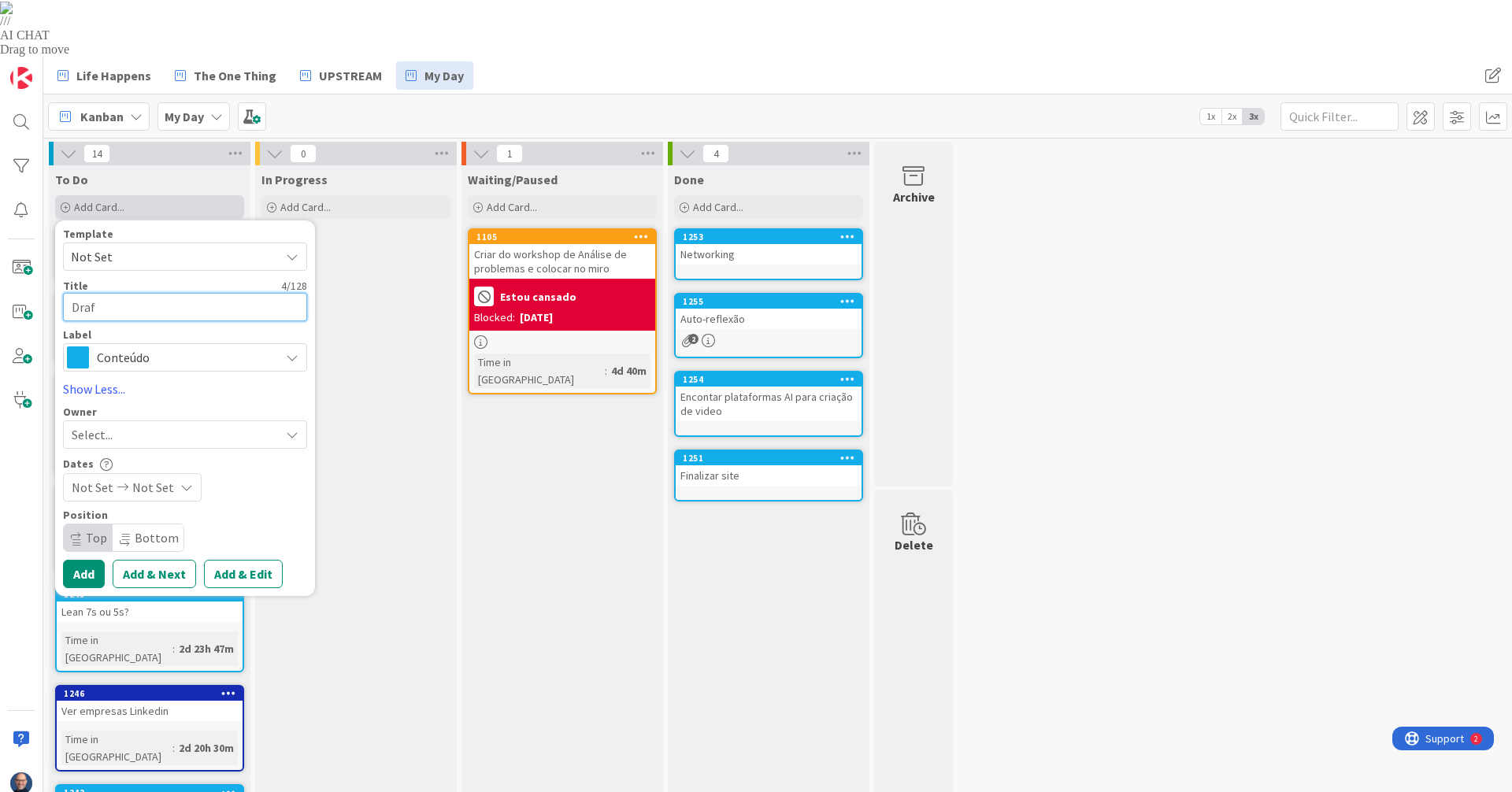
type textarea "x"
type textarea "Draft"
type textarea "x"
type textarea "Draft"
type textarea "x"
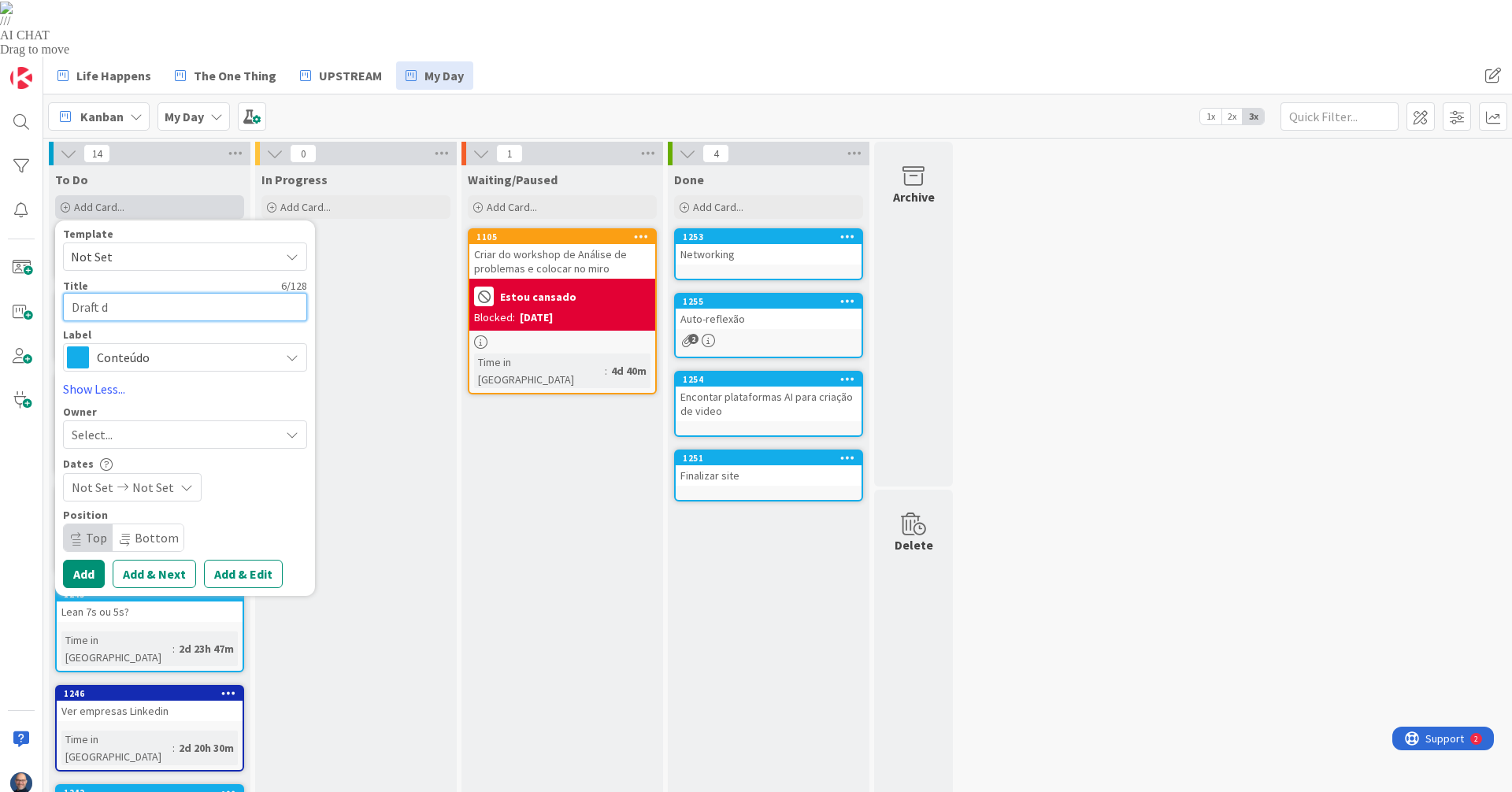
type textarea "Draft da"
type textarea "x"
type textarea "Draft da"
type textarea "x"
type textarea "Draft da l"
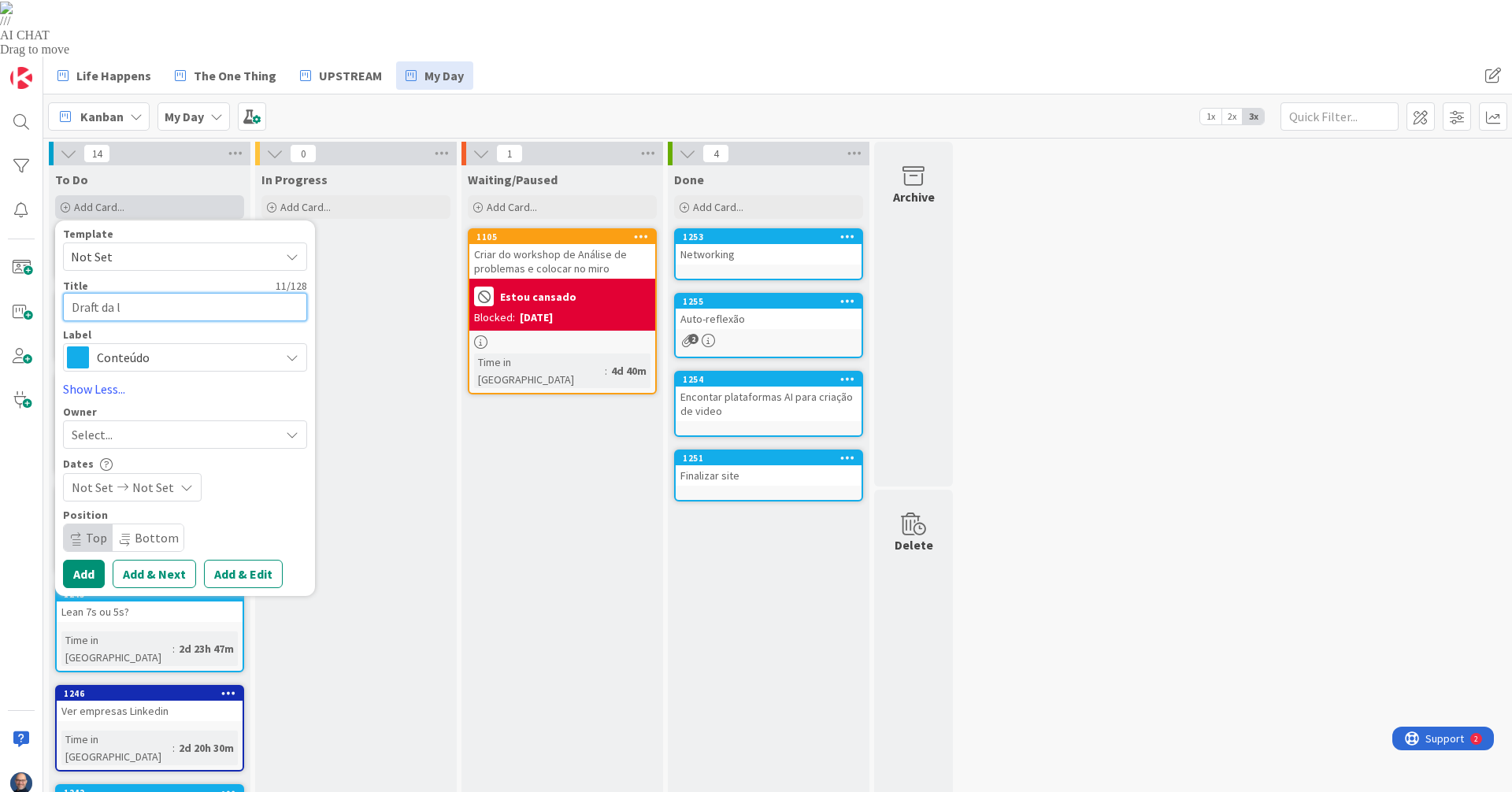
type textarea "x"
type textarea "Draft da la"
type textarea "x"
type textarea "Draft da lan"
type textarea "x"
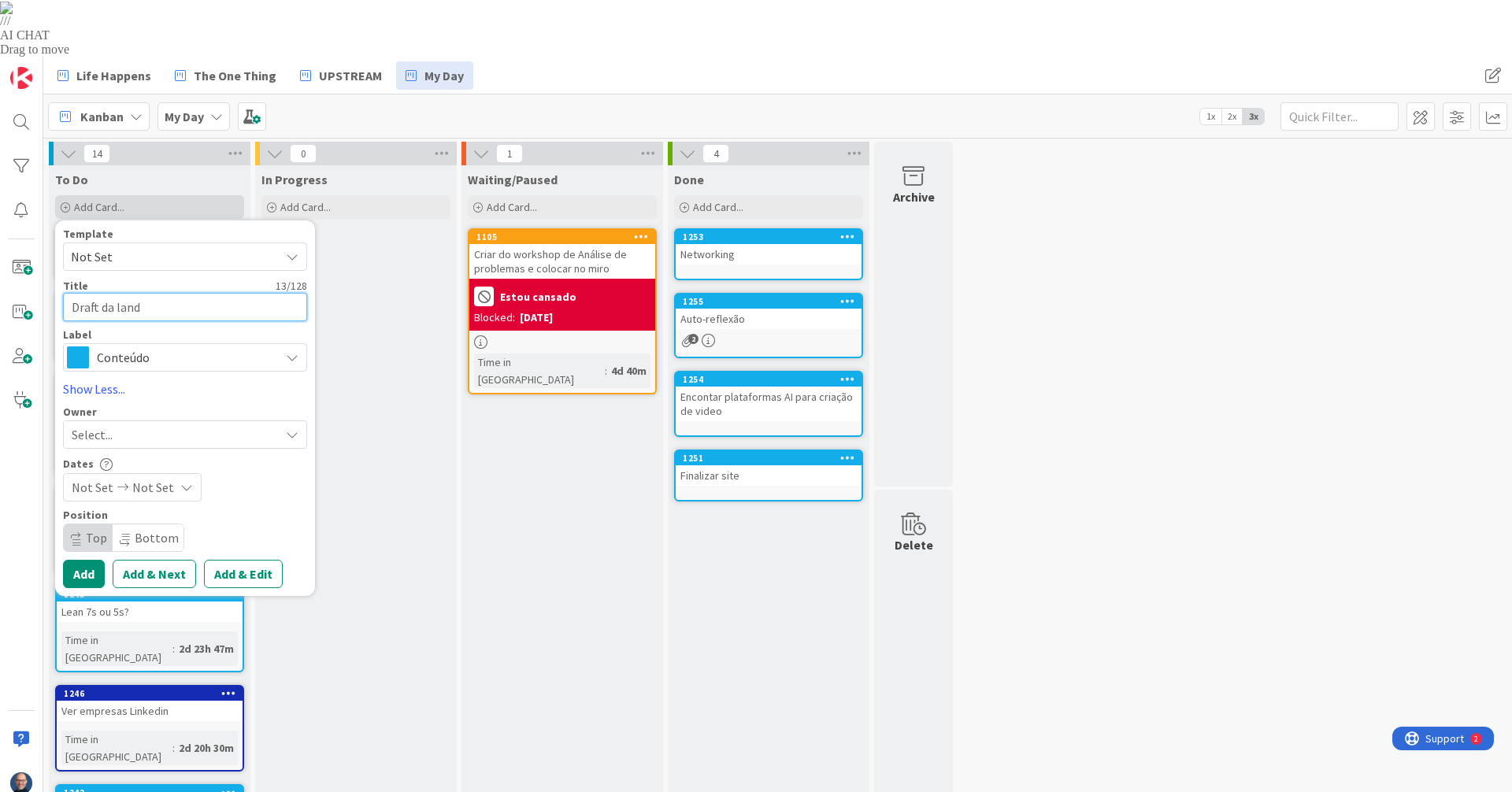
type textarea "Draft da landi"
type textarea "x"
type textarea "Draft da landin"
type textarea "x"
type textarea "Draft da landing"
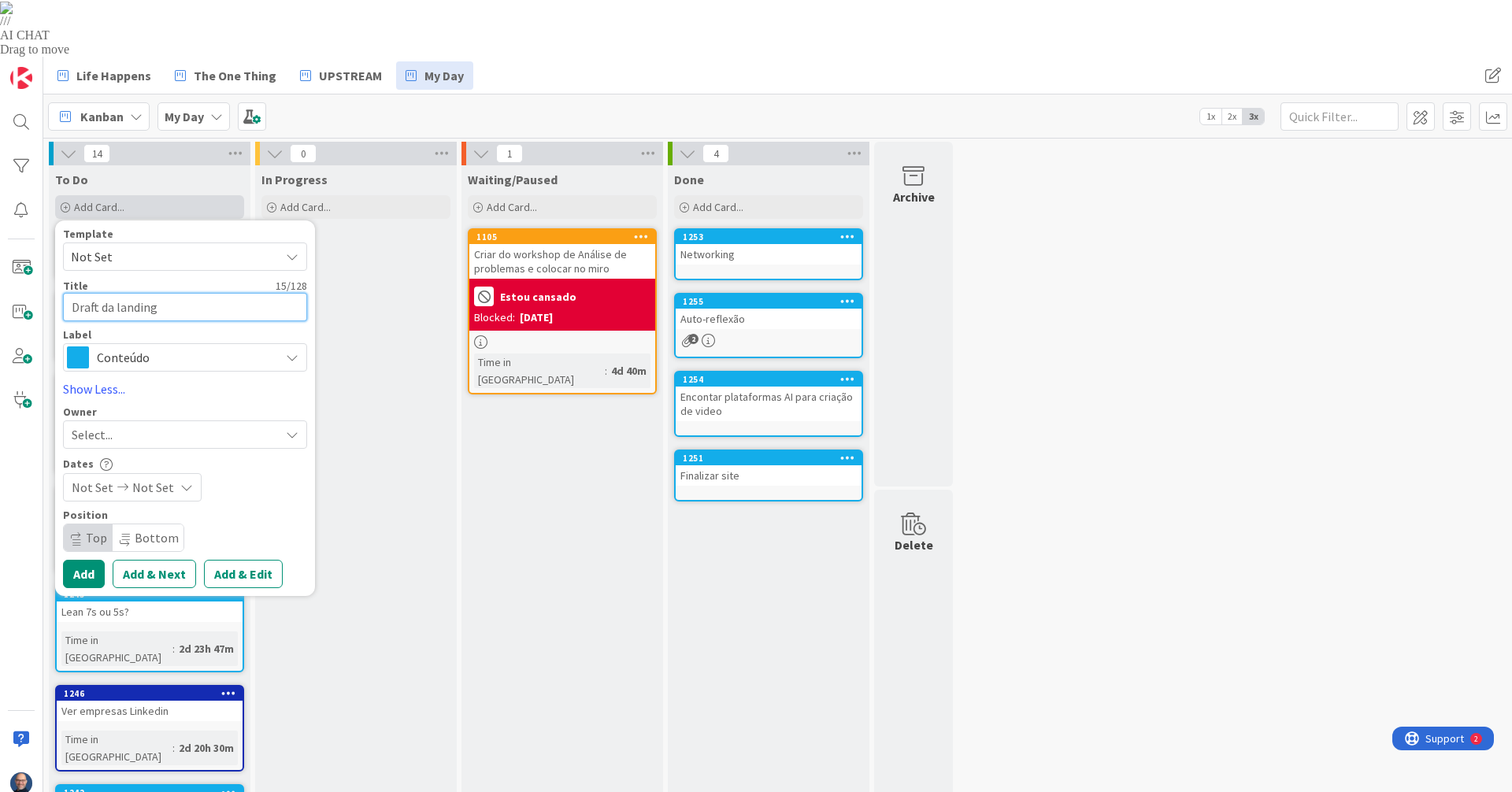
type textarea "x"
type textarea "Draft da landing p"
type textarea "x"
type textarea "Draft da landing pa"
type textarea "x"
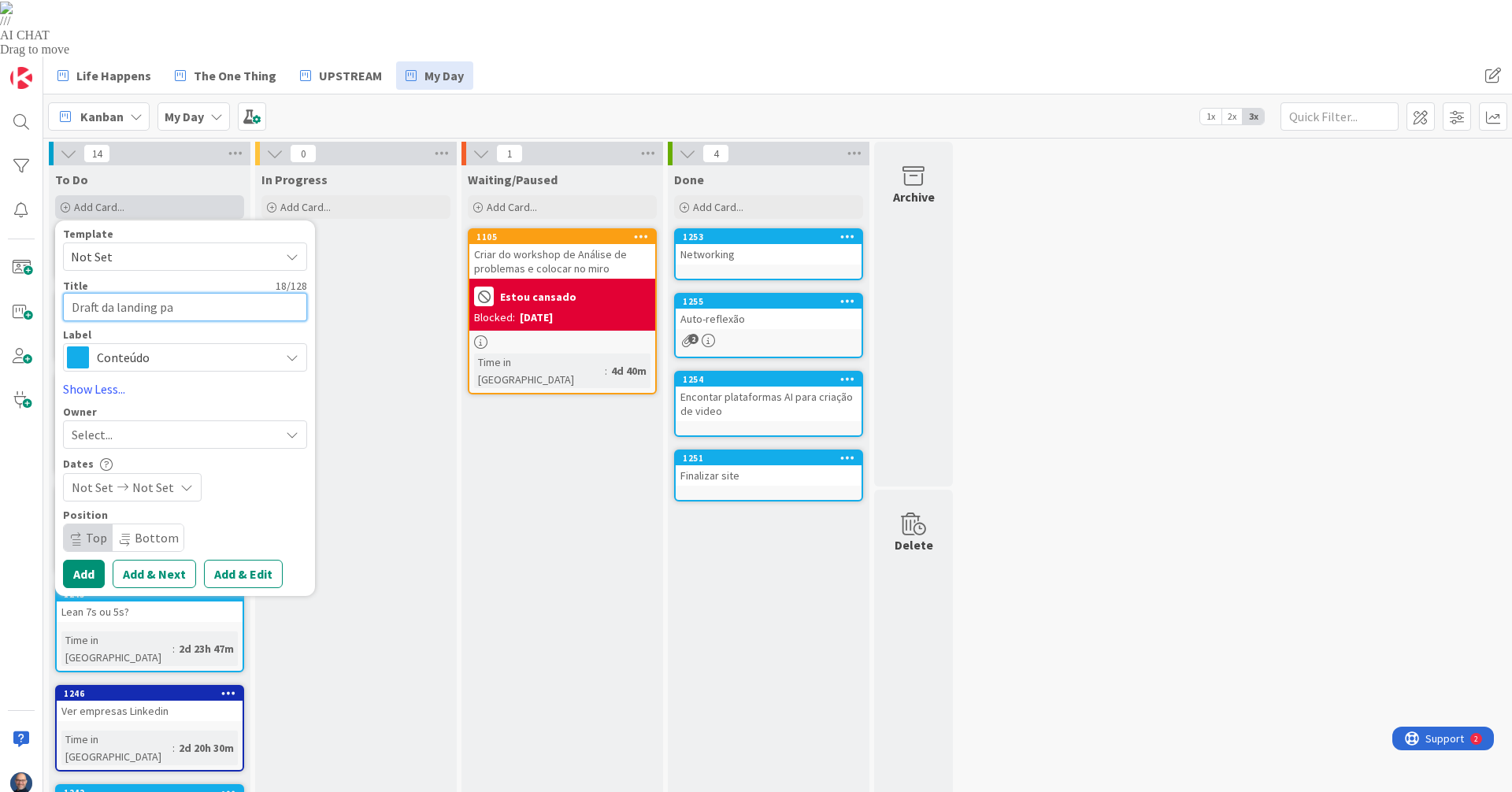
type textarea "Draft da landing pag"
type textarea "x"
click at [181, 481] on icon at bounding box center [186, 487] width 12 height 12
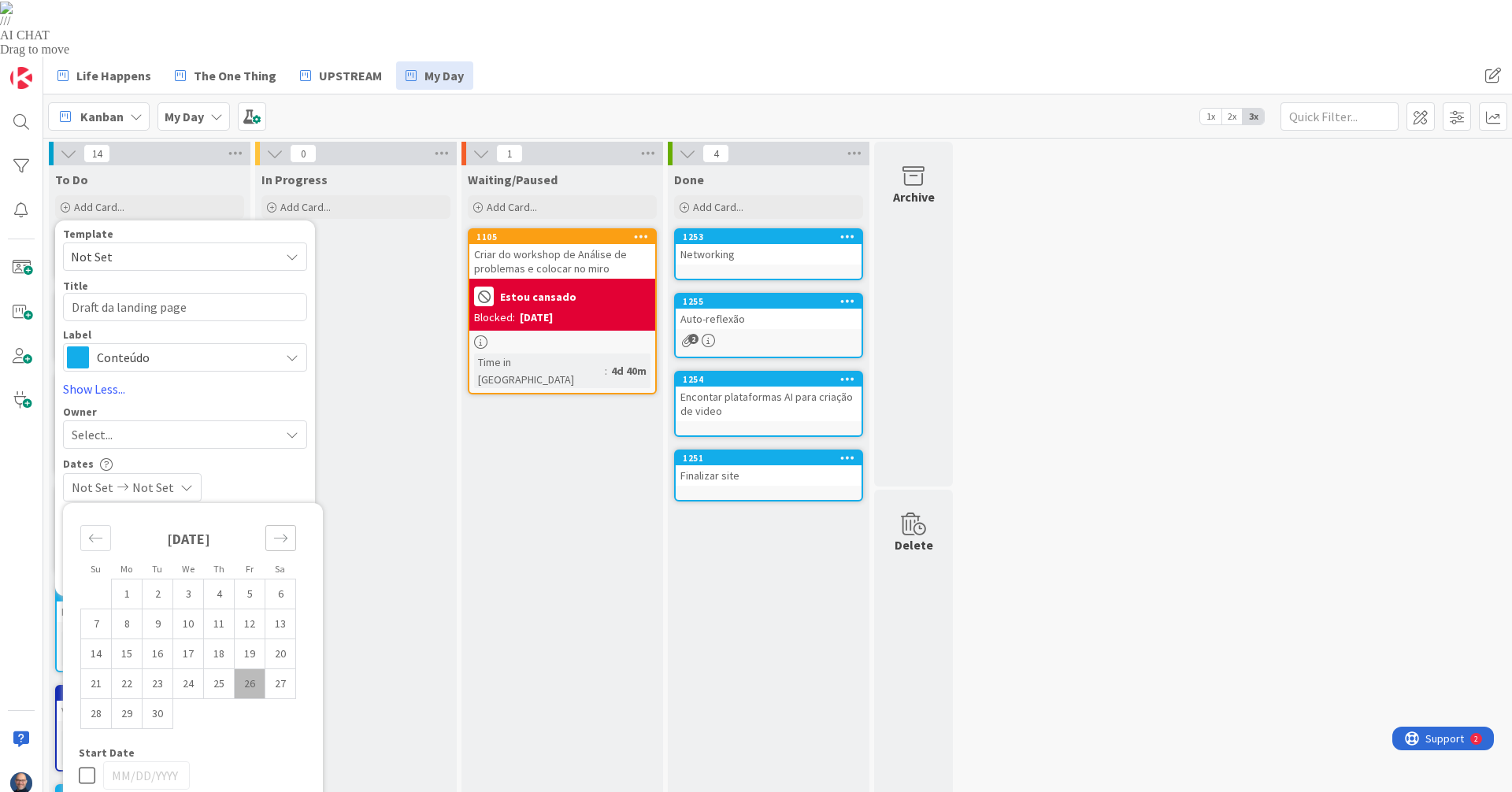
click at [290, 525] on div "Move forward to switch to the next month." at bounding box center [280, 538] width 30 height 26
click at [194, 610] on td "8" at bounding box center [188, 624] width 30 height 30
click at [190, 610] on td "8" at bounding box center [188, 624] width 30 height 30
click at [250, 473] on div "10/08/2025 10/08/2025" at bounding box center [185, 487] width 244 height 29
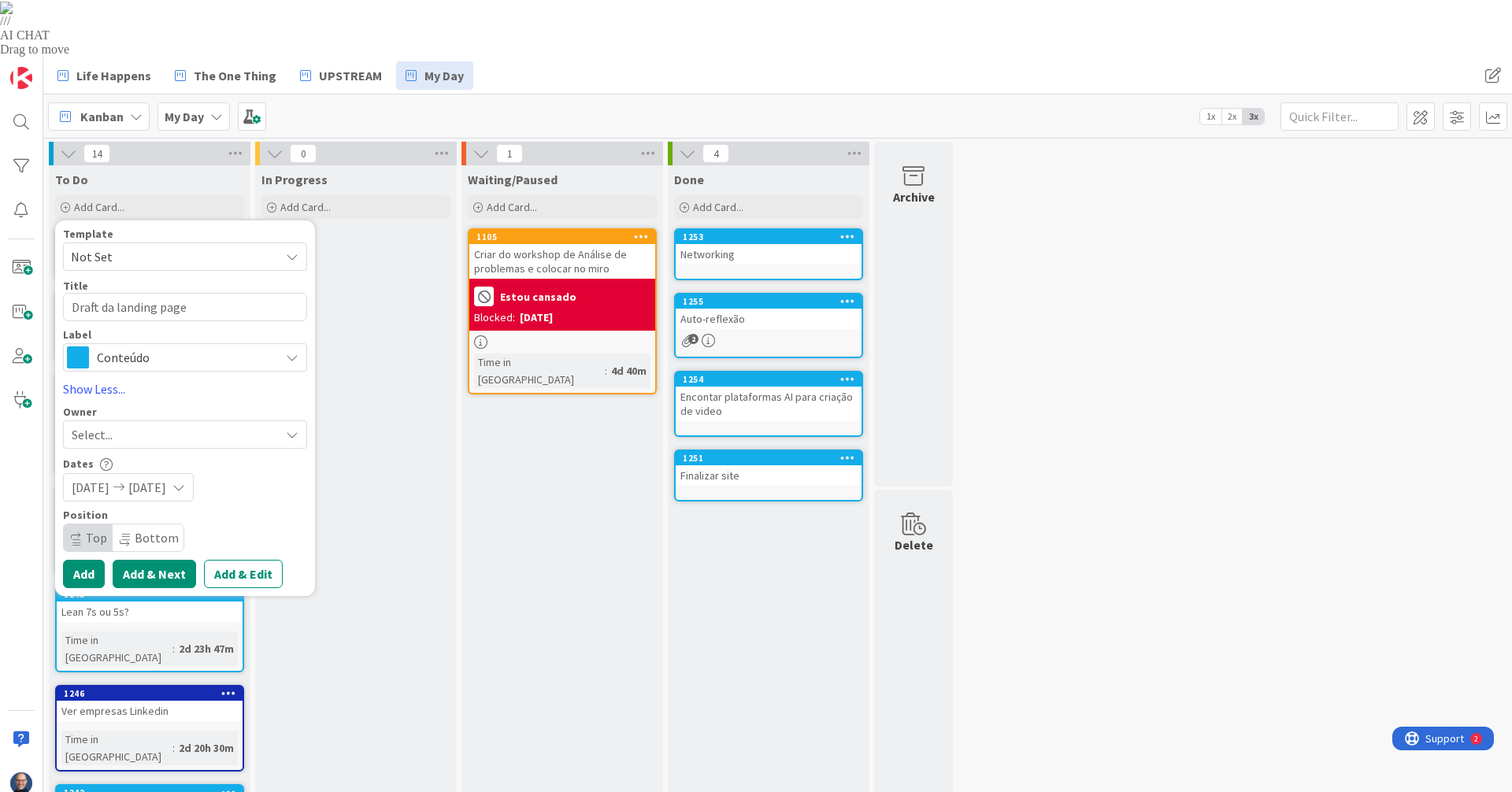
click at [177, 560] on button "Add & Next" at bounding box center [154, 574] width 84 height 29
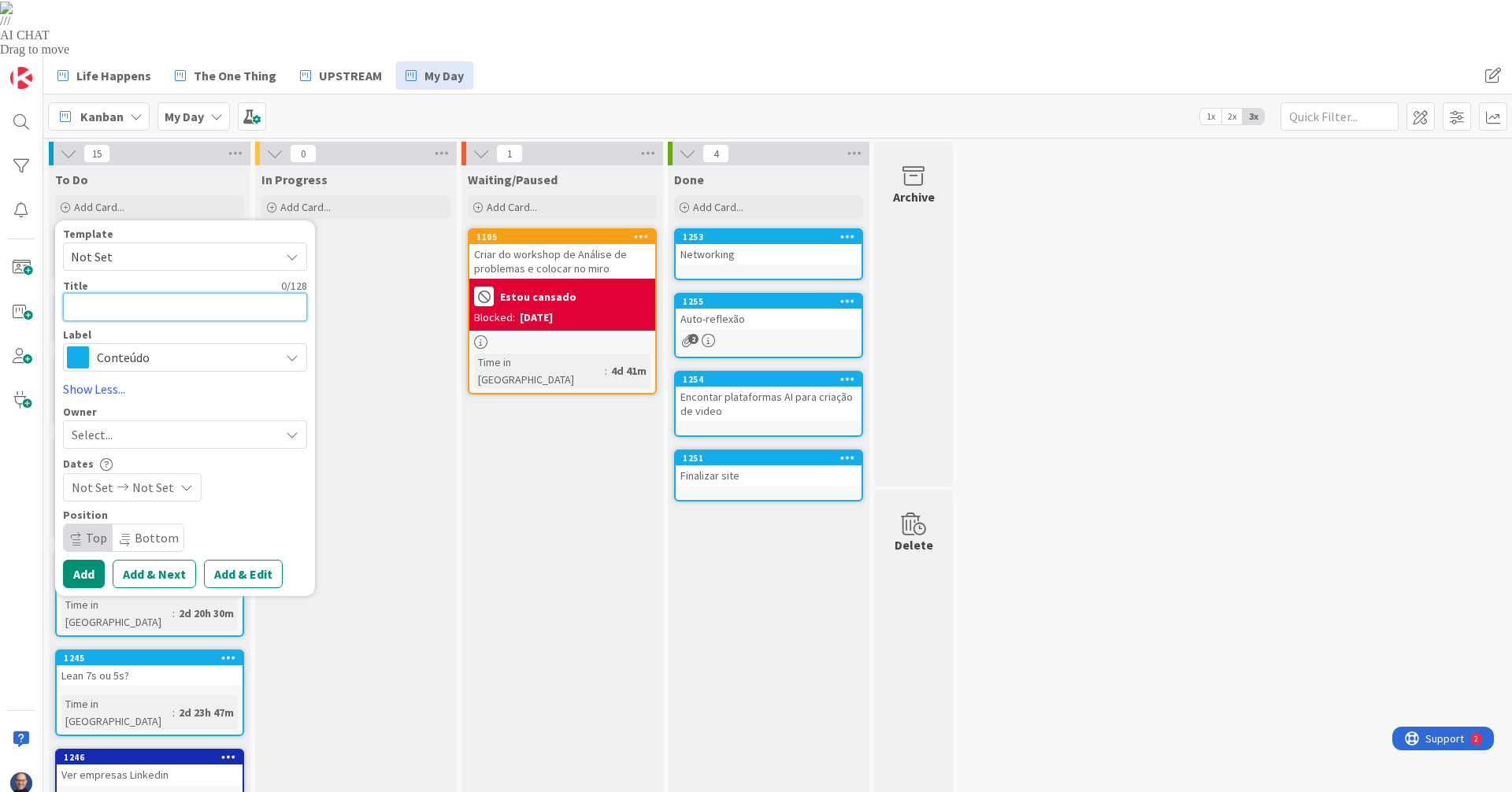
click at [215, 293] on textarea at bounding box center [185, 307] width 244 height 29
drag, startPoint x: 160, startPoint y: 252, endPoint x: 21, endPoint y: 247, distance: 139.1
click at [21, 247] on div "Life Happens The One Thing UPSTREAM My Day Life Happens The One Thing UPSTREAM …" at bounding box center [756, 453] width 1512 height 792
click at [159, 478] on span "Not Set" at bounding box center [153, 487] width 42 height 19
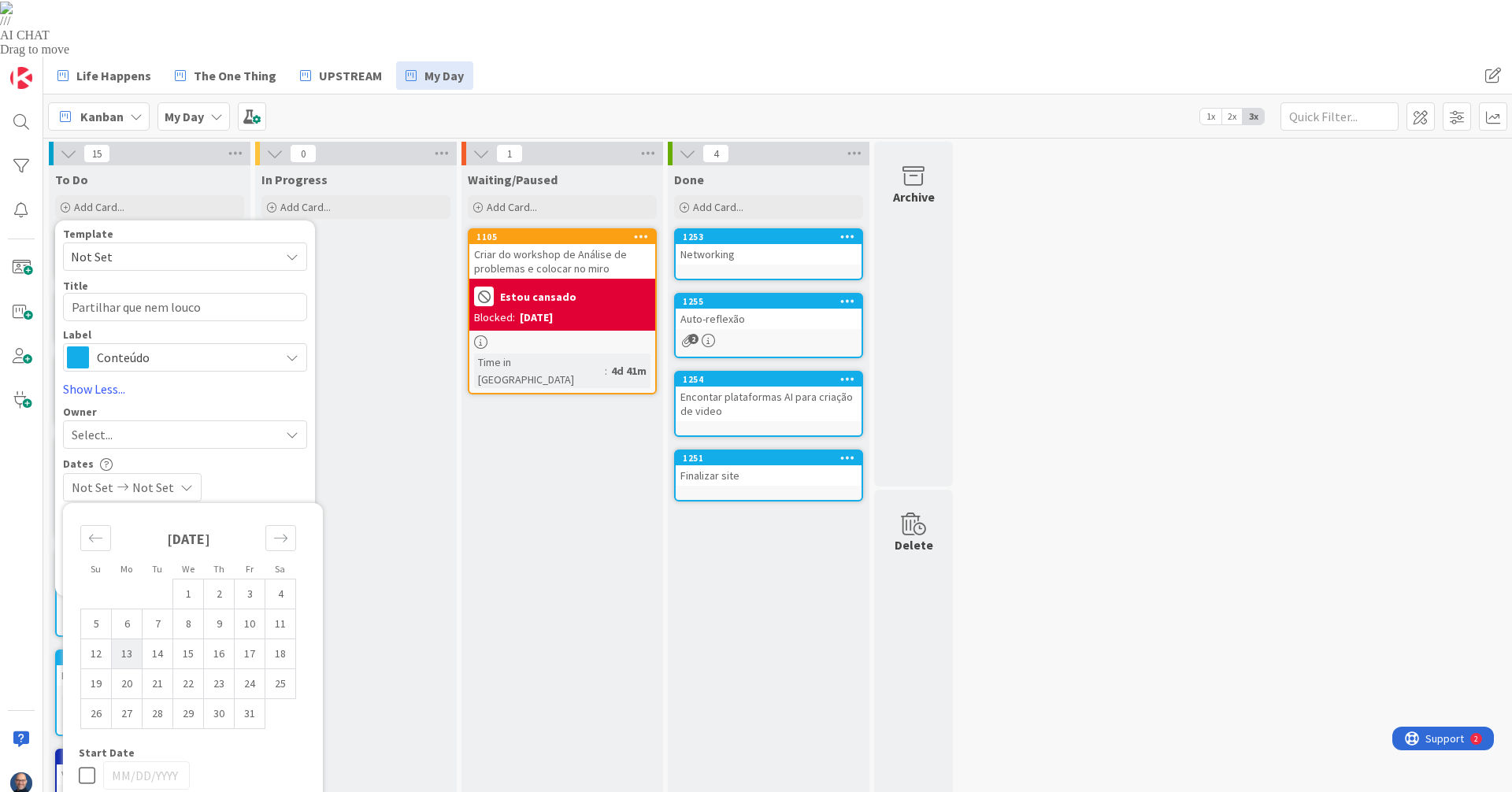
click at [128, 639] on td "13" at bounding box center [126, 654] width 30 height 30
click at [127, 639] on td "13" at bounding box center [126, 654] width 30 height 30
click at [251, 473] on div "10/13/2025 10/13/2025" at bounding box center [185, 487] width 244 height 29
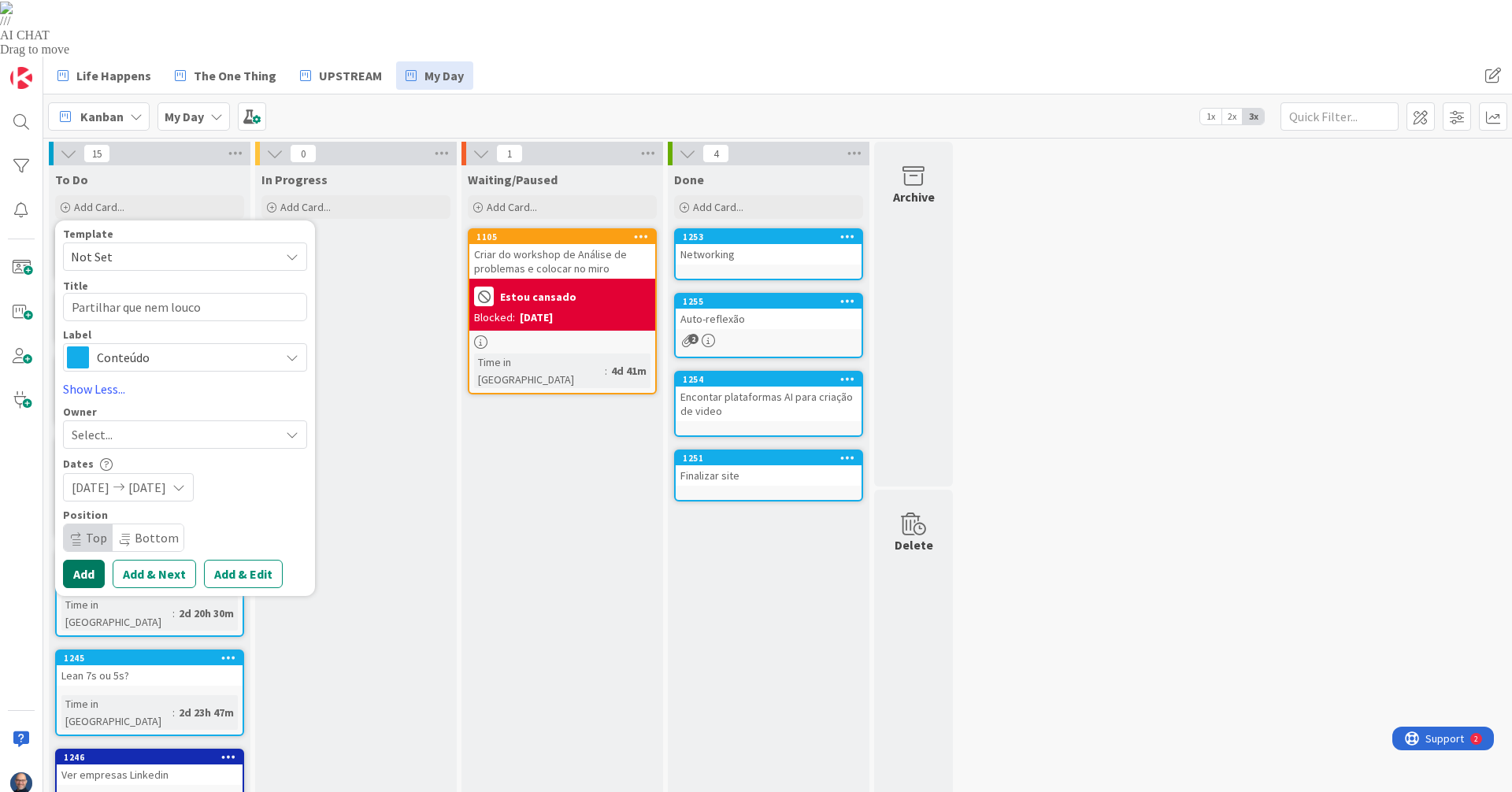
click at [78, 560] on button "Add" at bounding box center [84, 574] width 42 height 29
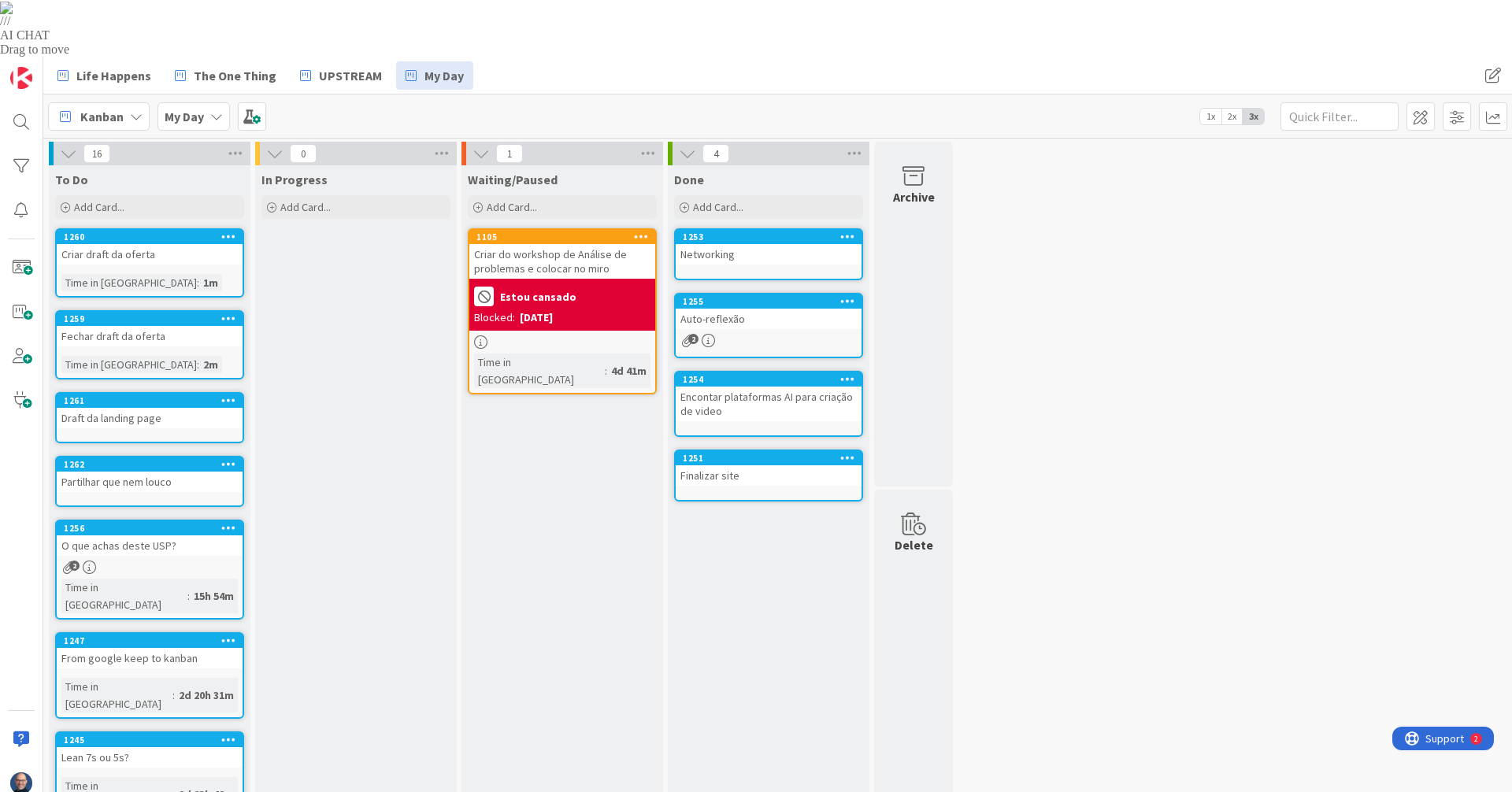
click at [210, 110] on icon at bounding box center [216, 116] width 12 height 12
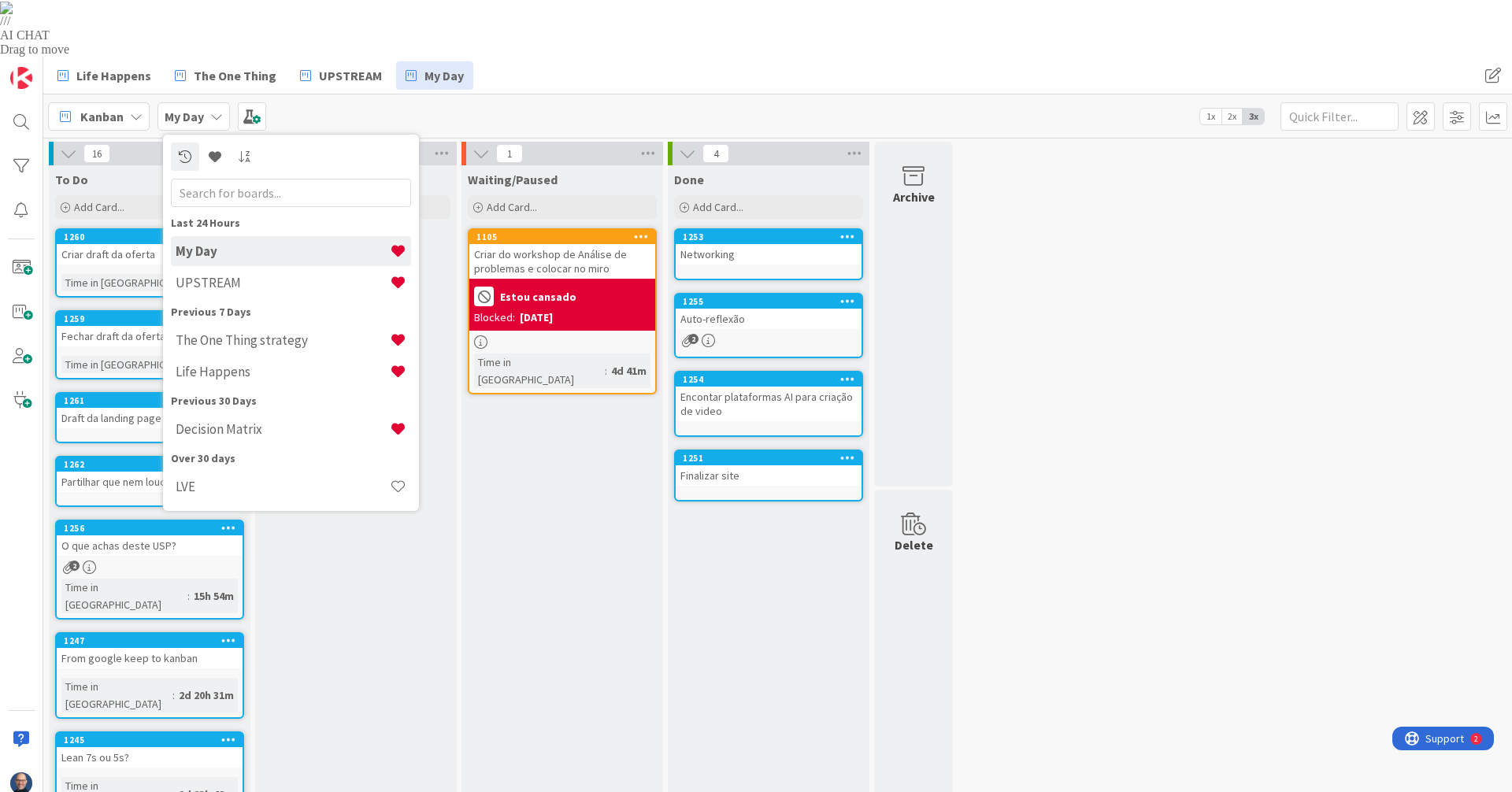
click at [210, 110] on icon at bounding box center [216, 116] width 12 height 12
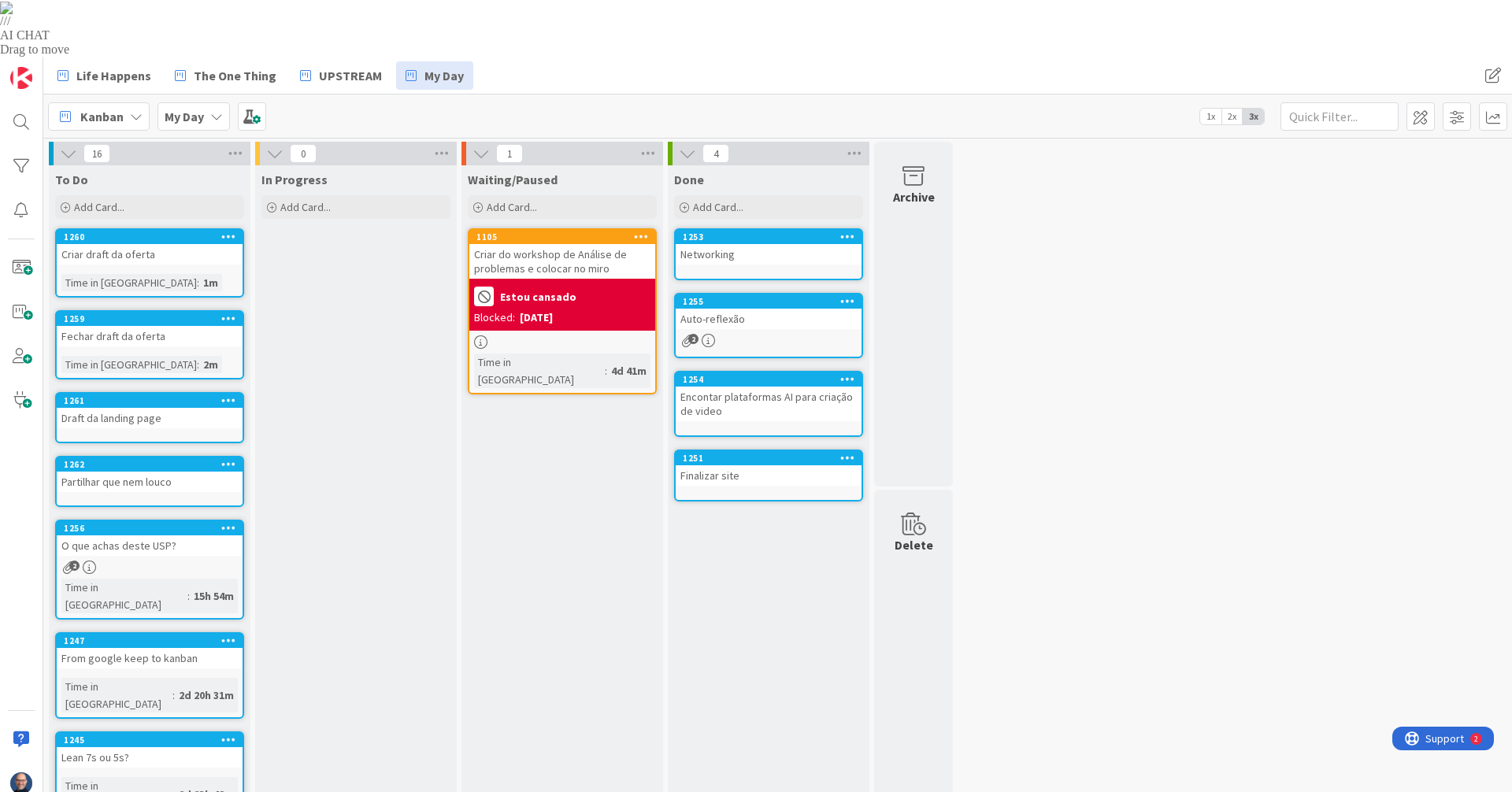
click at [130, 110] on icon at bounding box center [136, 116] width 12 height 12
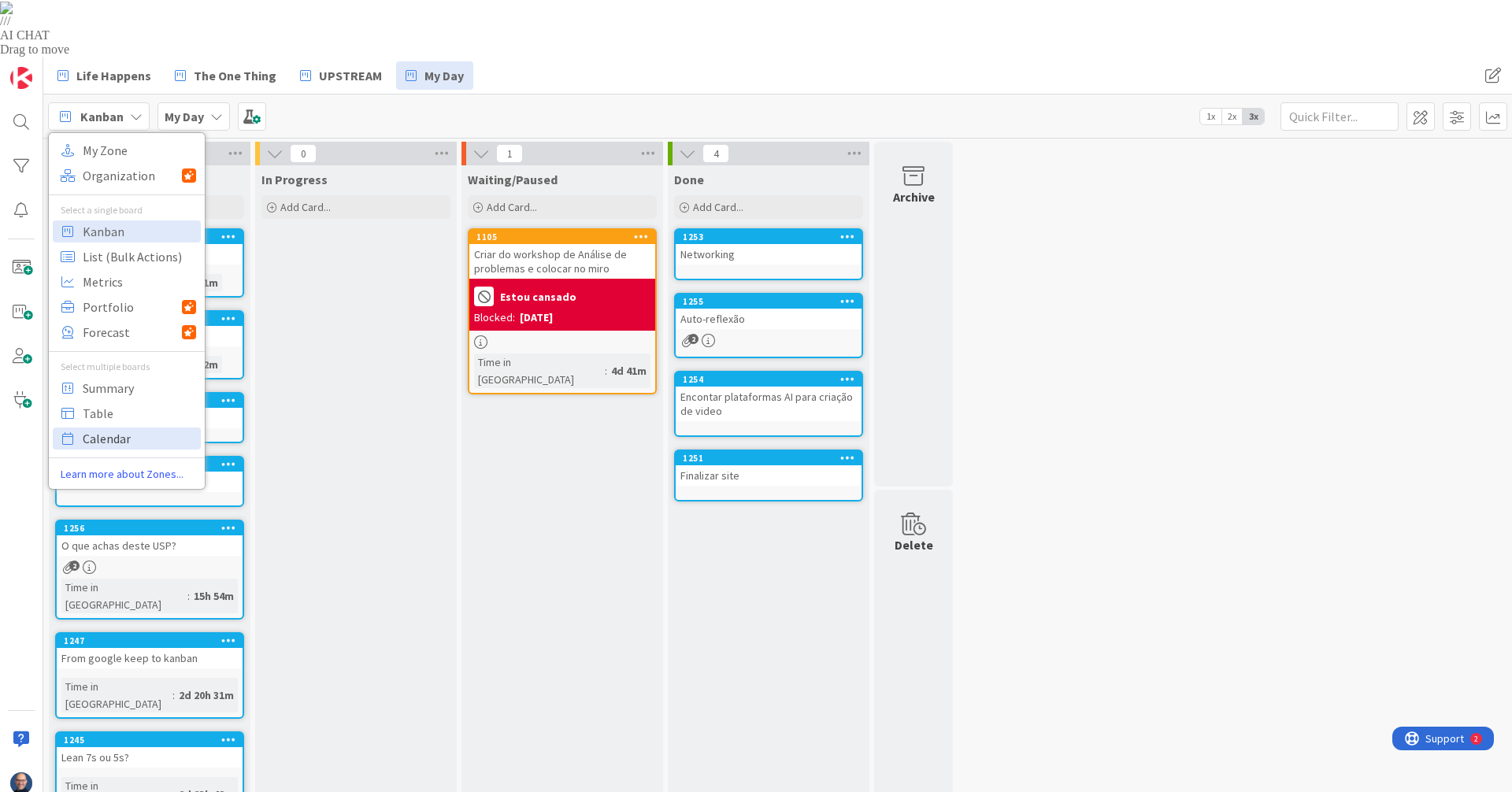
click at [134, 427] on span "Calendar" at bounding box center [140, 439] width 113 height 24
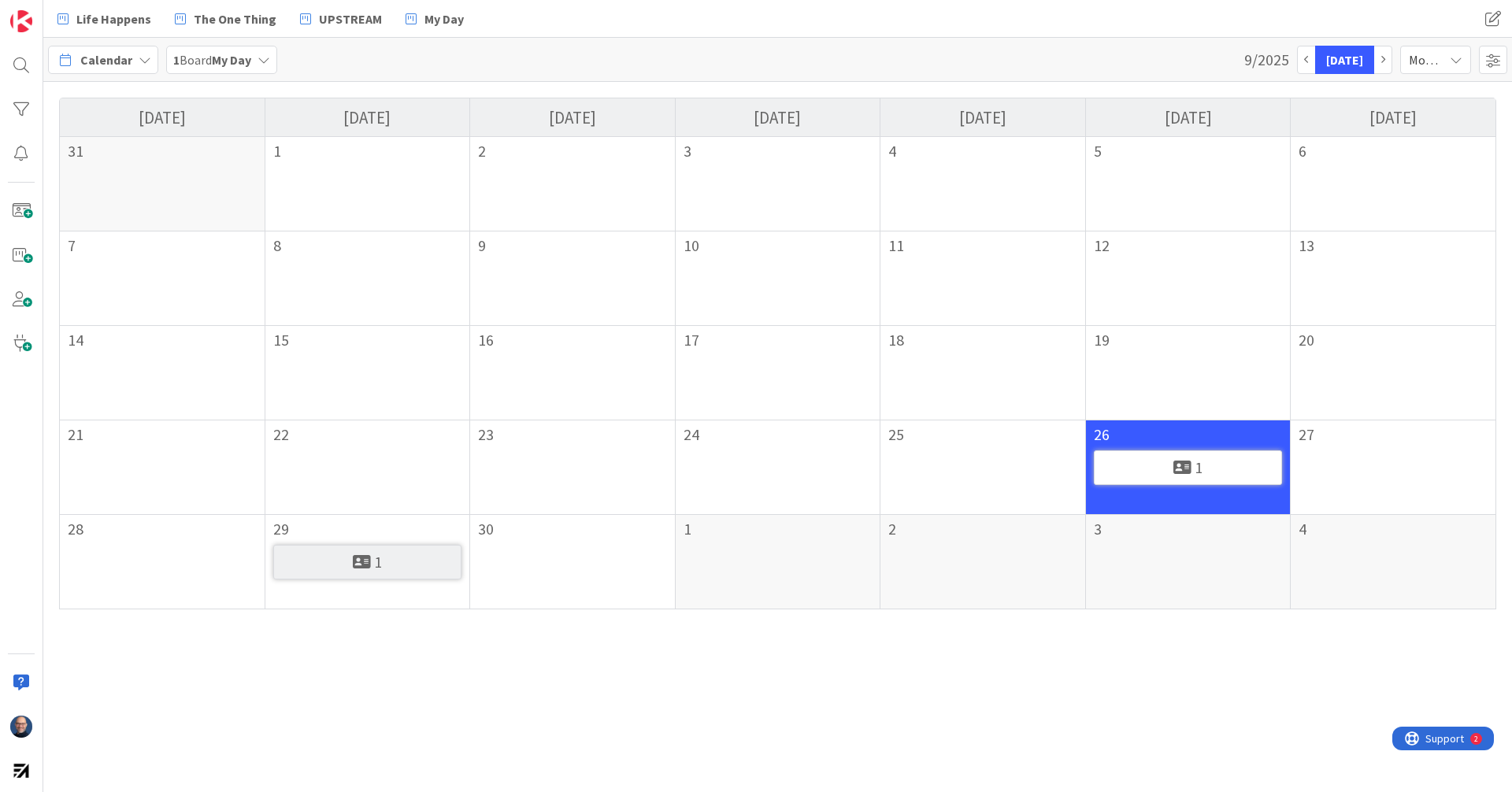
click at [1384, 59] on icon "button" at bounding box center [1383, 59] width 5 height 8
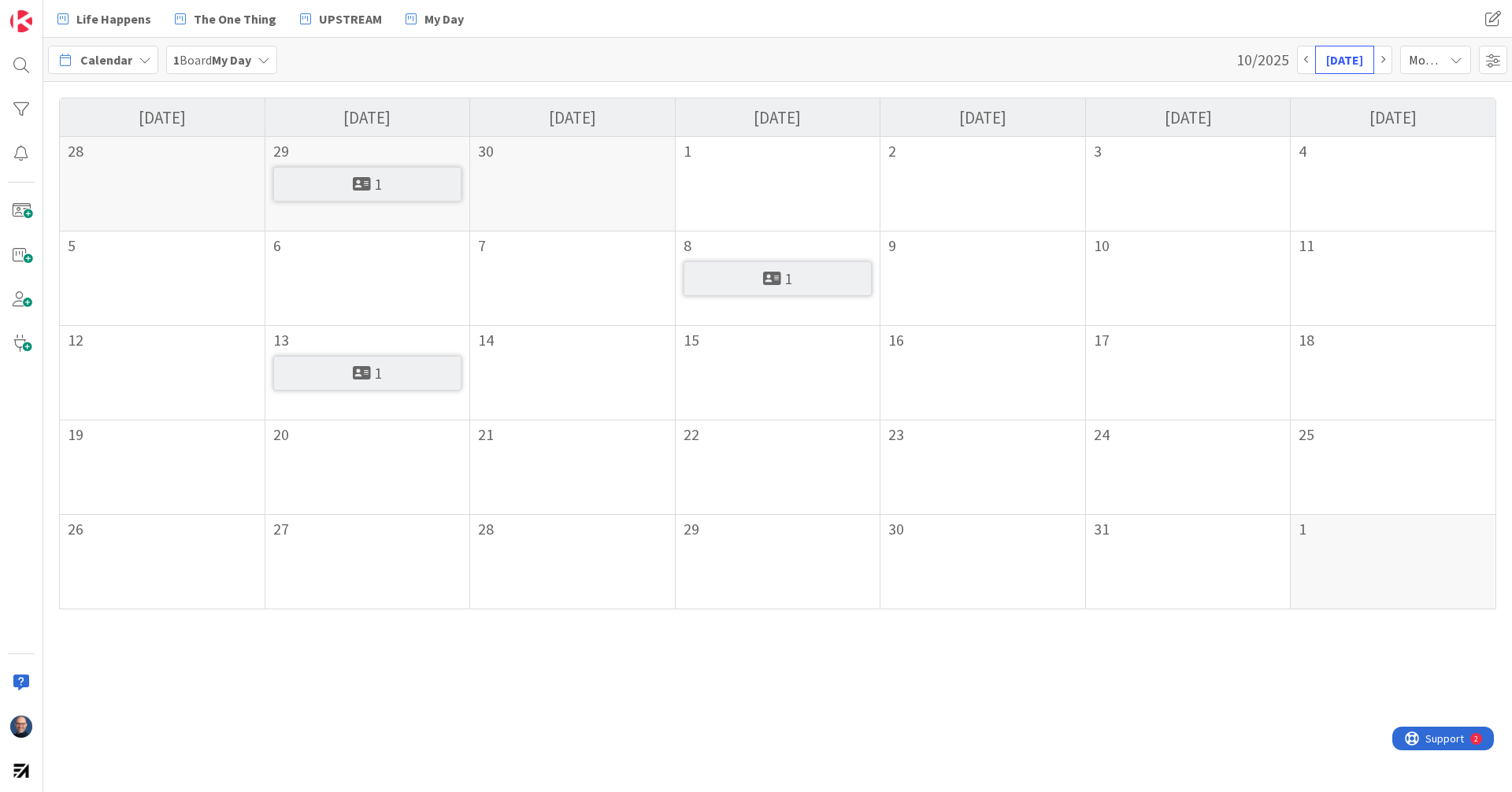
click at [785, 271] on span "1" at bounding box center [788, 279] width 8 height 16
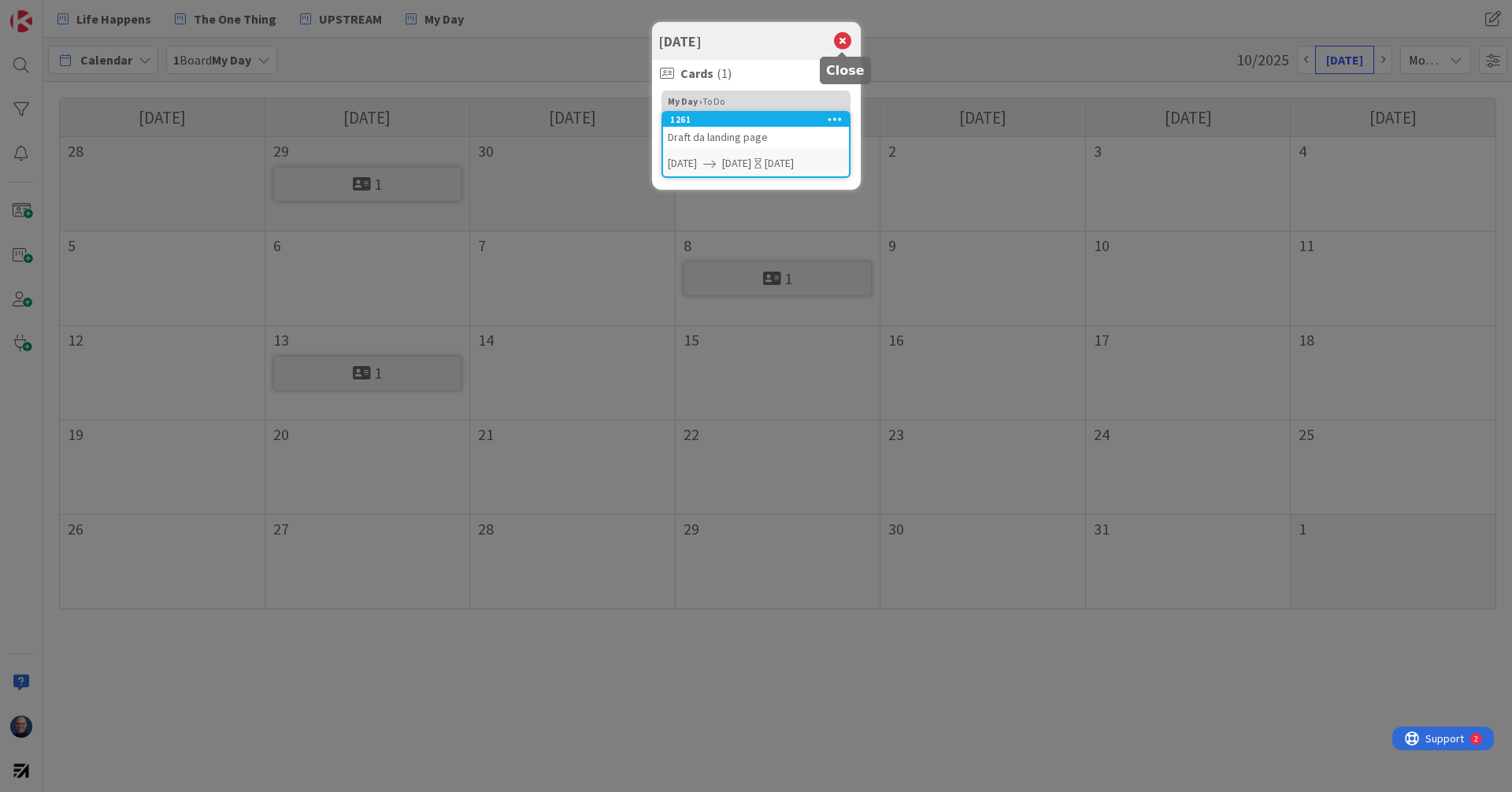
click at [841, 40] on icon at bounding box center [842, 40] width 21 height 22
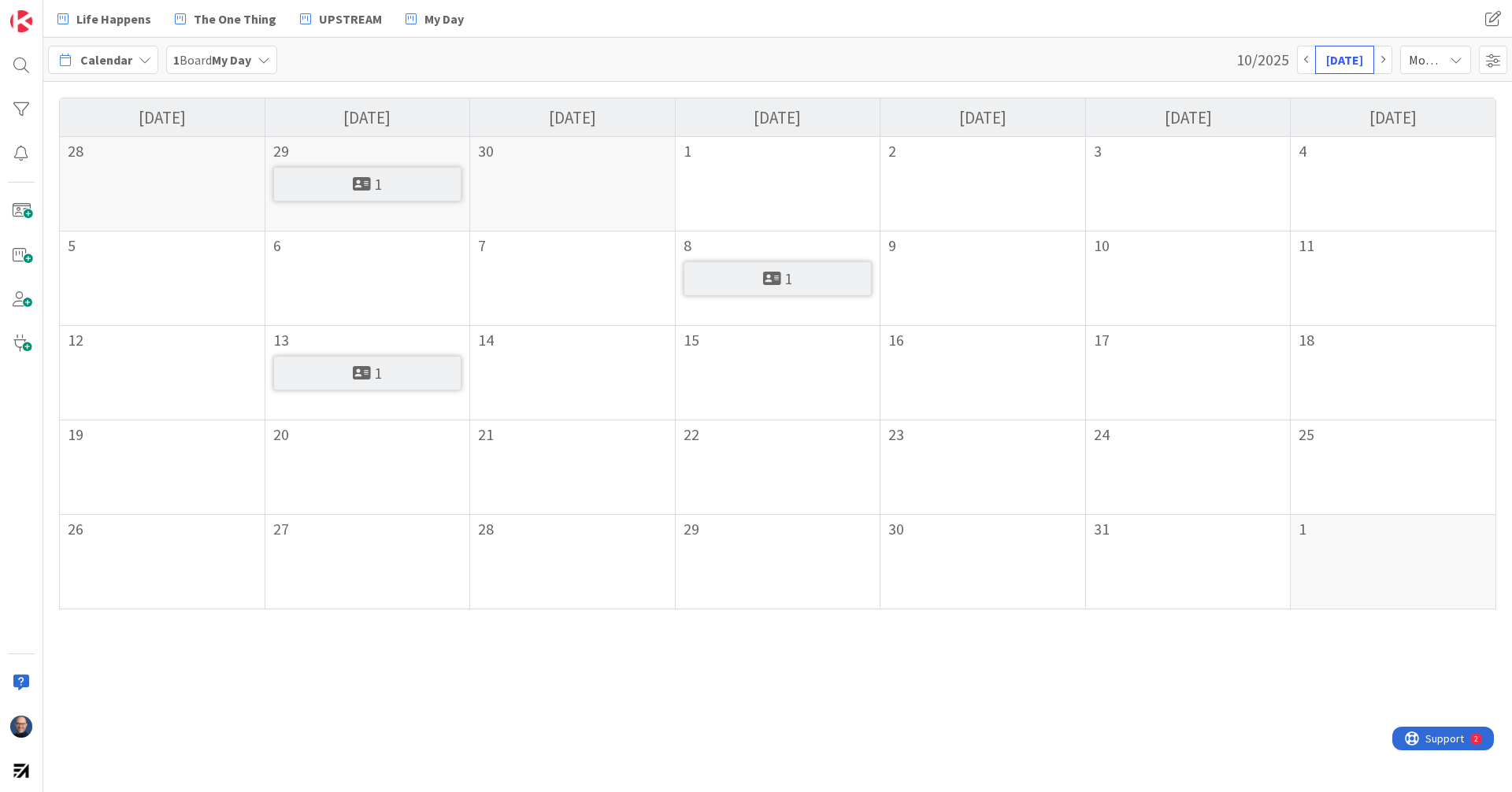
click at [319, 194] on div "1" at bounding box center [368, 184] width 189 height 35
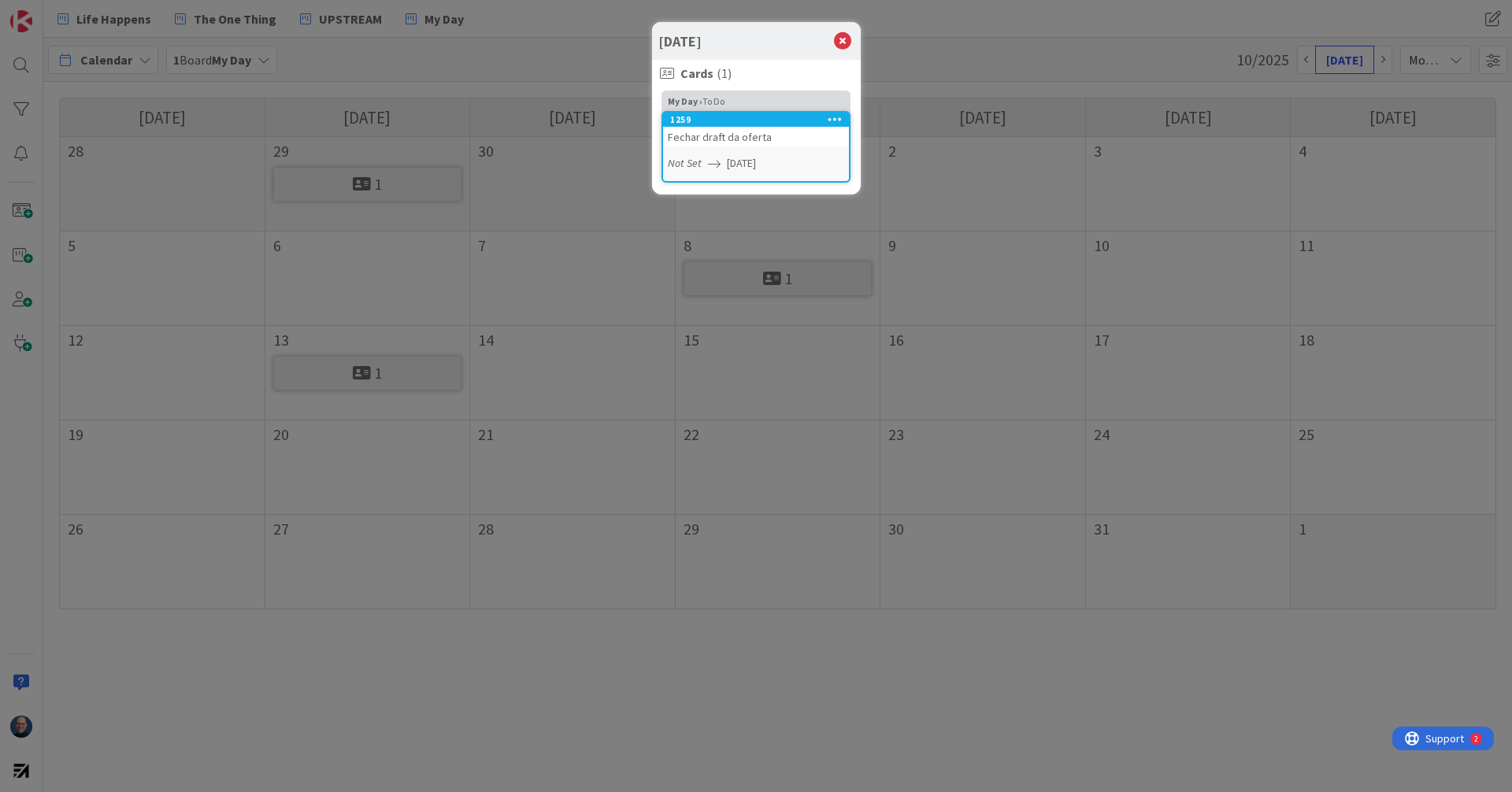
click at [750, 154] on div "1259 Fechar draft da oferta Not Set [DATE]" at bounding box center [756, 146] width 189 height 71
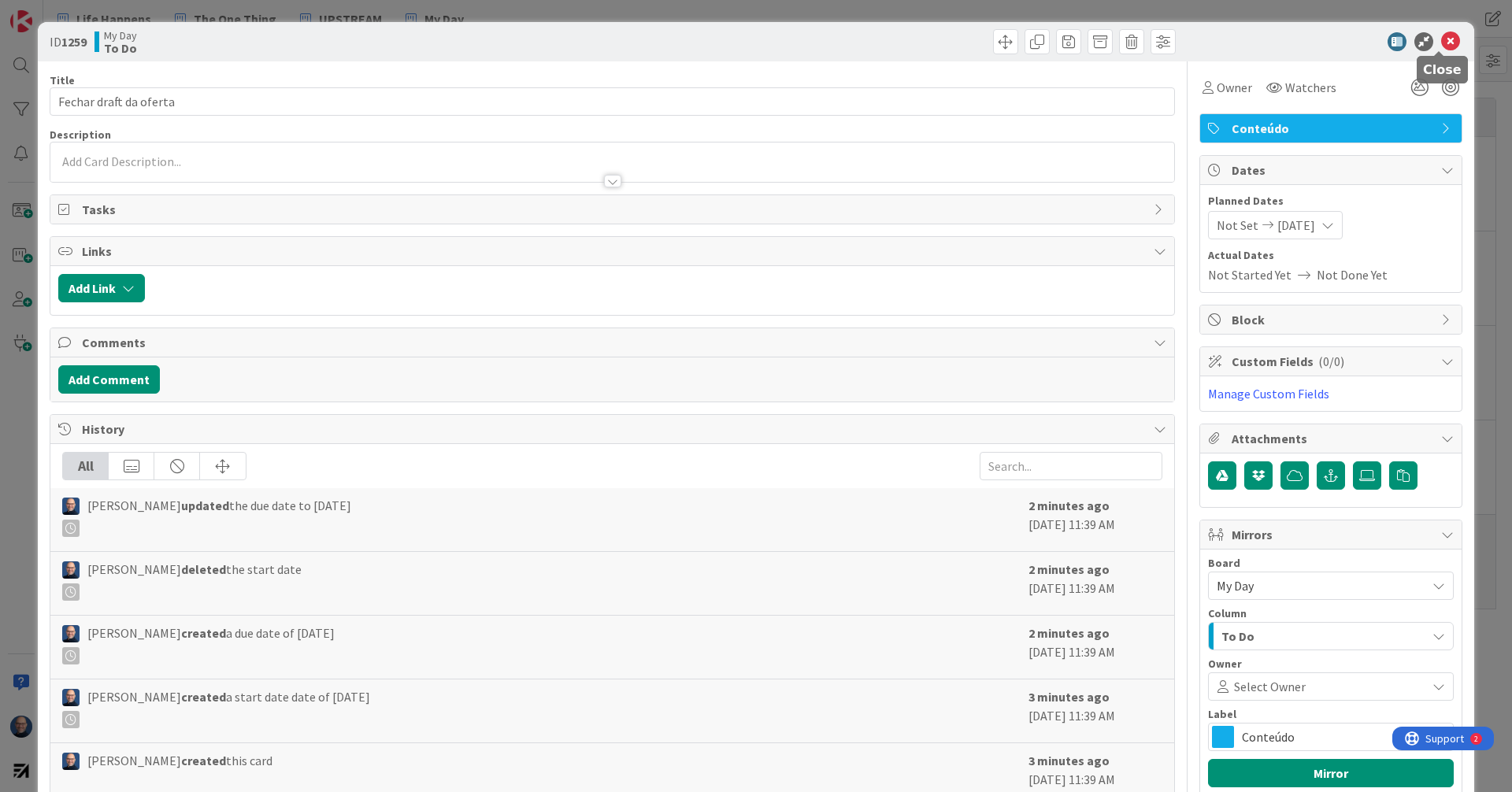
click at [1441, 41] on icon at bounding box center [1450, 41] width 19 height 19
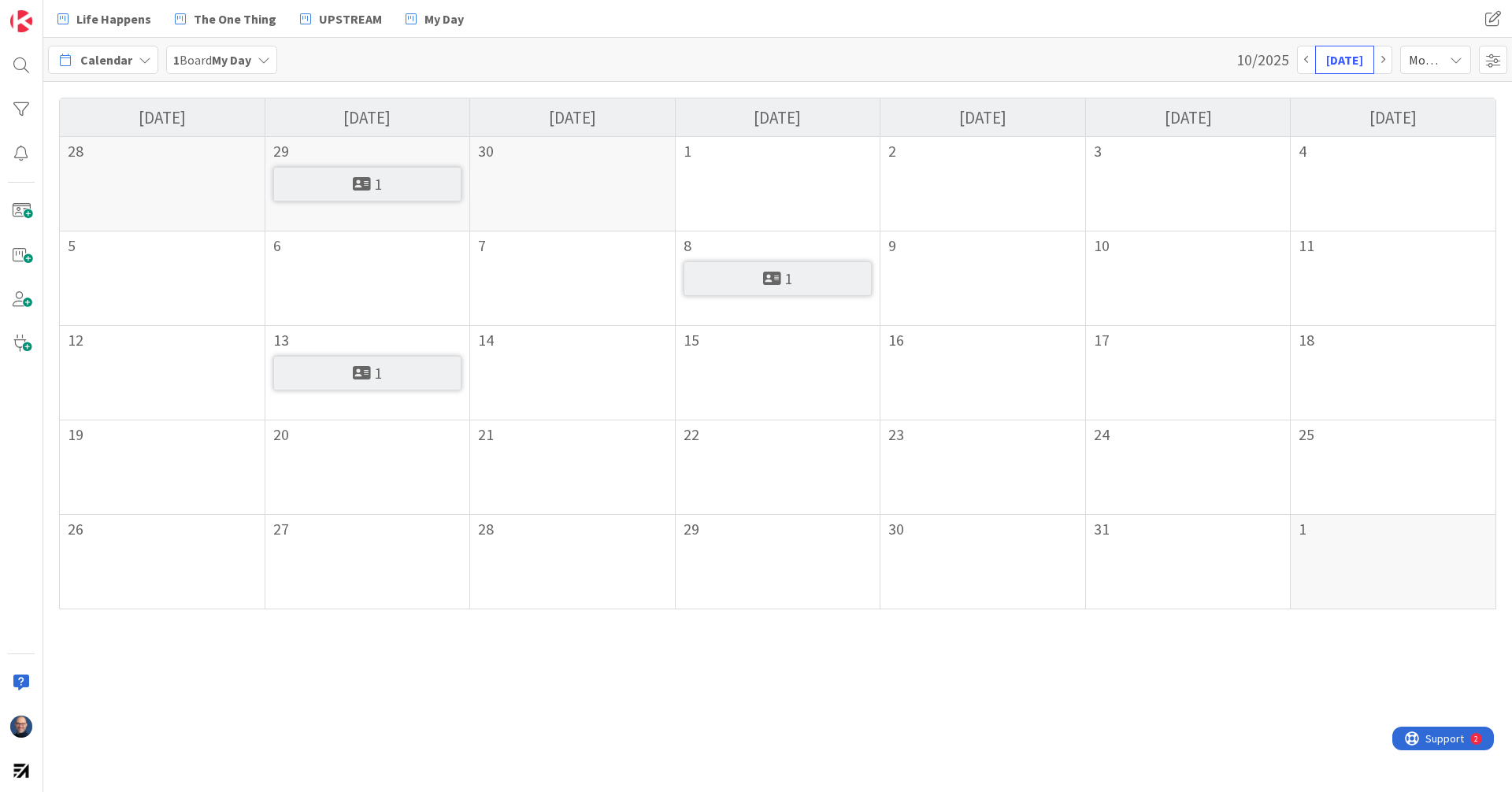
click at [1305, 59] on button "button" at bounding box center [1306, 60] width 19 height 29
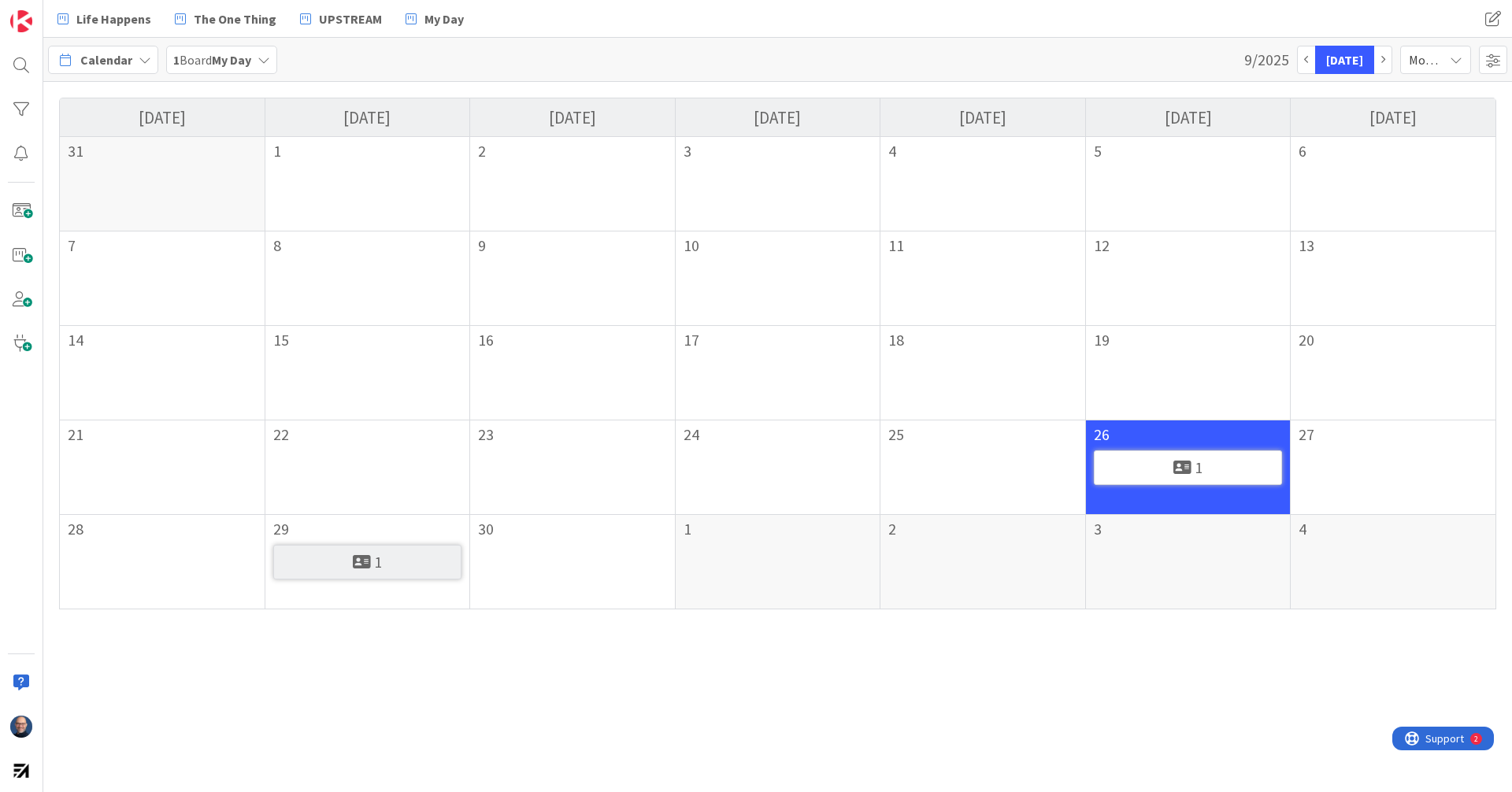
click at [123, 59] on span "Calendar" at bounding box center [106, 59] width 52 height 19
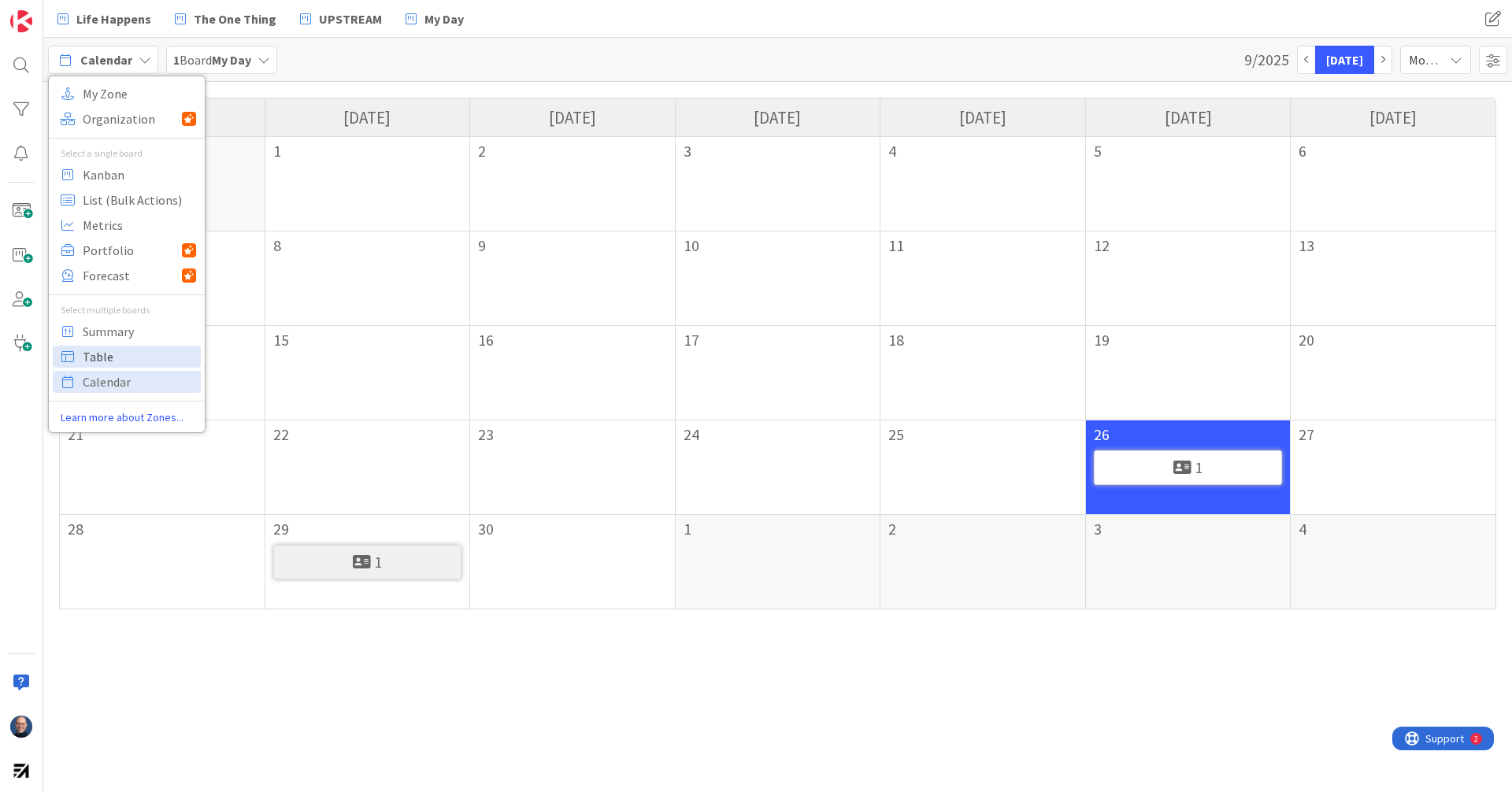
click at [130, 359] on span "Table" at bounding box center [140, 357] width 113 height 24
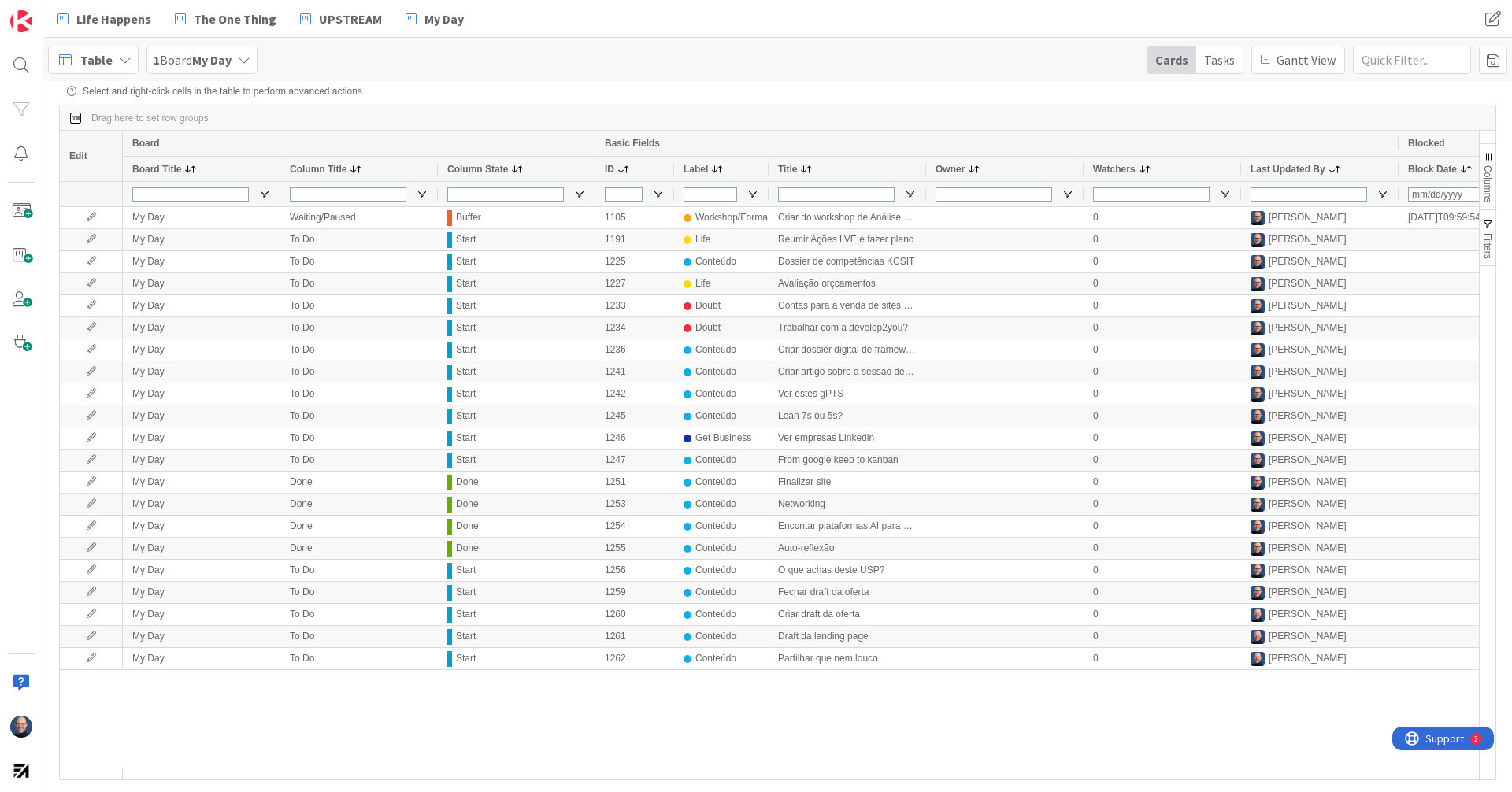
click at [122, 55] on icon at bounding box center [125, 59] width 12 height 12
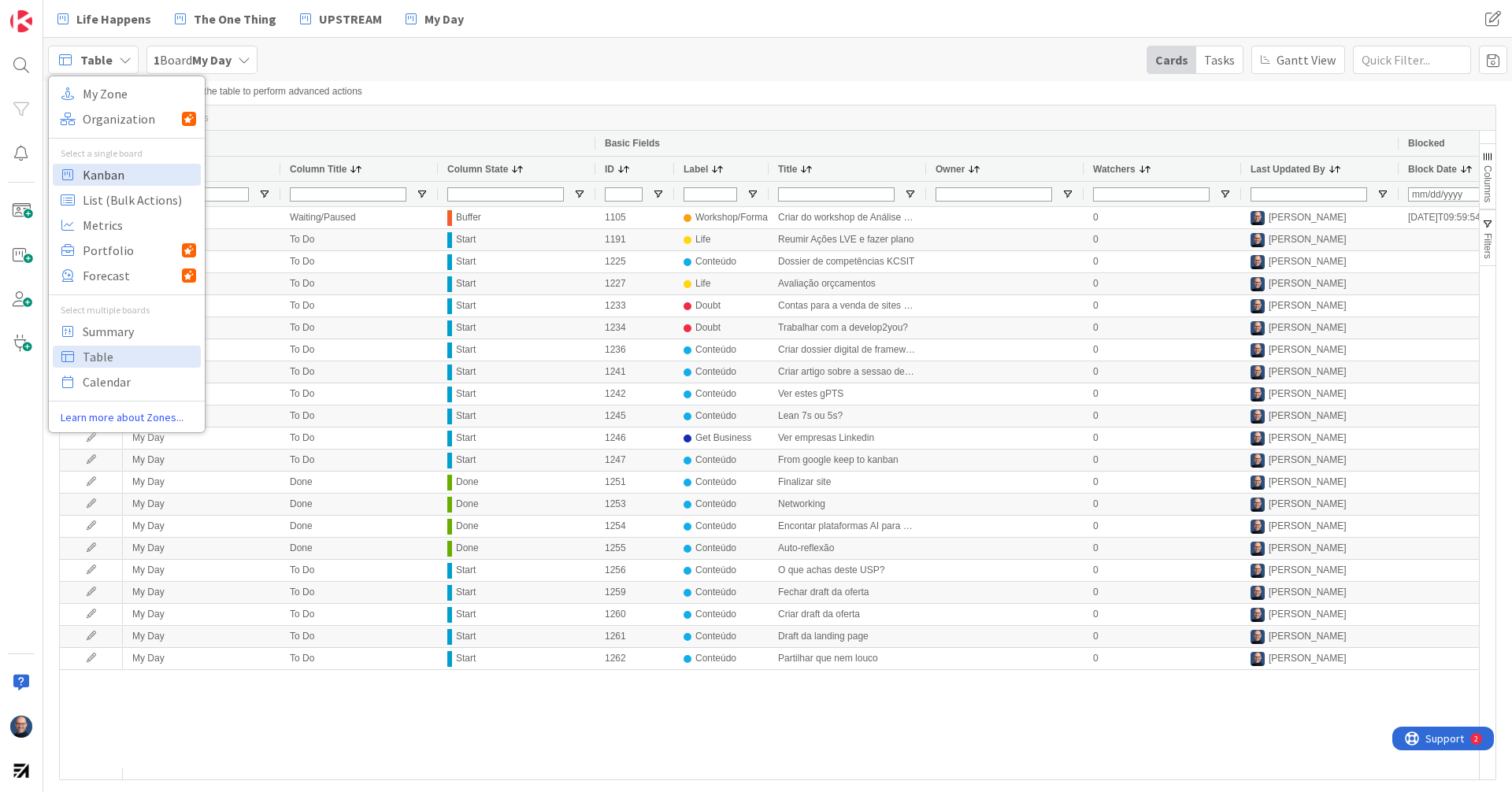
click at [135, 182] on span "Kanban" at bounding box center [140, 174] width 113 height 24
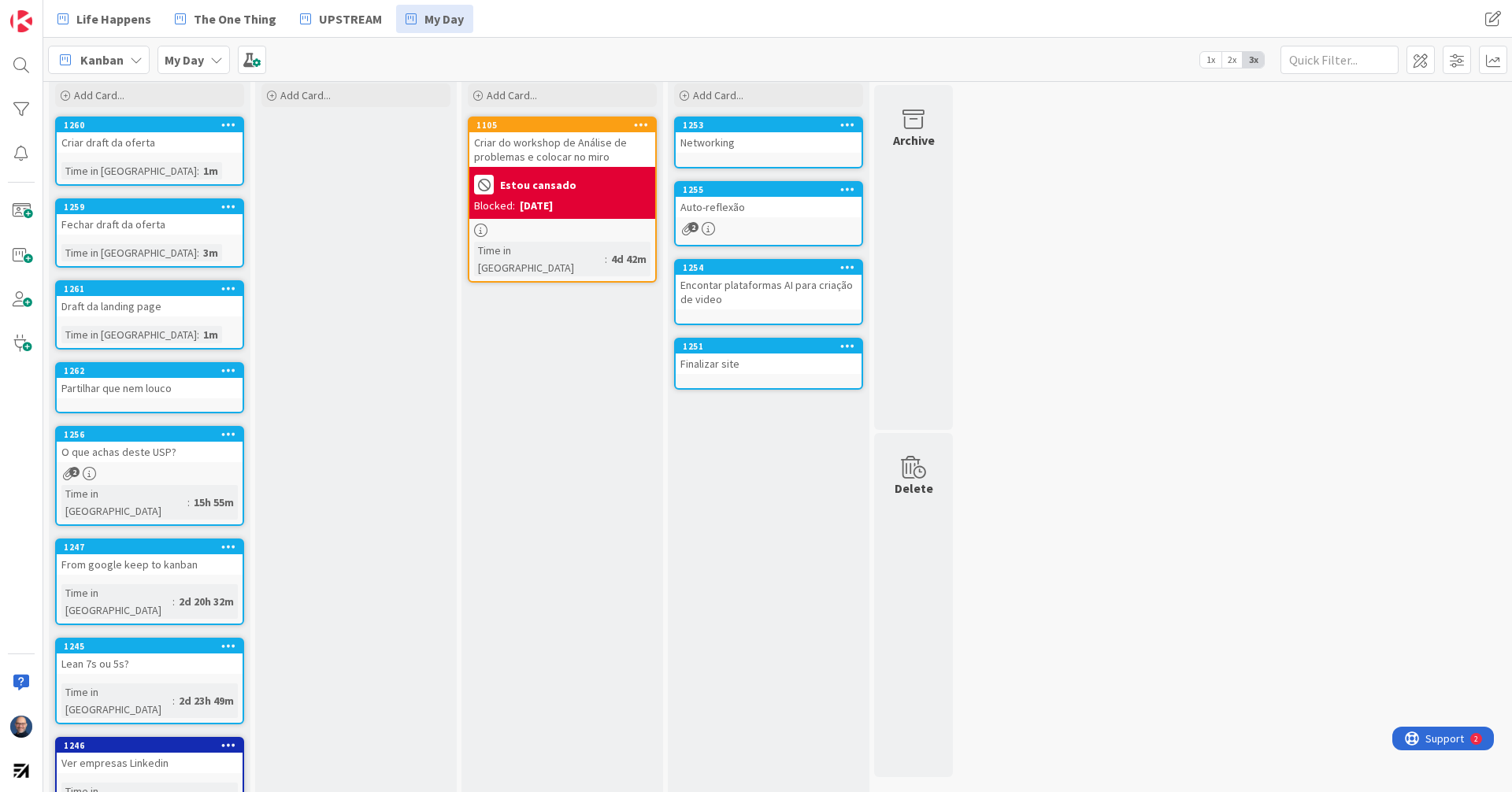
scroll to position [79, 0]
